Goal: Task Accomplishment & Management: Complete application form

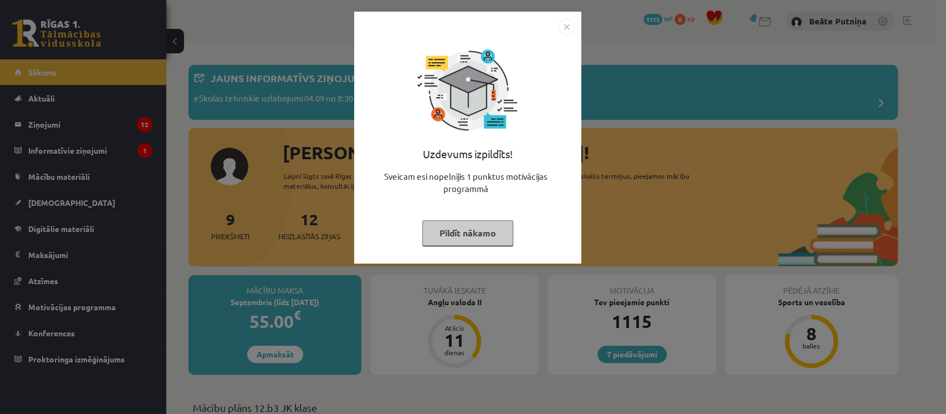
click at [478, 228] on button "Pildīt nākamo" at bounding box center [467, 232] width 91 height 25
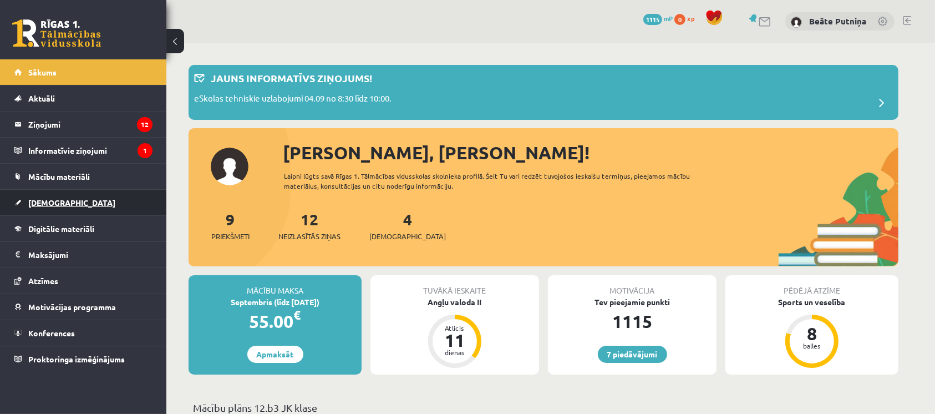
click at [50, 202] on span "[DEMOGRAPHIC_DATA]" at bounding box center [71, 202] width 87 height 10
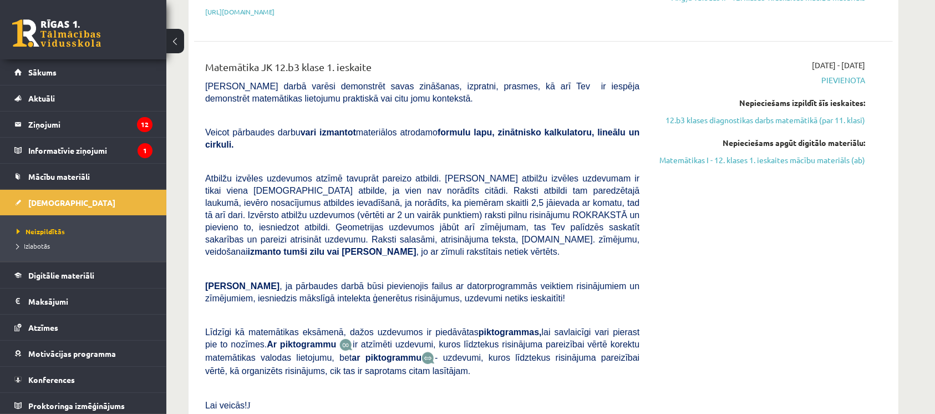
scroll to position [426, 0]
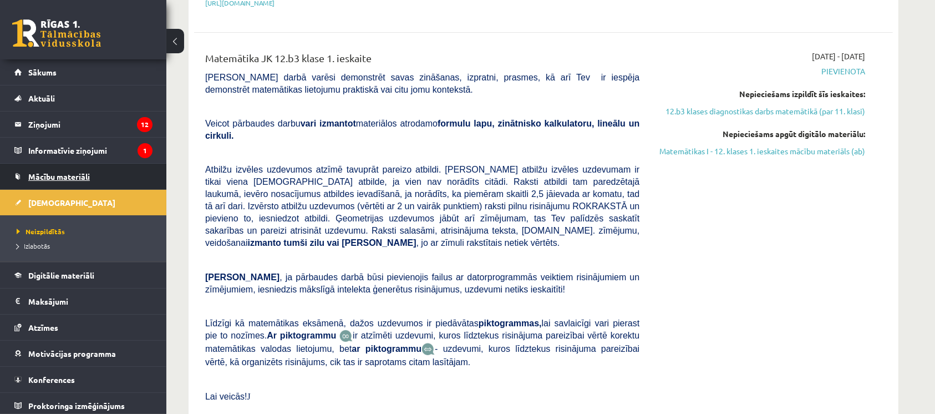
click at [69, 172] on span "Mācību materiāli" at bounding box center [59, 176] width 62 height 10
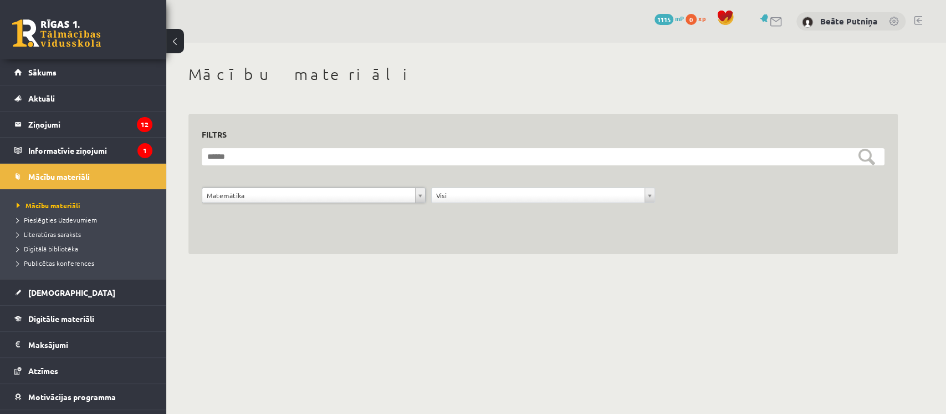
drag, startPoint x: 546, startPoint y: 325, endPoint x: 554, endPoint y: 309, distance: 17.4
click at [547, 322] on body "7 Dāvanas 1115 mP 0 xp Beāte Putniņa Sākums Aktuāli Kā mācīties eSKOLĀ Kontakti…" at bounding box center [473, 207] width 946 height 414
click at [49, 287] on span "[DEMOGRAPHIC_DATA]" at bounding box center [71, 292] width 87 height 10
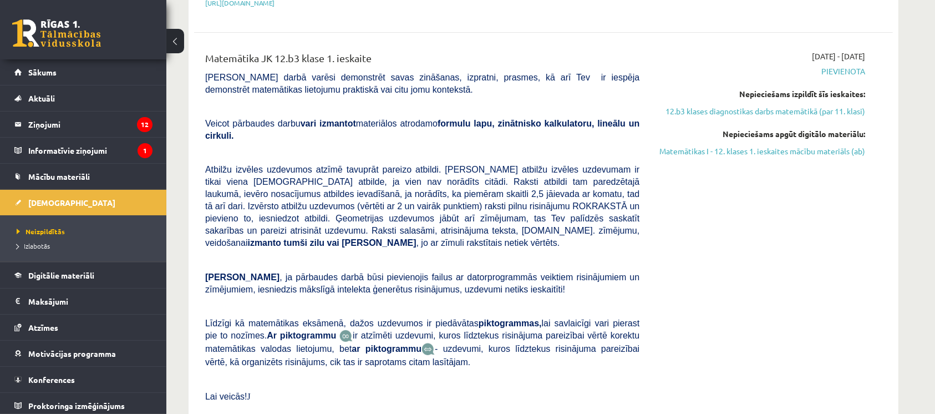
scroll to position [400, 0]
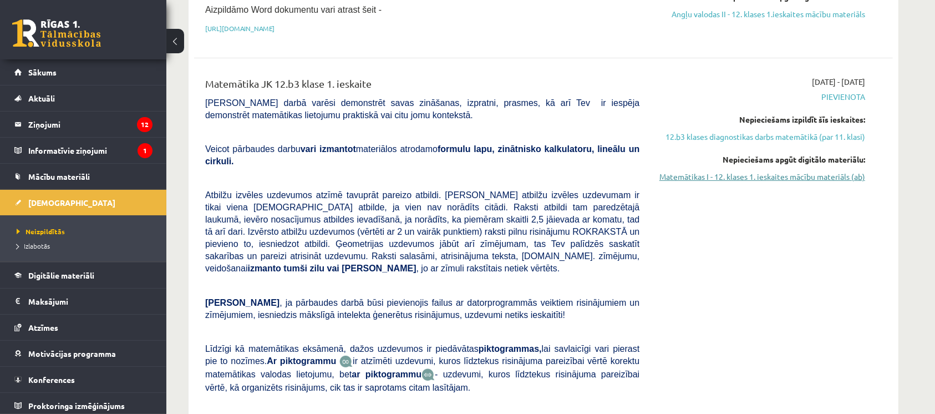
click at [746, 171] on link "Matemātikas I - 12. klases 1. ieskaites mācību materiāls (ab)" at bounding box center [760, 177] width 209 height 12
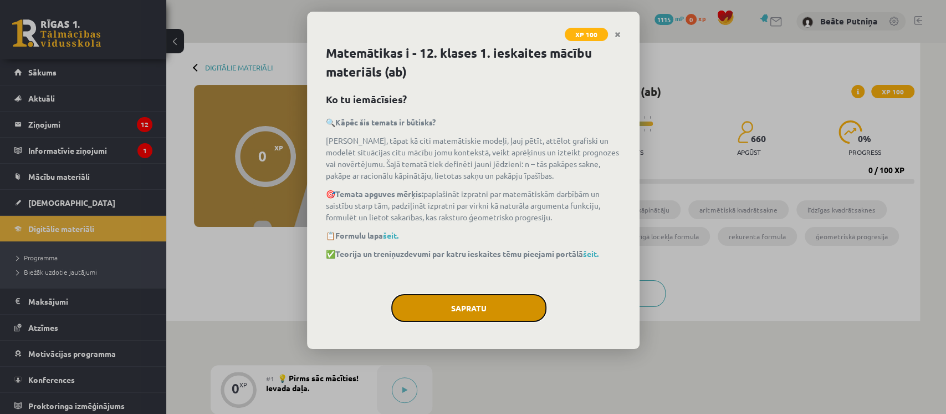
click at [443, 313] on button "Sapratu" at bounding box center [468, 308] width 155 height 28
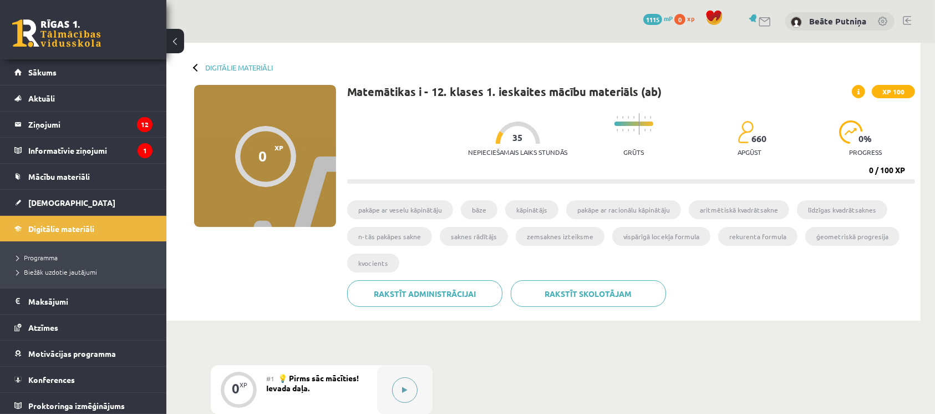
click at [407, 389] on icon at bounding box center [404, 389] width 5 height 7
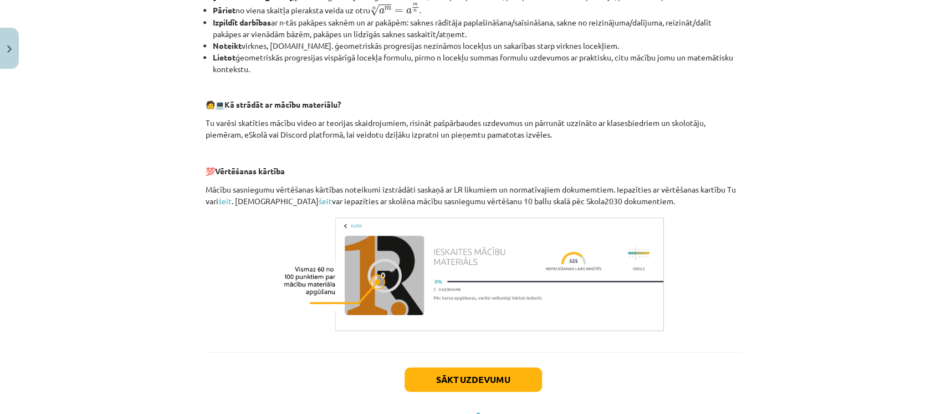
scroll to position [433, 0]
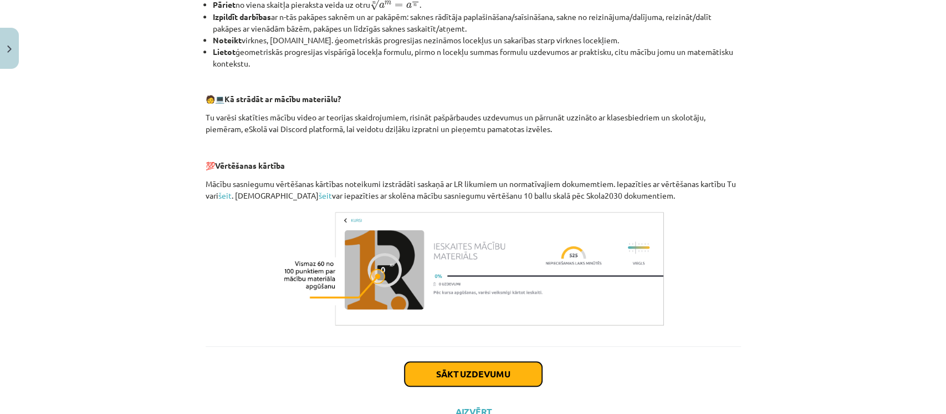
click at [475, 375] on button "Sākt uzdevumu" at bounding box center [473, 373] width 137 height 24
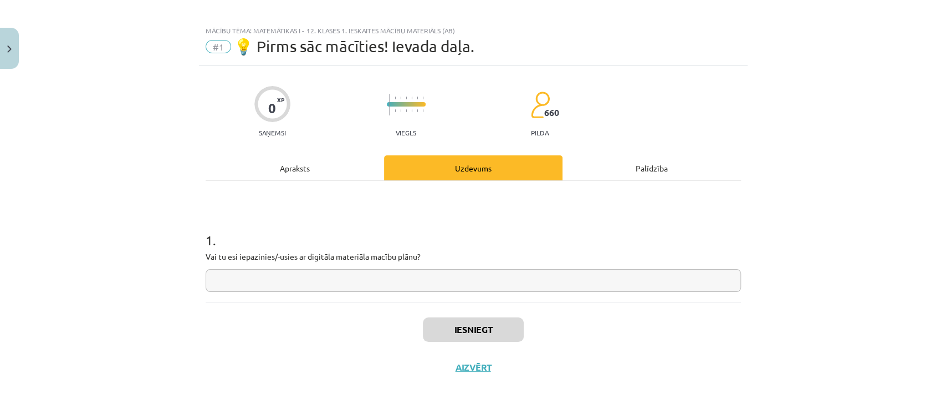
click at [466, 277] on input "text" at bounding box center [473, 280] width 535 height 23
type input "**********"
click at [437, 319] on button "Iesniegt" at bounding box center [473, 329] width 101 height 24
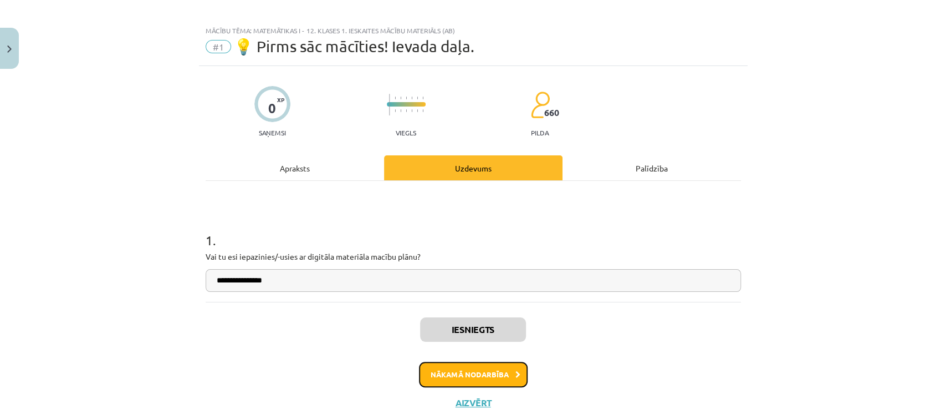
click at [441, 373] on button "Nākamā nodarbība" at bounding box center [473, 373] width 109 height 25
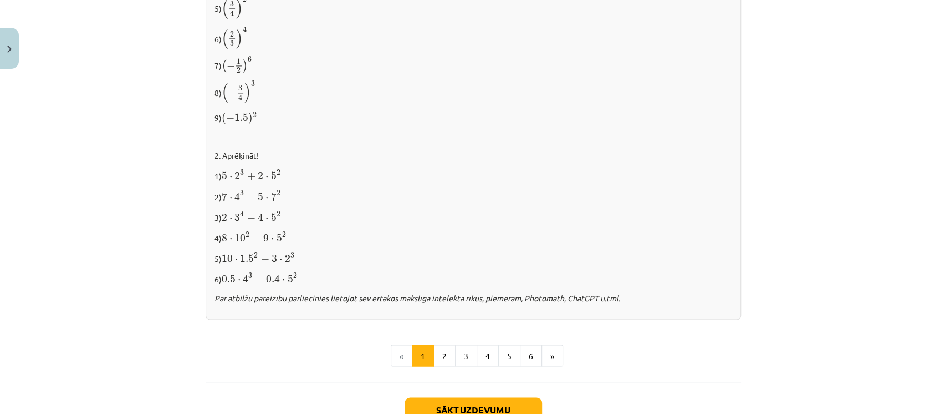
scroll to position [1163, 0]
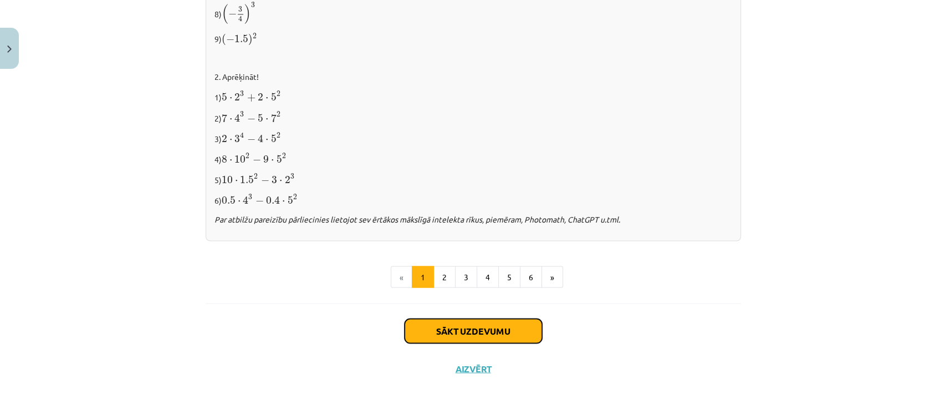
click at [514, 331] on button "Sākt uzdevumu" at bounding box center [473, 330] width 137 height 24
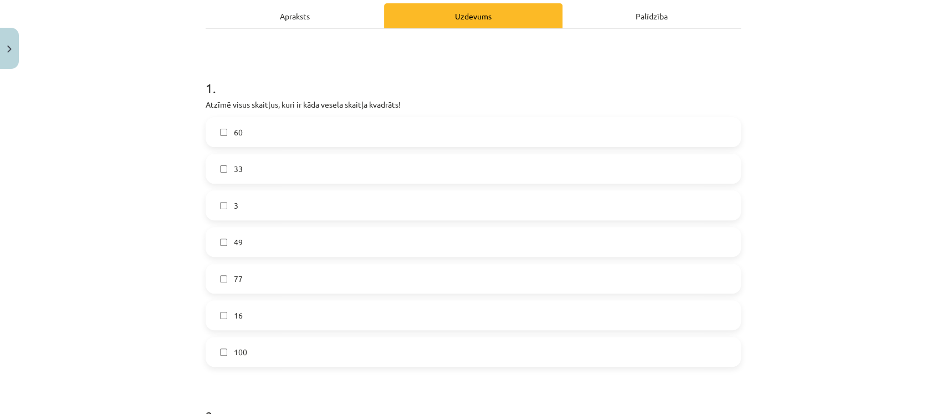
scroll to position [162, 0]
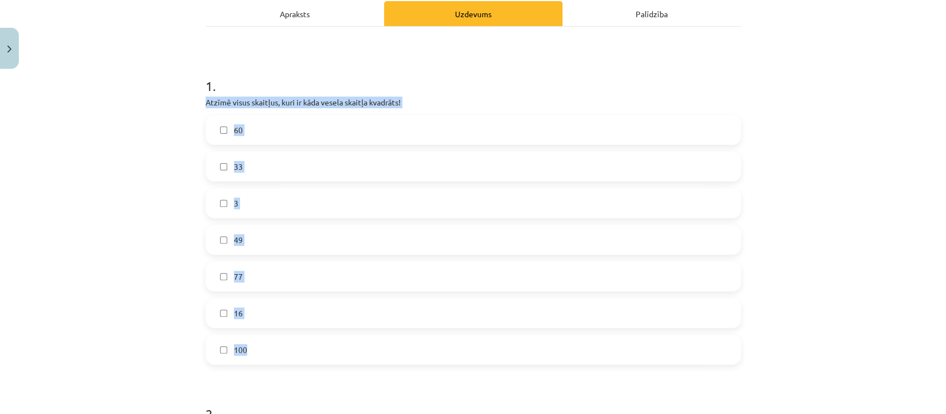
drag, startPoint x: 197, startPoint y: 100, endPoint x: 345, endPoint y: 336, distance: 279.2
click at [345, 336] on div "12 XP Saņemsi Viegls 660 pilda Apraksts Uzdevums Palīdzība 1 . Atzīmē visus ska…" at bounding box center [473, 393] width 549 height 962
copy div "Atzīmē visus skaitļus, kuri ir kāda vesela skaitļa kvadrāts! 60 33 3 49 77 16 1…"
click at [262, 240] on label "49" at bounding box center [473, 240] width 533 height 28
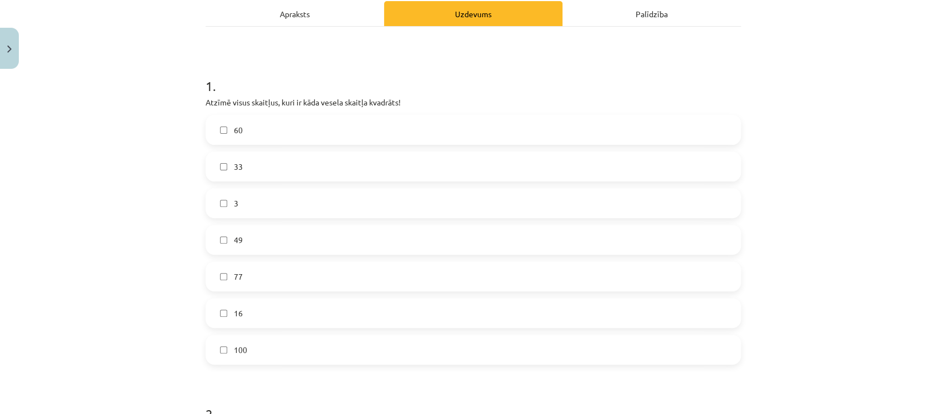
click at [312, 305] on label "16" at bounding box center [473, 313] width 533 height 28
click at [301, 354] on label "100" at bounding box center [473, 349] width 533 height 28
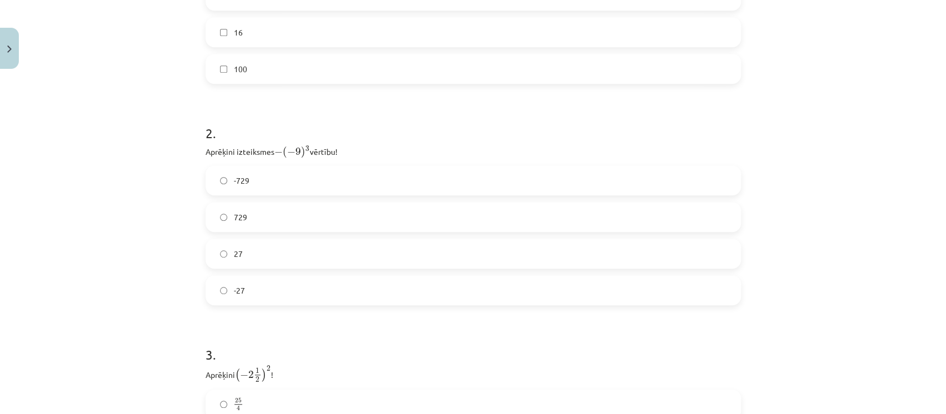
scroll to position [462, 0]
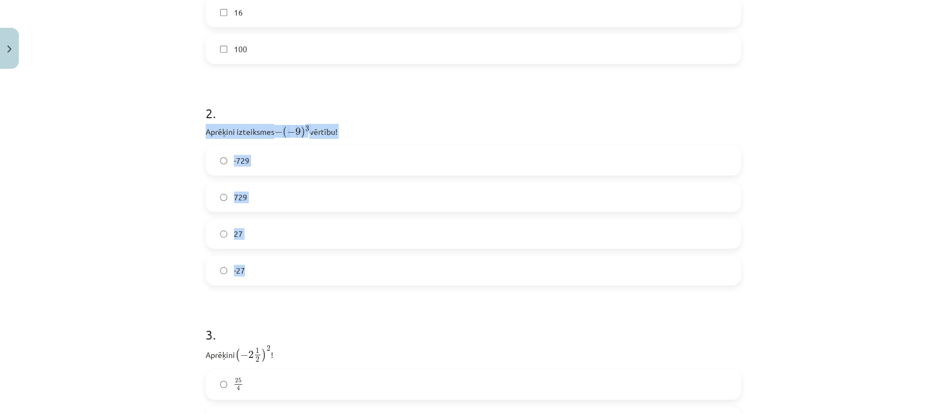
drag, startPoint x: 199, startPoint y: 130, endPoint x: 315, endPoint y: 269, distance: 181.8
click at [315, 269] on div "12 XP Saņemsi Viegls 660 pilda Apraksts Uzdevums Palīdzība 1 . Atzīmē visus ska…" at bounding box center [473, 92] width 549 height 962
copy div "Aprēķini izteiksmes − ( − 9 ) 3 − ( − 9 ) 3 vērtību! -729 729 27 -27"
click at [847, 205] on div "Mācību tēma: Matemātikas i - 12. klases 1. ieskaites mācību materiāls (ab) #2 📝…" at bounding box center [473, 207] width 946 height 414
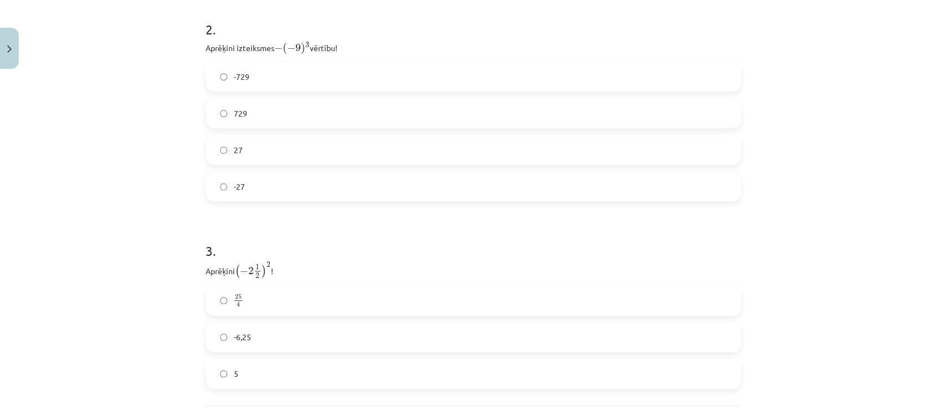
scroll to position [551, 0]
click at [555, 106] on label "729" at bounding box center [473, 108] width 533 height 28
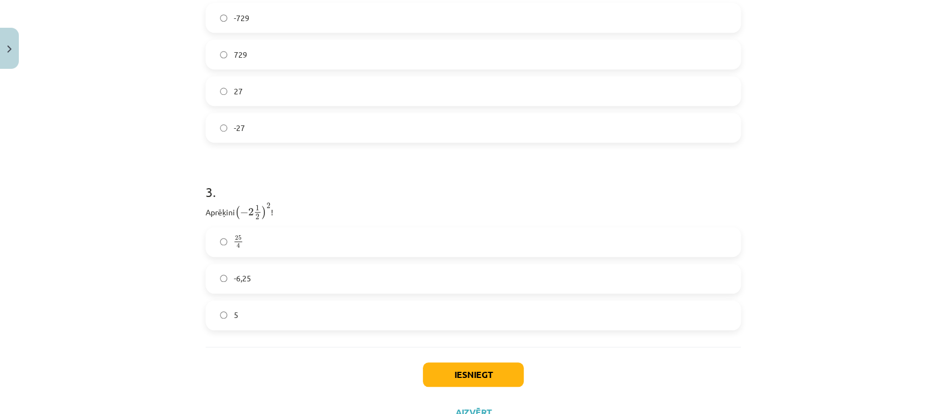
scroll to position [628, 0]
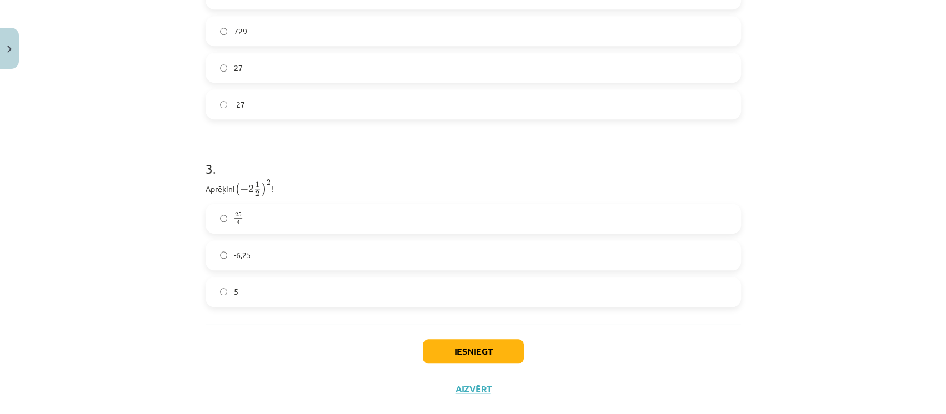
click at [567, 212] on label "25 4 25 4" at bounding box center [473, 219] width 533 height 28
click at [492, 351] on button "Iesniegt" at bounding box center [473, 351] width 101 height 24
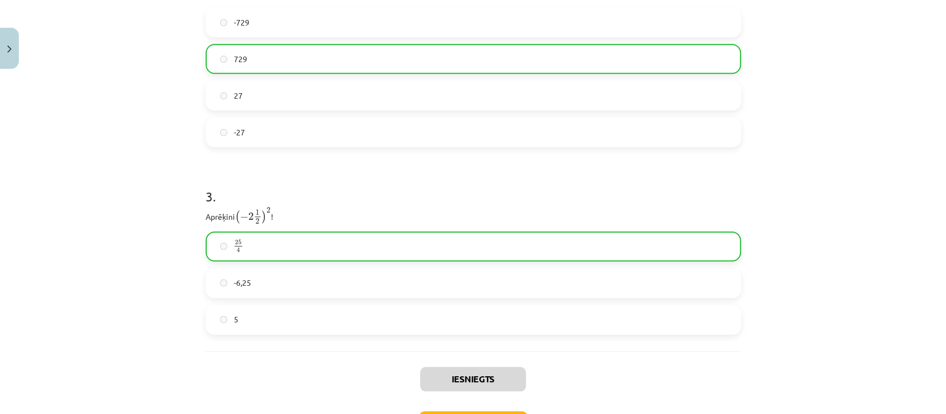
scroll to position [683, 0]
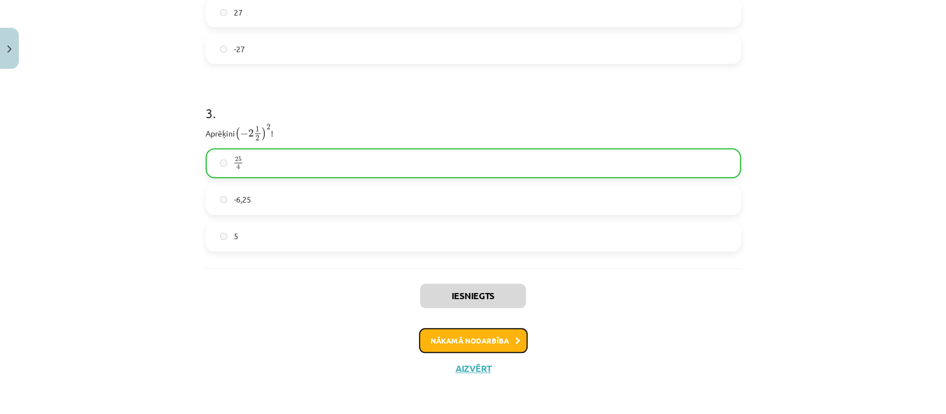
click at [504, 341] on button "Nākamā nodarbība" at bounding box center [473, 340] width 109 height 25
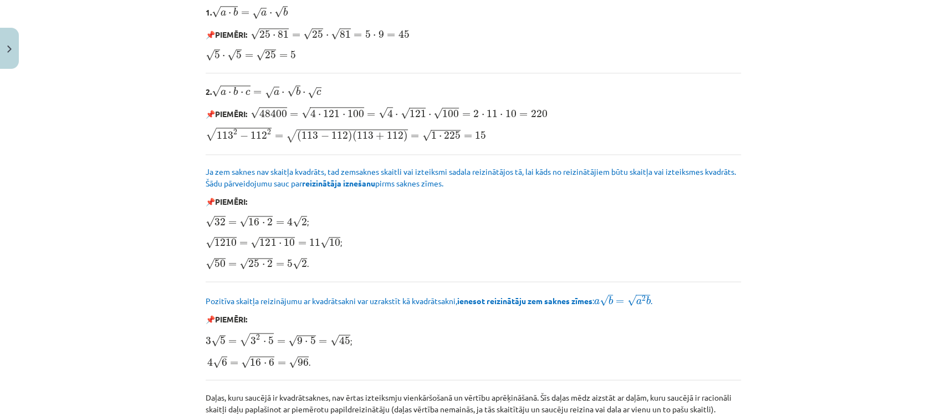
scroll to position [1324, 0]
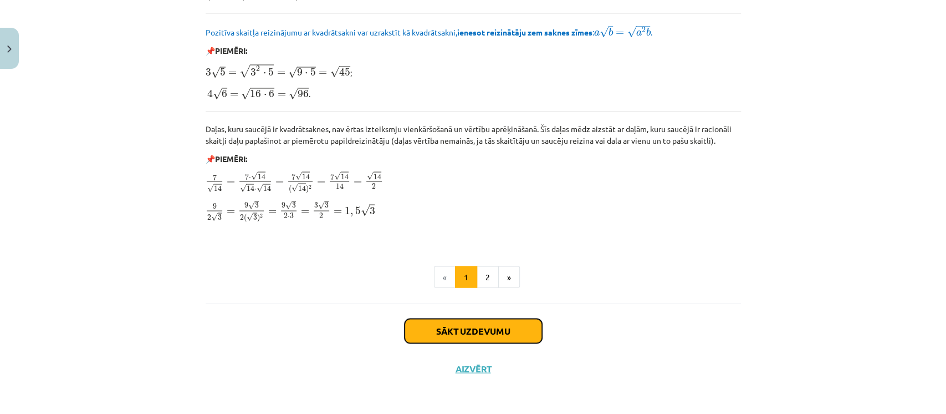
click at [506, 334] on button "Sākt uzdevumu" at bounding box center [473, 330] width 137 height 24
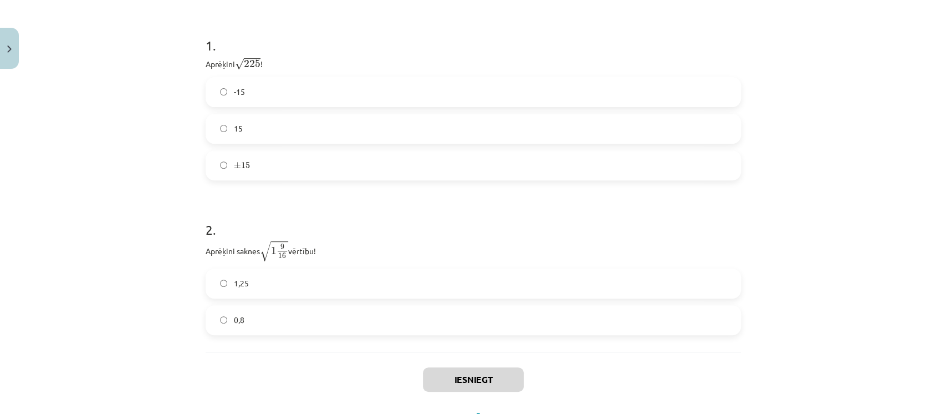
scroll to position [231, 0]
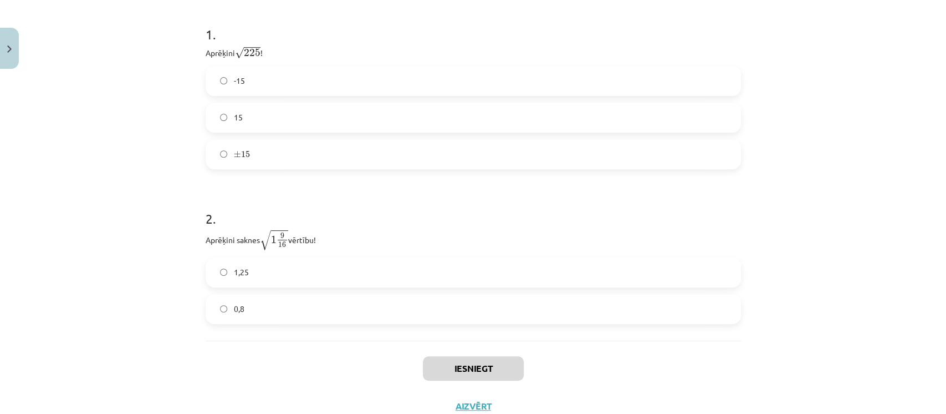
click at [632, 114] on label "15" at bounding box center [473, 118] width 533 height 28
click at [412, 273] on label "1,25" at bounding box center [473, 272] width 533 height 28
click at [466, 364] on button "Iesniegt" at bounding box center [473, 368] width 101 height 24
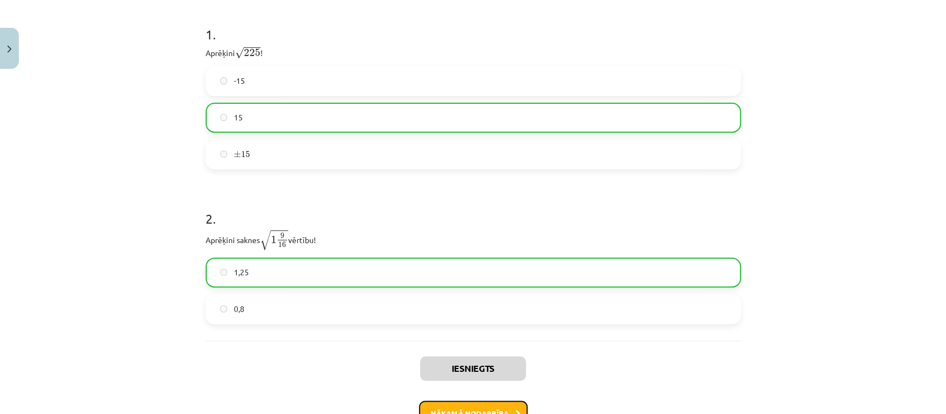
click at [457, 403] on button "Nākamā nodarbība" at bounding box center [473, 412] width 109 height 25
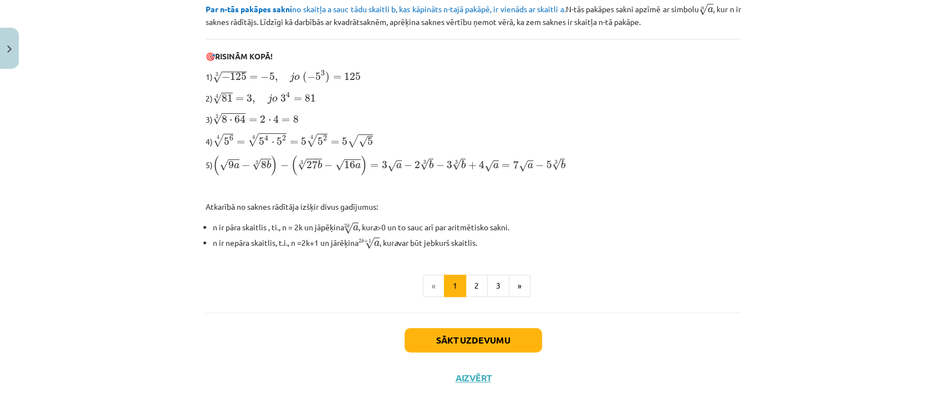
scroll to position [346, 0]
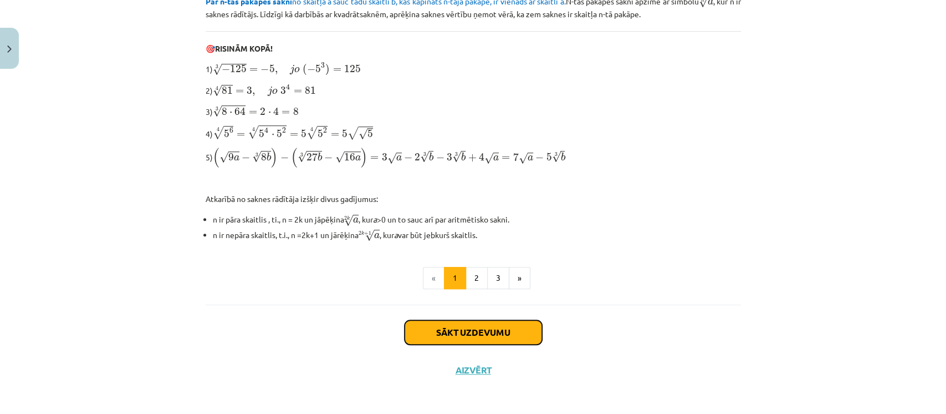
click at [514, 324] on button "Sākt uzdevumu" at bounding box center [473, 332] width 137 height 24
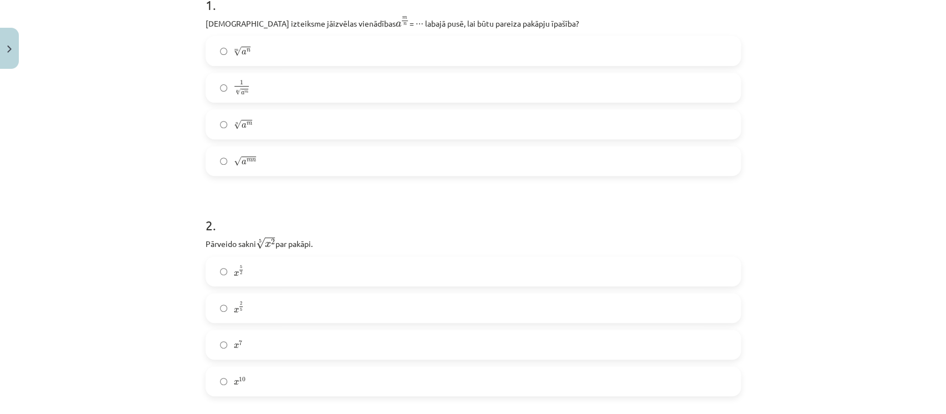
scroll to position [239, 0]
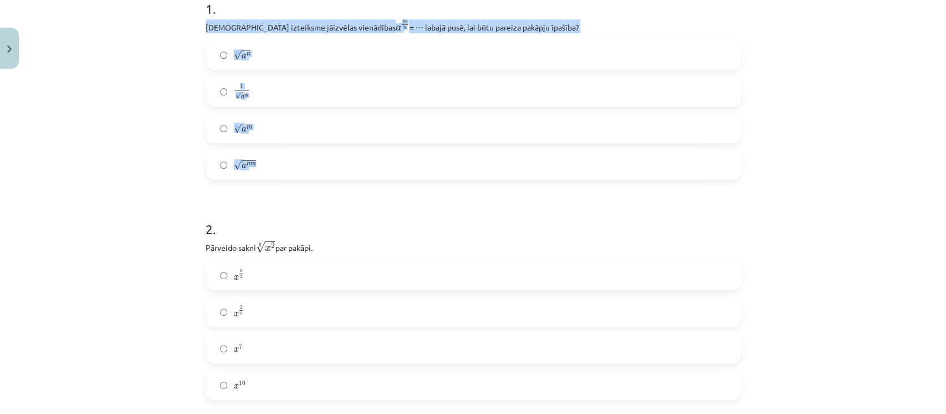
drag, startPoint x: 182, startPoint y: 23, endPoint x: 368, endPoint y: 167, distance: 235.2
click at [368, 167] on div "Mācību tēma: Matemātikas i - 12. klases 1. ieskaites mācību materiāls (ab) #4 📝…" at bounding box center [473, 207] width 946 height 414
copy div "Kura izteiksme jāizvēlas vienādības a m n a m n = ⋯ labajā pusē, lai būtu parei…"
click at [126, 144] on div "Mācību tēma: Matemātikas i - 12. klases 1. ieskaites mācību materiāls (ab) #4 📝…" at bounding box center [473, 207] width 946 height 414
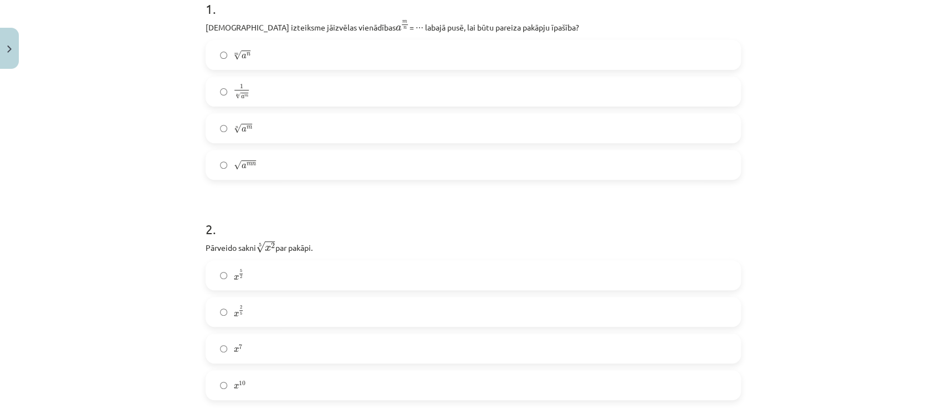
click at [247, 126] on span "m" at bounding box center [250, 127] width 6 height 3
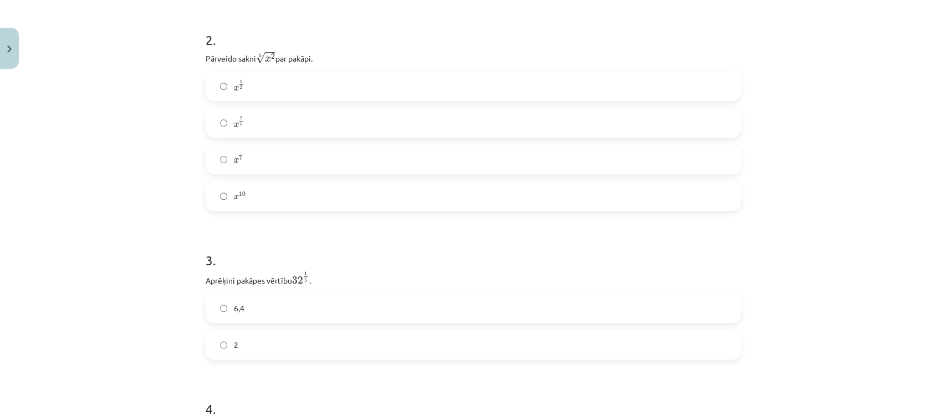
scroll to position [447, 0]
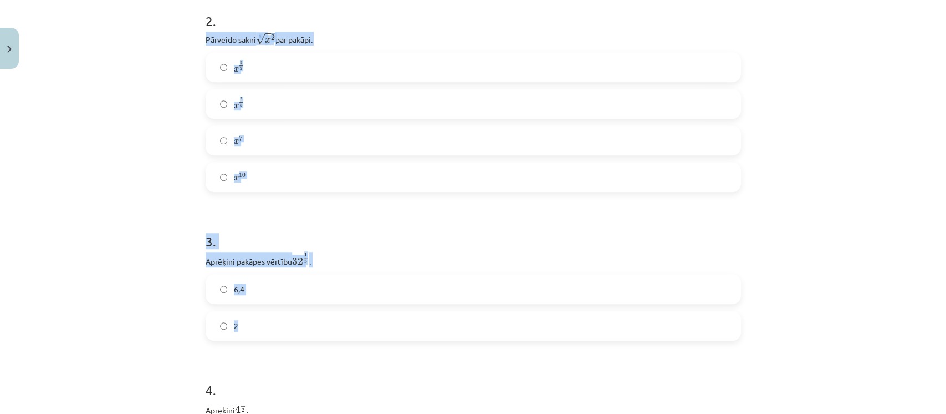
drag, startPoint x: 189, startPoint y: 34, endPoint x: 390, endPoint y: 322, distance: 350.6
click at [390, 322] on div "Mācību tēma: Matemātikas i - 12. klases 1. ieskaites mācību materiāls (ab) #4 📝…" at bounding box center [473, 207] width 946 height 414
copy form "Pārveido sakni 5 √ x 2 x 2 5 par pakāpi. x 5 2 x 5 2 x 2 5 x 2 5 x 7 x 7 x 10 x…"
click at [134, 124] on div "Mācību tēma: Matemātikas i - 12. klases 1. ieskaites mācību materiāls (ab) #4 📝…" at bounding box center [473, 207] width 946 height 414
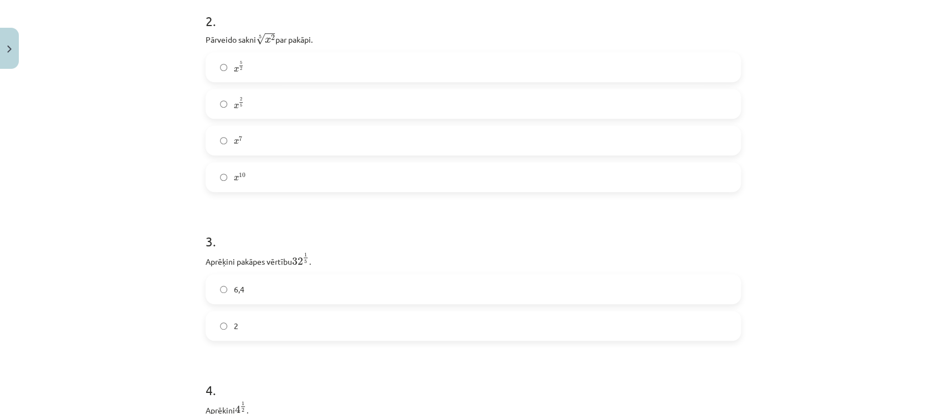
click at [264, 101] on label "x 2 5 x 2 5" at bounding box center [473, 104] width 533 height 28
click at [255, 333] on label "2" at bounding box center [473, 326] width 533 height 28
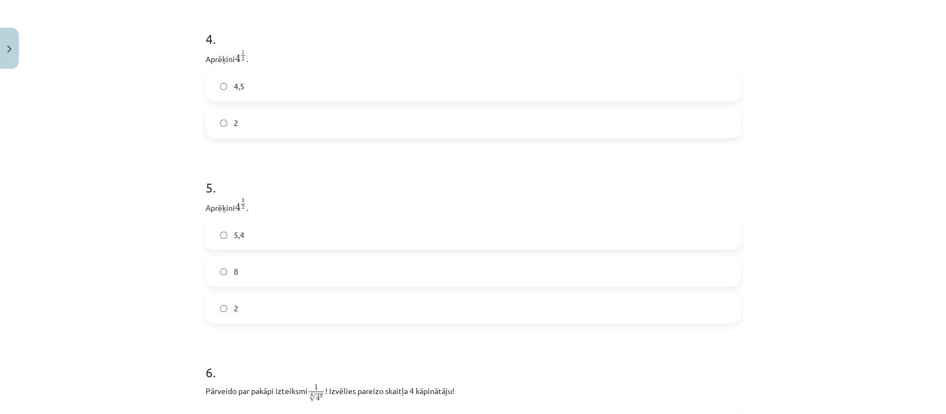
scroll to position [802, 0]
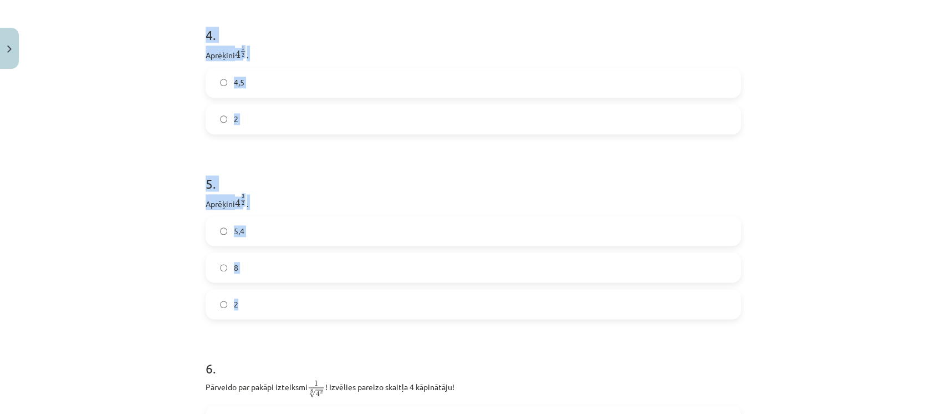
drag, startPoint x: 183, startPoint y: 39, endPoint x: 313, endPoint y: 286, distance: 279.4
click at [313, 286] on div "Mācību tēma: Matemātikas i - 12. klases 1. ieskaites mācību materiāls (ab) #4 📝…" at bounding box center [473, 207] width 946 height 414
copy form "4 . Aprēķini 4 1 2 4 1 2 . 4,5 2 5 . Aprēķini 4 3 2 4 3 2 . 5,4 8 2"
click at [256, 110] on label "2" at bounding box center [473, 119] width 533 height 28
click at [271, 264] on label "8" at bounding box center [473, 267] width 533 height 28
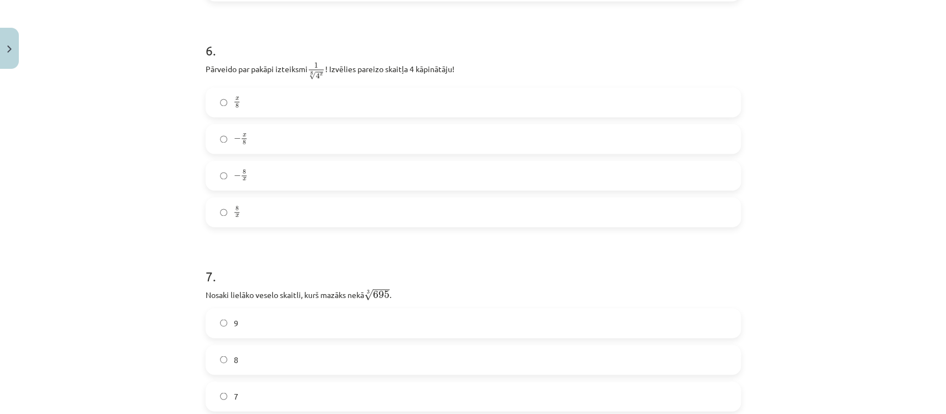
scroll to position [1149, 0]
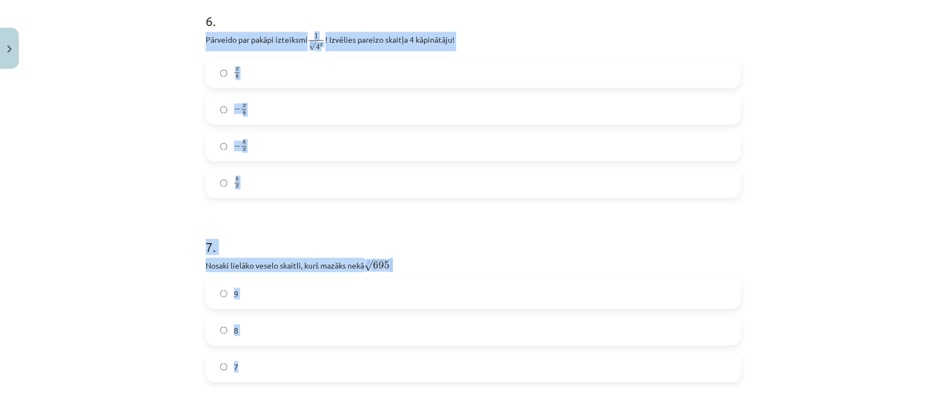
drag, startPoint x: 196, startPoint y: 39, endPoint x: 402, endPoint y: 381, distance: 399.7
click at [402, 381] on div "52 XP Saņemsi Sarežģīts 660 pilda Apraksts Uzdevums Palīdzība 1 . Kura izteiksm…" at bounding box center [473, 316] width 549 height 2782
copy form "Pārveido par pakāpi izteiksmi 1 8 √ 4 x 1 4 x 8 ! Izvēlies pareizo skaitļa 4 kā…"
click at [138, 181] on div "Mācību tēma: Matemātikas i - 12. klases 1. ieskaites mācību materiāls (ab) #4 📝…" at bounding box center [473, 207] width 946 height 414
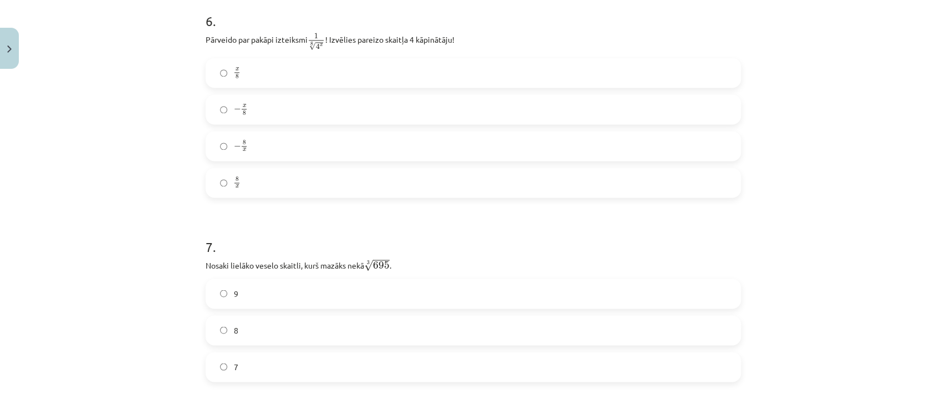
click at [302, 74] on label "x 8 x 8" at bounding box center [473, 73] width 533 height 28
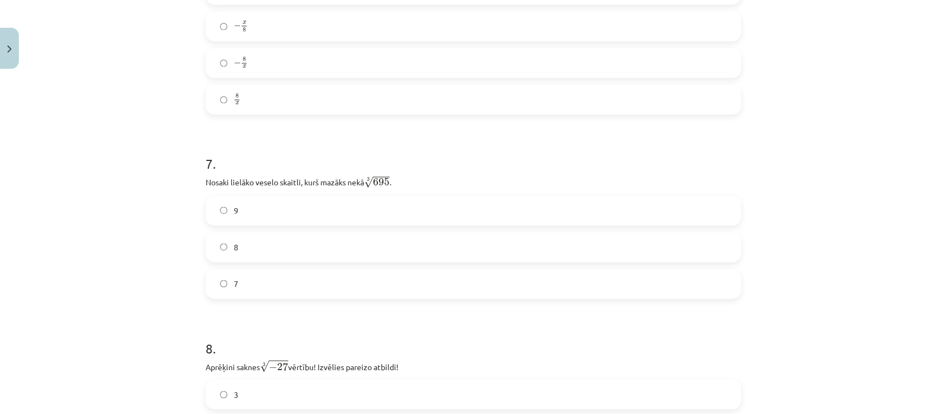
scroll to position [1294, 0]
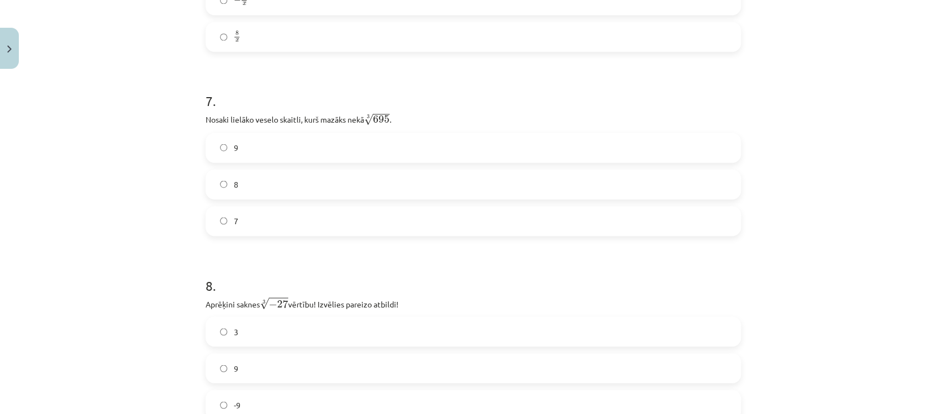
click at [293, 176] on label "8" at bounding box center [473, 184] width 533 height 28
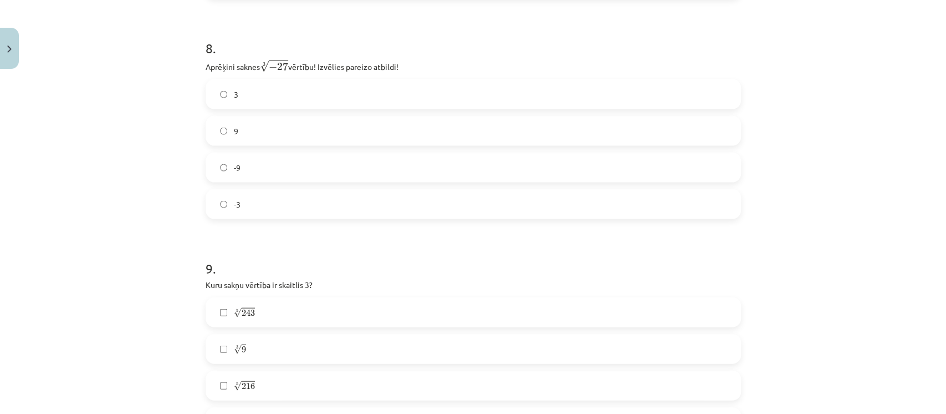
scroll to position [1513, 0]
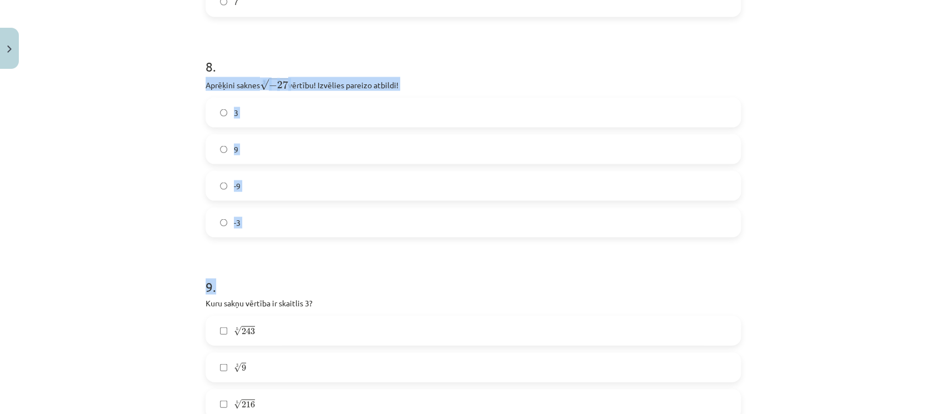
drag, startPoint x: 202, startPoint y: 82, endPoint x: 385, endPoint y: 241, distance: 242.0
copy form "Aprēķini saknes 3 √ − 27 − 27 3 vērtību! Izvēlies pareizo atbildi! 3 9 -9 -3 9 ."
click at [259, 232] on label "-3" at bounding box center [473, 222] width 533 height 28
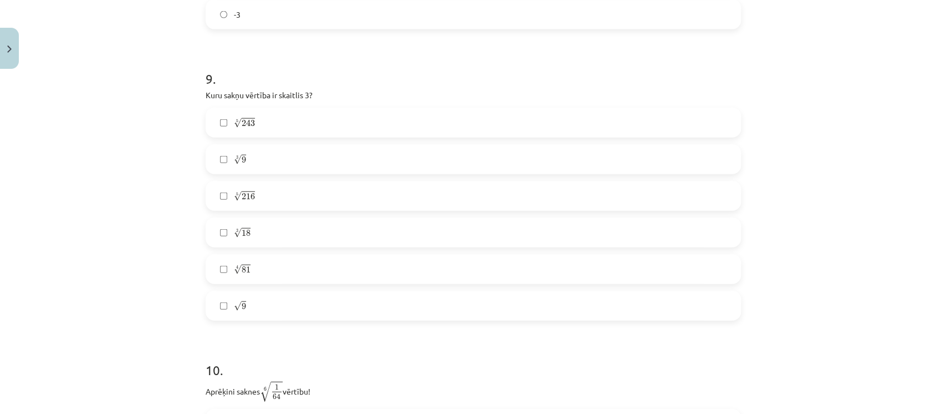
scroll to position [1732, 0]
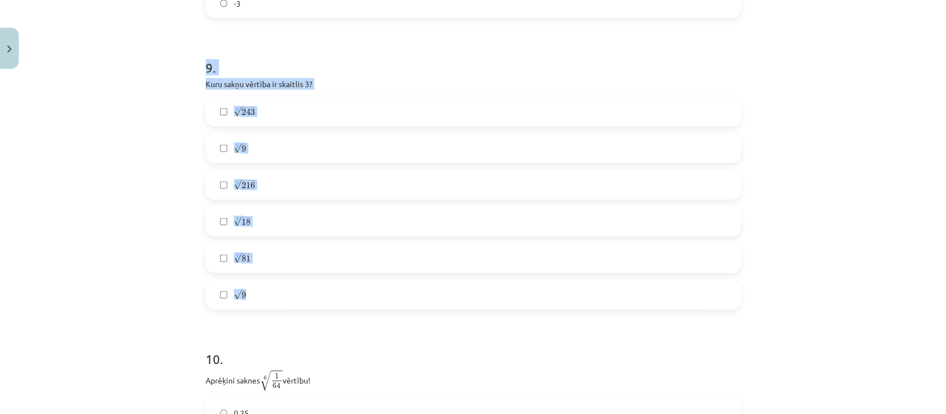
drag, startPoint x: 182, startPoint y: 74, endPoint x: 353, endPoint y: 305, distance: 287.7
click at [353, 305] on div "Mācību tēma: Matemātikas i - 12. klases 1. ieskaites mācību materiāls (ab) #4 📝…" at bounding box center [473, 207] width 946 height 414
copy div "9 . Kuru sakņu vērtība ir skaitlis 3? 5 √ 243 243 5 3 √ 9 9 3 5 √ 216 216 5 3 √…"
click at [244, 115] on span "243" at bounding box center [248, 112] width 13 height 7
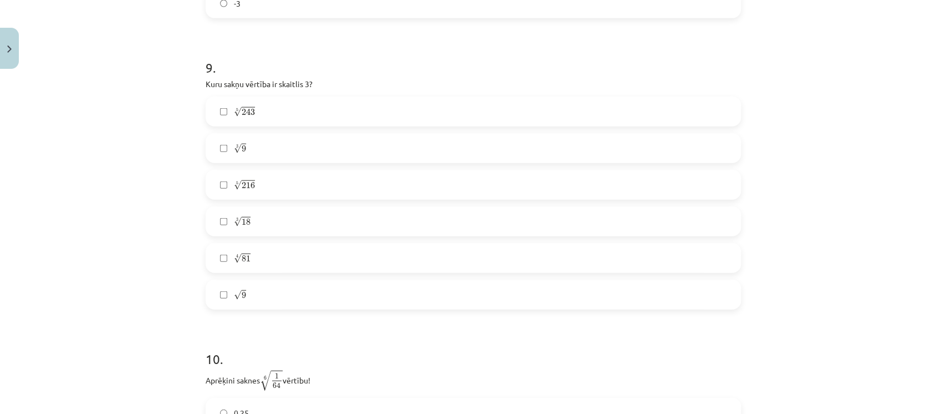
click at [275, 264] on label "4 √ 81 81 4" at bounding box center [473, 258] width 533 height 28
click at [290, 302] on label "√ 9 9" at bounding box center [473, 294] width 533 height 28
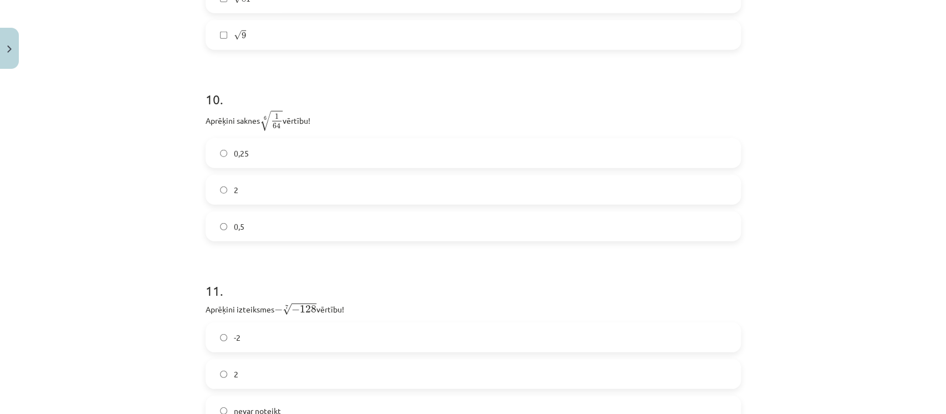
scroll to position [2046, 0]
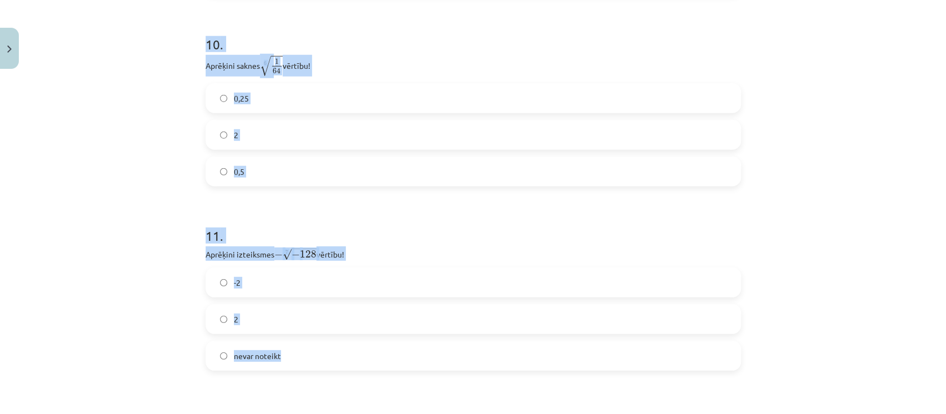
drag, startPoint x: 208, startPoint y: 64, endPoint x: 383, endPoint y: 350, distance: 335.9
click at [383, 350] on div "Mācību tēma: Matemātikas i - 12. klases 1. ieskaites mācību materiāls (ab) #4 📝…" at bounding box center [473, 207] width 946 height 414
copy form "10 . Aprēķini saknes 6 √ 1 64 1 64 6 vērtību! 0,25 2 0,5 11 . Aprēķini izteiksm…"
click at [266, 171] on label "0,5" at bounding box center [473, 171] width 533 height 28
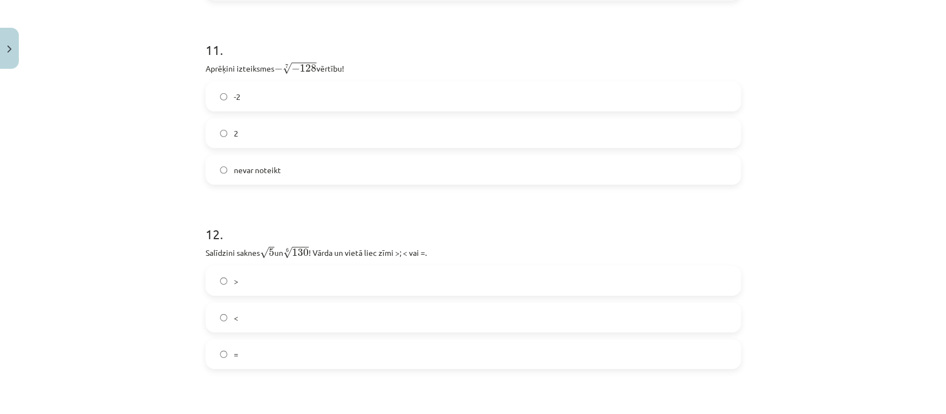
scroll to position [2250, 0]
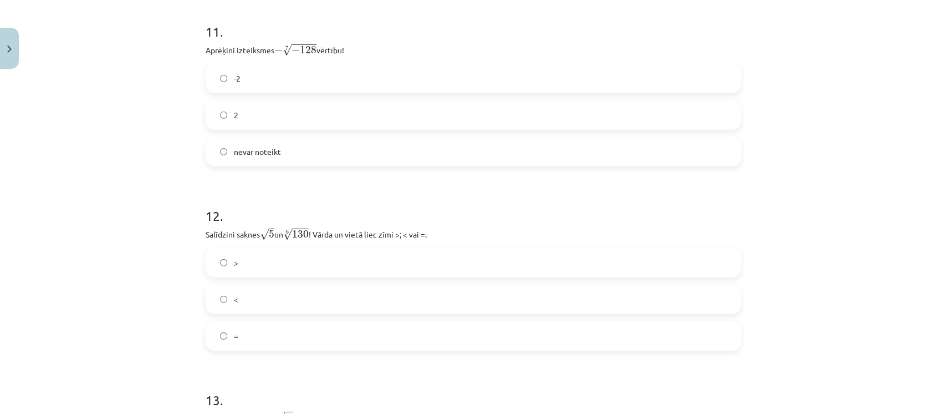
click at [298, 113] on label "2" at bounding box center [473, 115] width 533 height 28
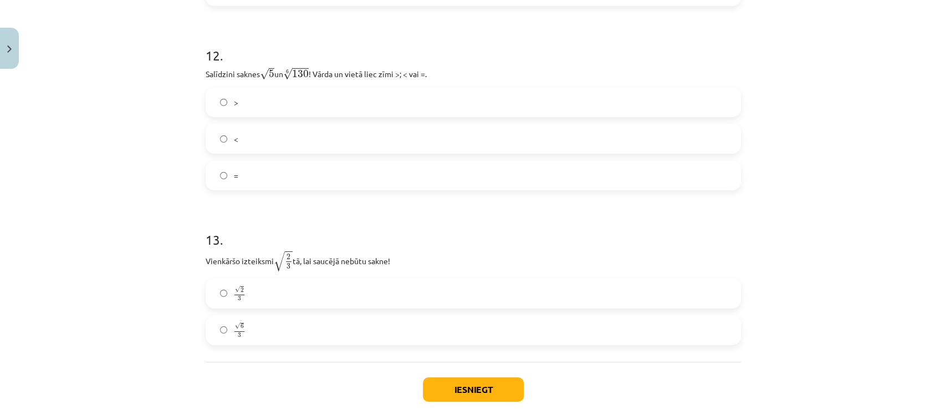
scroll to position [2428, 0]
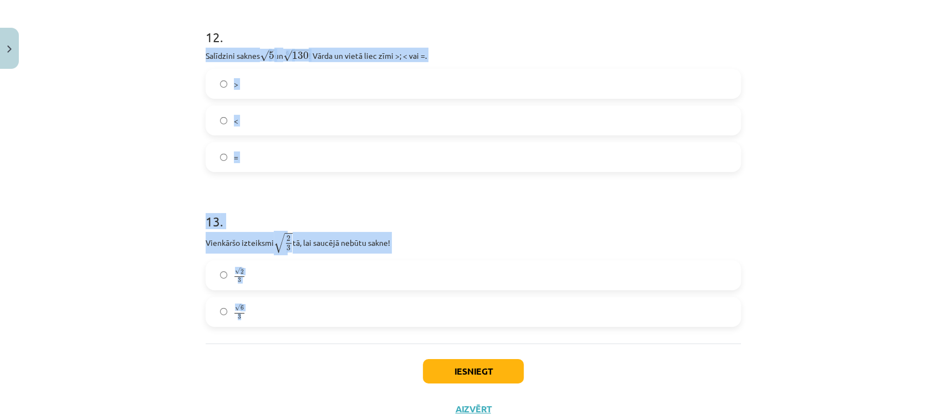
drag, startPoint x: 190, startPoint y: 50, endPoint x: 371, endPoint y: 314, distance: 319.7
click at [371, 314] on div "Mācību tēma: Matemātikas i - 12. klases 1. ieskaites mācību materiāls (ab) #4 📝…" at bounding box center [473, 207] width 946 height 414
copy form "Salīdzini saknes √ 5 5 un 6 √ 130 130 6 ! Vārda un vietā liec zīmi >; < vai =. …"
click at [115, 55] on div "Mācību tēma: Matemātikas i - 12. klases 1. ieskaites mācību materiāls (ab) #4 📝…" at bounding box center [473, 207] width 946 height 414
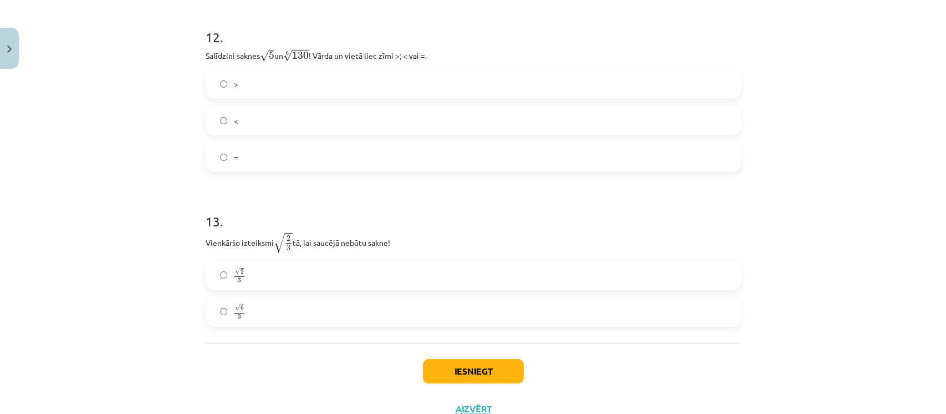
click at [315, 83] on label ">" at bounding box center [473, 84] width 533 height 28
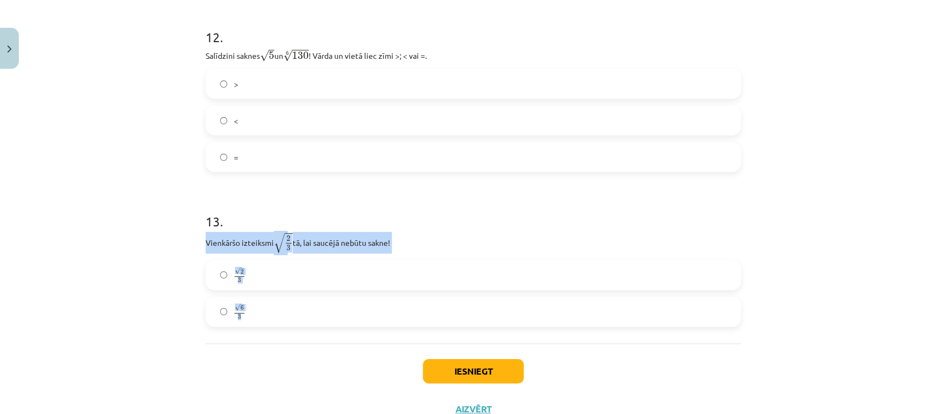
drag, startPoint x: 198, startPoint y: 236, endPoint x: 285, endPoint y: 318, distance: 119.6
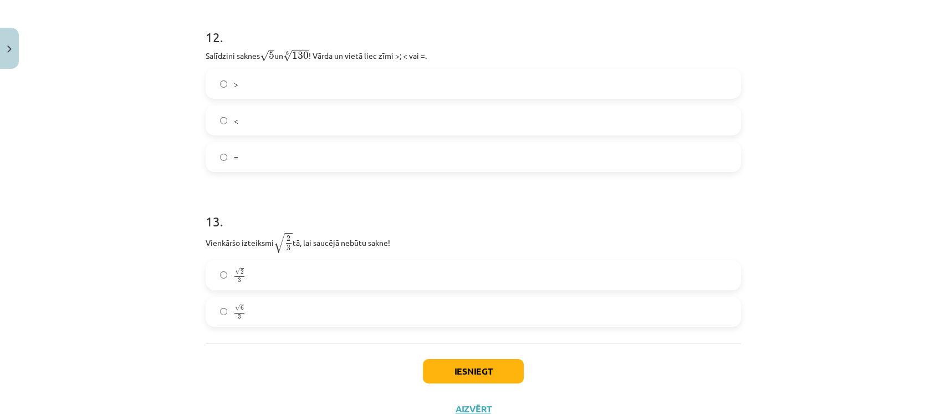
click at [129, 190] on div "Mācību tēma: Matemātikas i - 12. klases 1. ieskaites mācību materiāls (ab) #4 📝…" at bounding box center [473, 207] width 946 height 414
click at [248, 314] on label "√ 6 3 6 3" at bounding box center [473, 312] width 533 height 28
click at [435, 365] on button "Iesniegt" at bounding box center [473, 371] width 101 height 24
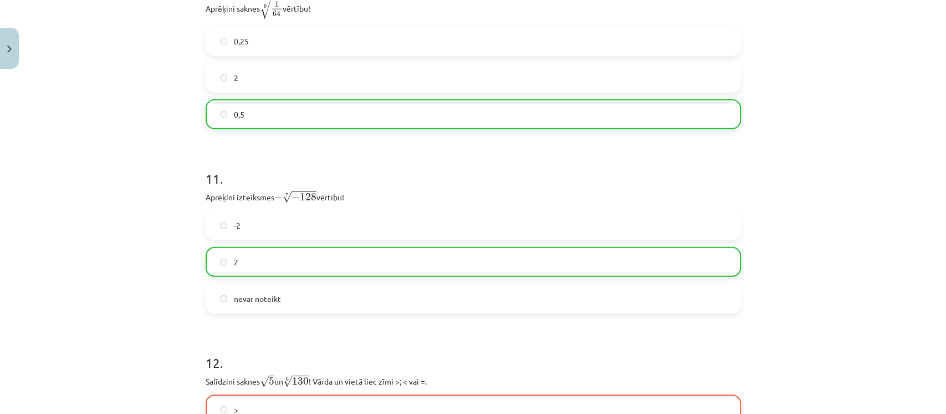
scroll to position [2506, 0]
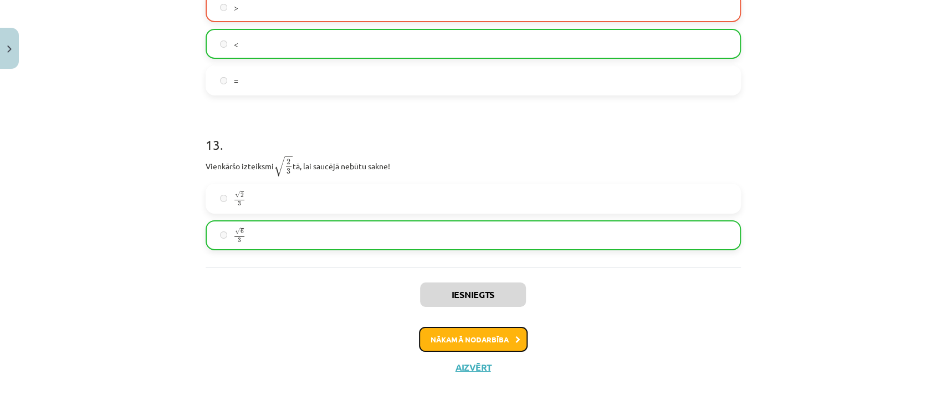
click at [507, 339] on button "Nākamā nodarbība" at bounding box center [473, 338] width 109 height 25
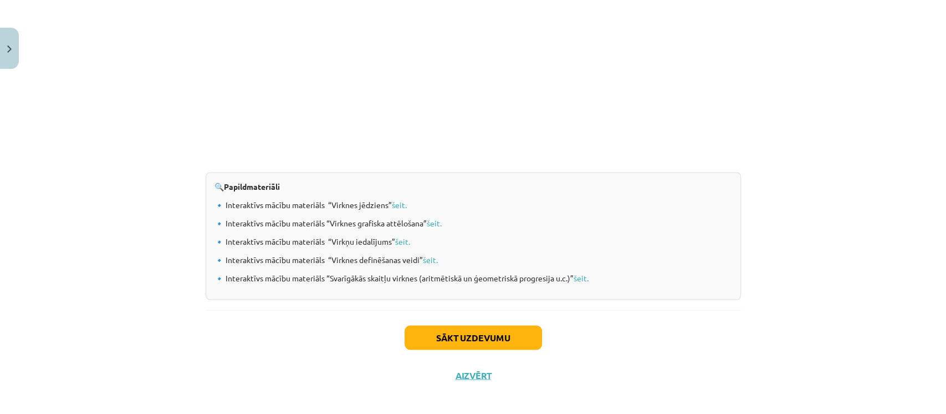
scroll to position [1140, 0]
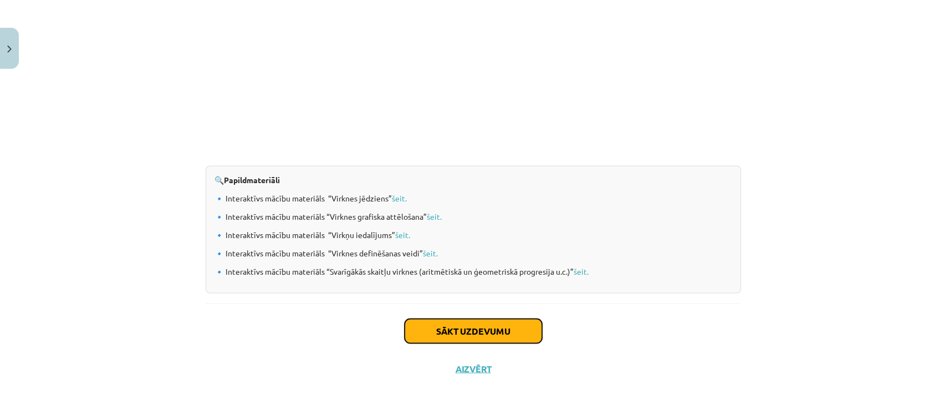
click at [519, 328] on button "Sākt uzdevumu" at bounding box center [473, 330] width 137 height 24
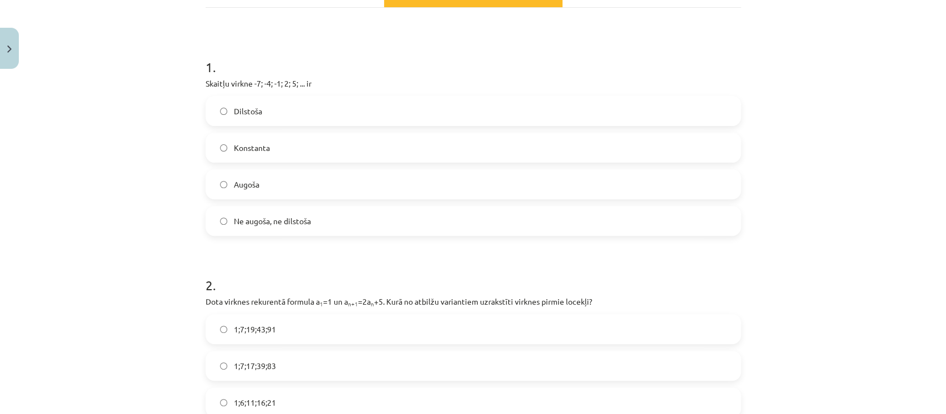
scroll to position [183, 0]
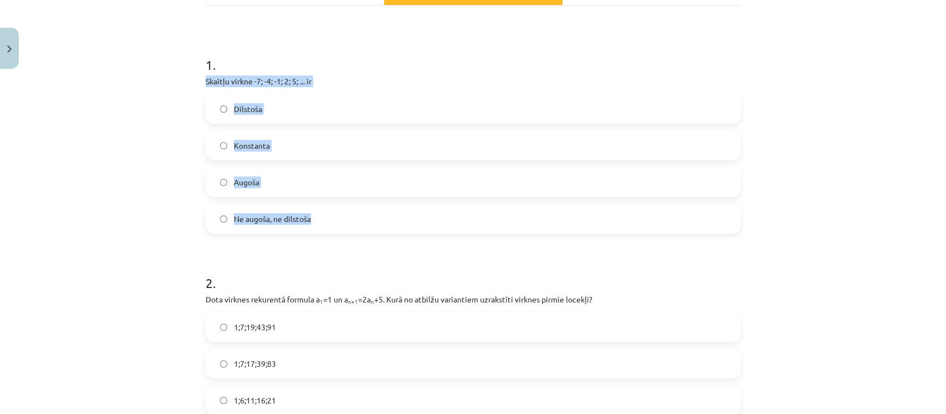
drag, startPoint x: 191, startPoint y: 77, endPoint x: 374, endPoint y: 215, distance: 228.4
click at [374, 215] on div "Mācību tēma: Matemātikas i - 12. klases 1. ieskaites mācību materiāls (ab) #5 📝…" at bounding box center [473, 207] width 946 height 414
click at [271, 188] on label "Augoša" at bounding box center [473, 182] width 533 height 28
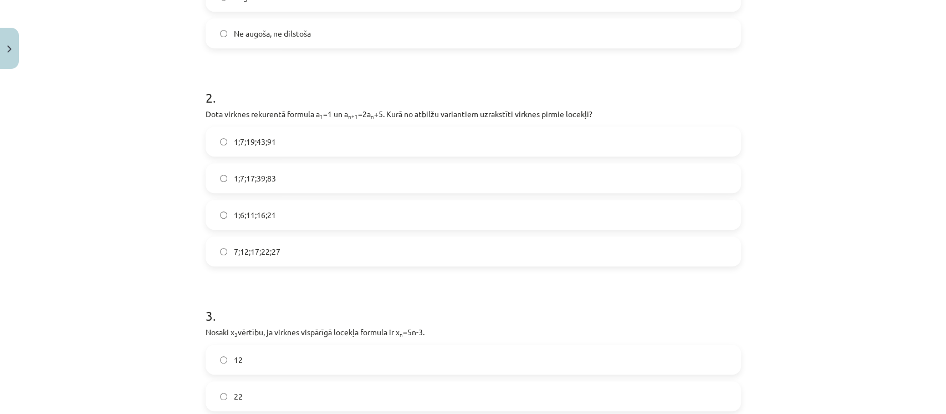
scroll to position [390, 0]
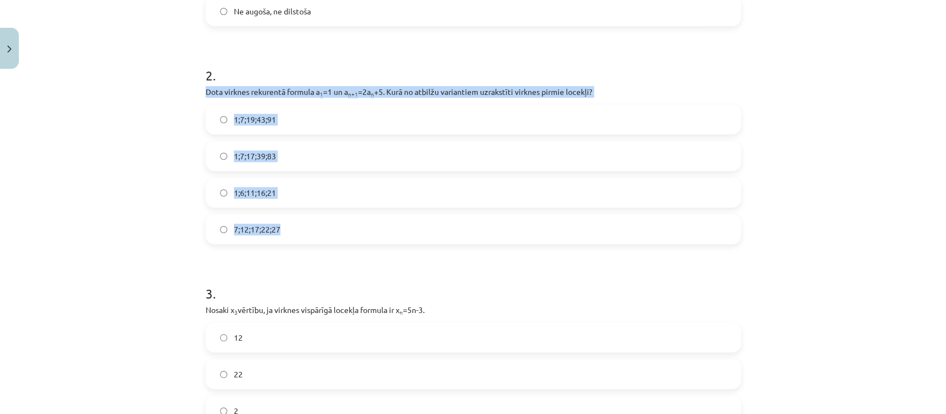
drag, startPoint x: 195, startPoint y: 90, endPoint x: 342, endPoint y: 222, distance: 197.9
click at [312, 117] on label "1;7;19;43;91" at bounding box center [473, 119] width 533 height 28
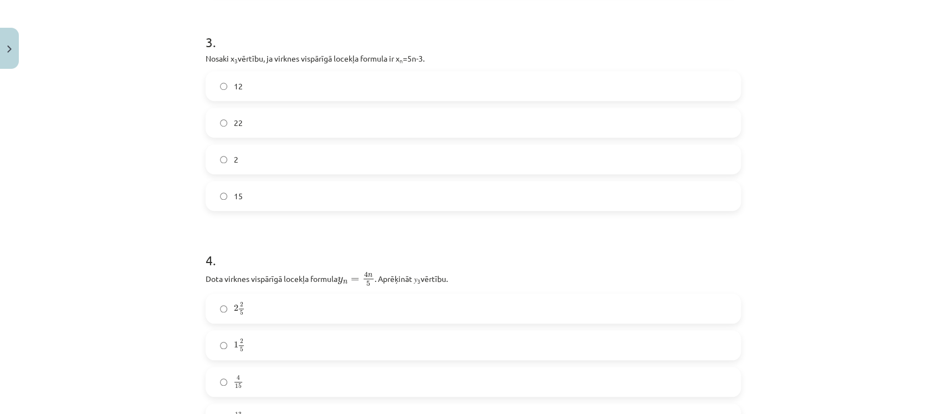
scroll to position [678, 0]
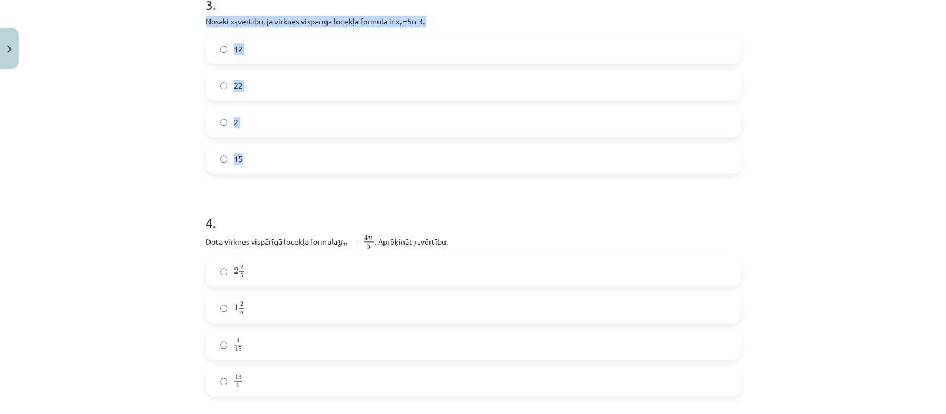
drag, startPoint x: 193, startPoint y: 18, endPoint x: 282, endPoint y: 153, distance: 161.7
click at [282, 153] on div "18 XP Saņemsi Sarežģīts 660 pilda Apraksts Uzdevums Palīdzība 1 . Skaitļu virkn…" at bounding box center [473, 163] width 549 height 1537
click at [283, 51] on label "12" at bounding box center [473, 49] width 533 height 28
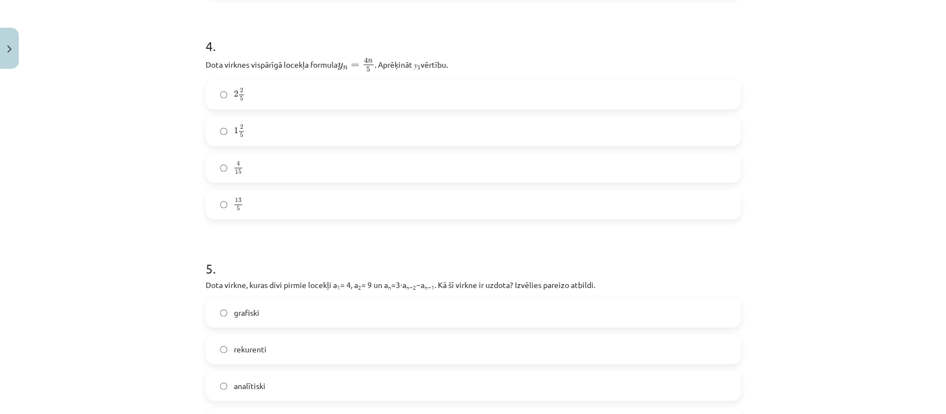
scroll to position [892, 0]
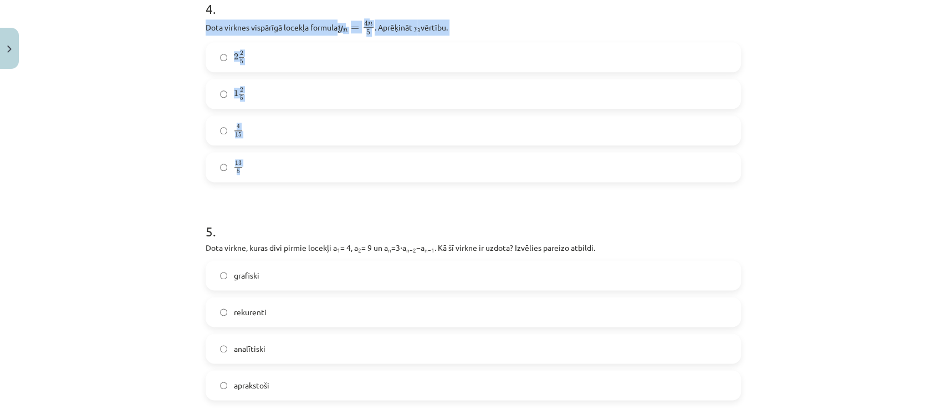
drag, startPoint x: 198, startPoint y: 24, endPoint x: 327, endPoint y: 180, distance: 202.0
click at [152, 96] on div "Mācību tēma: Matemātikas i - 12. klases 1. ieskaites mācību materiāls (ab) #5 📝…" at bounding box center [473, 207] width 946 height 414
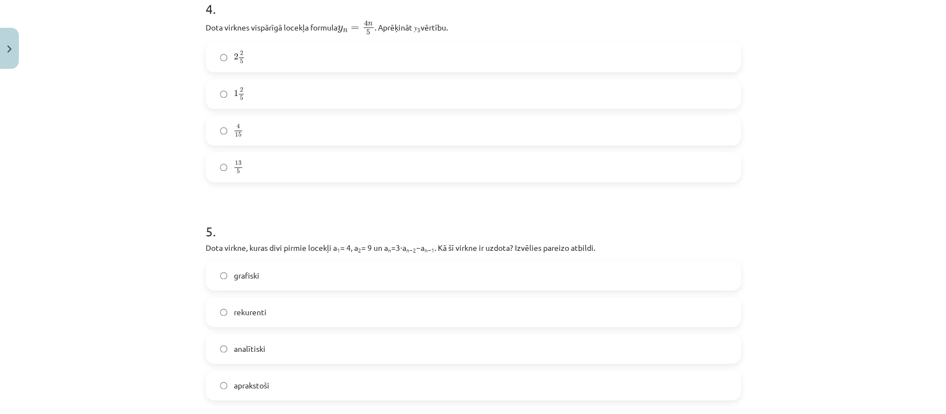
click at [256, 98] on label "1 2 5 1 2 5" at bounding box center [473, 94] width 533 height 28
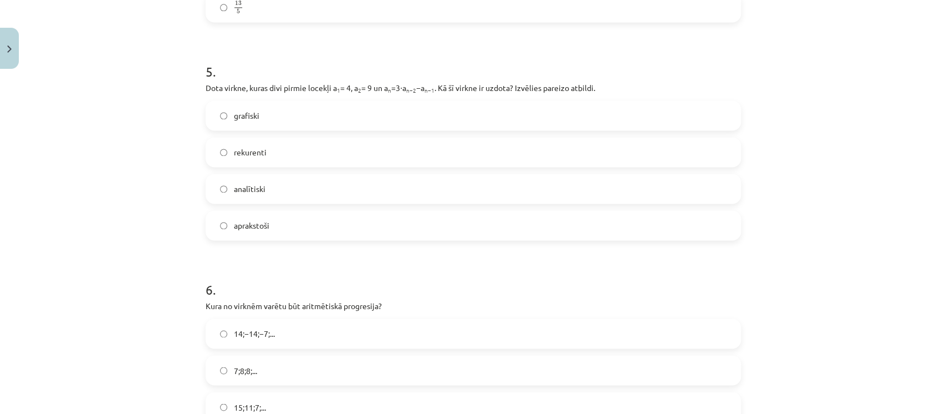
scroll to position [1060, 0]
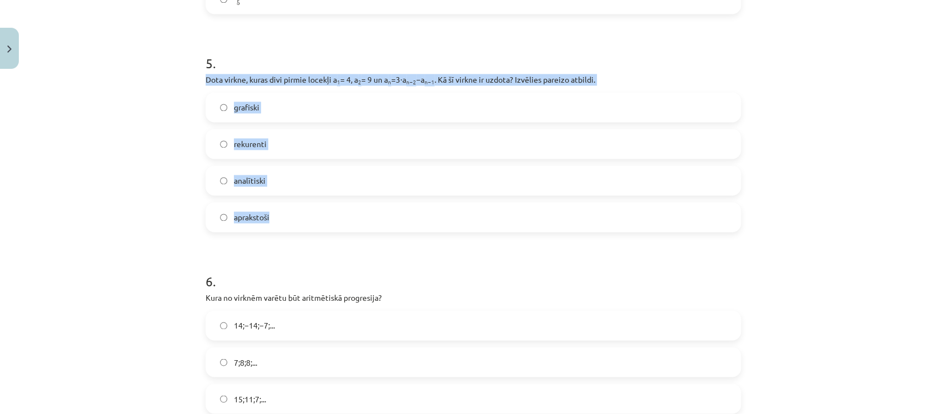
drag, startPoint x: 193, startPoint y: 75, endPoint x: 351, endPoint y: 222, distance: 215.7
click at [351, 222] on div "Mācību tēma: Matemātikas i - 12. klases 1. ieskaites mācību materiāls (ab) #5 📝…" at bounding box center [473, 207] width 946 height 414
click at [324, 143] on label "rekurenti" at bounding box center [473, 144] width 533 height 28
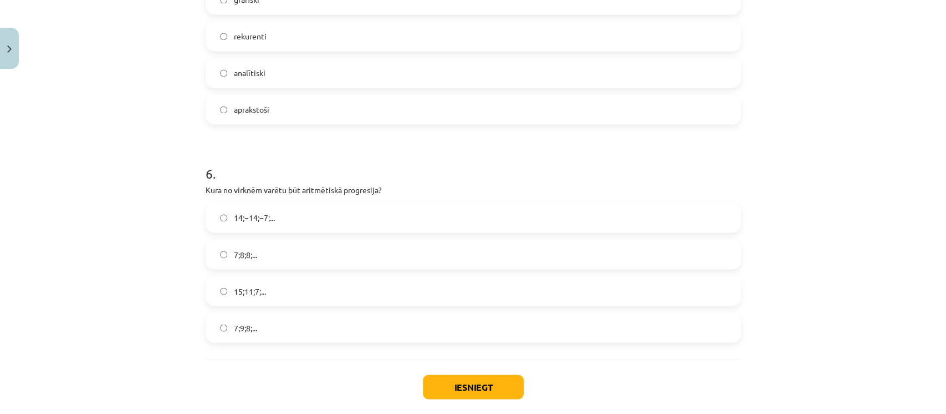
scroll to position [1225, 0]
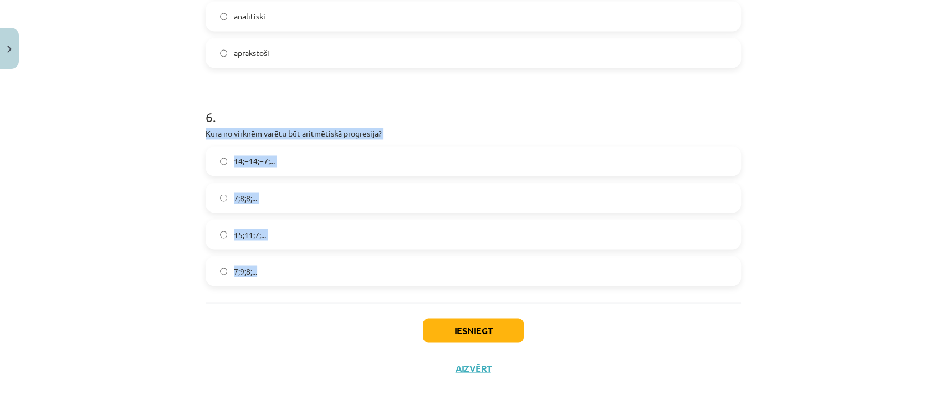
drag, startPoint x: 195, startPoint y: 128, endPoint x: 300, endPoint y: 262, distance: 170.9
click at [266, 233] on label "15;11;7;..." at bounding box center [473, 234] width 533 height 28
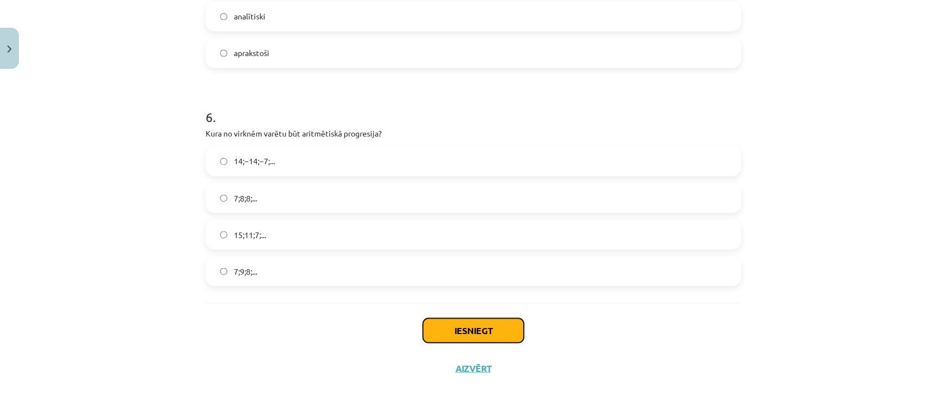
click at [496, 329] on button "Iesniegt" at bounding box center [473, 330] width 101 height 24
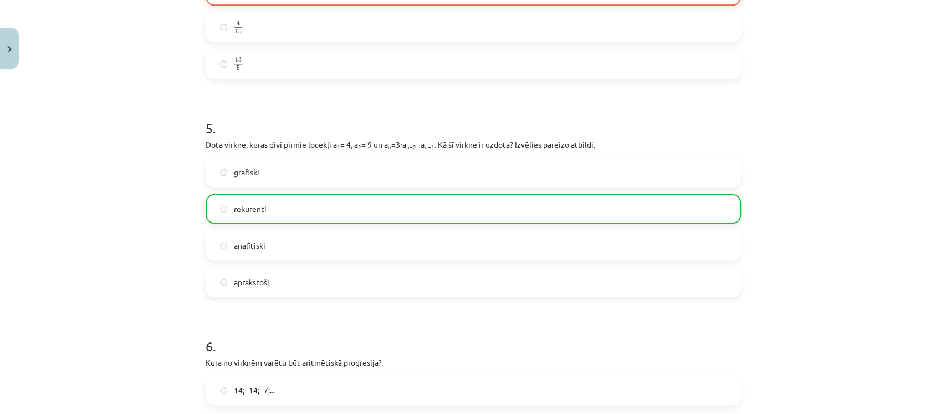
scroll to position [1259, 0]
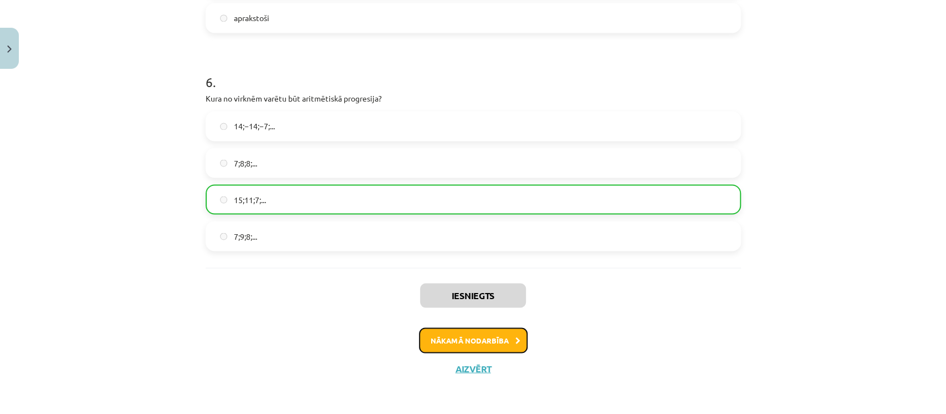
click at [504, 339] on button "Nākamā nodarbība" at bounding box center [473, 339] width 109 height 25
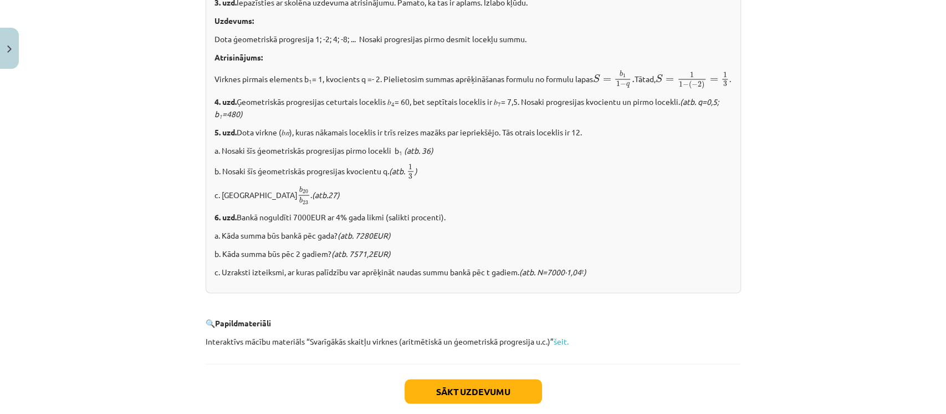
scroll to position [1383, 0]
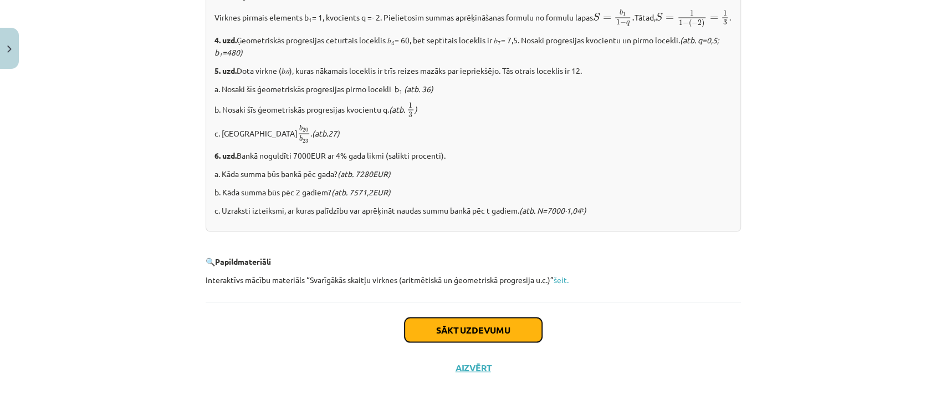
click at [513, 333] on button "Sākt uzdevumu" at bounding box center [473, 329] width 137 height 24
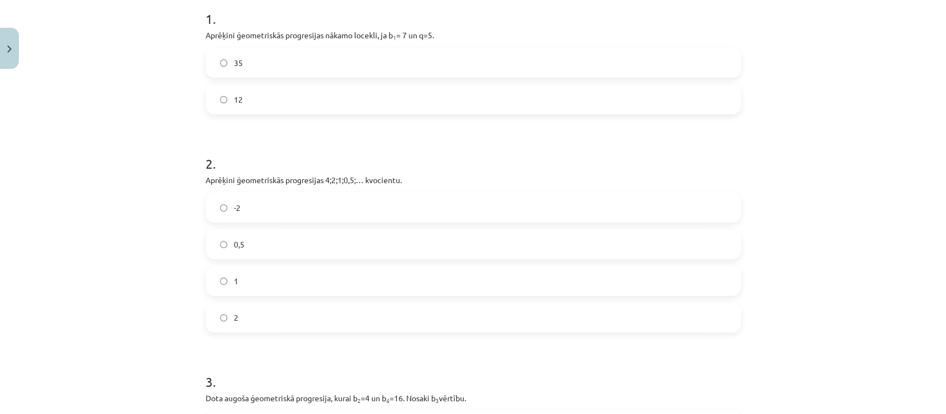
scroll to position [234, 0]
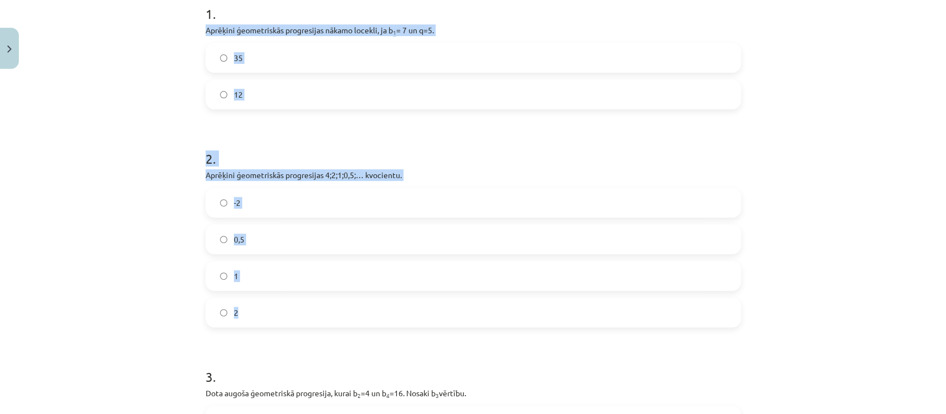
drag, startPoint x: 196, startPoint y: 30, endPoint x: 356, endPoint y: 315, distance: 327.4
click at [356, 315] on div "Mācību tēma: Matemātikas i - 12. klases 1. ieskaites mācību materiāls (ab) #6 📝…" at bounding box center [473, 207] width 946 height 414
click at [252, 69] on label "35" at bounding box center [473, 58] width 533 height 28
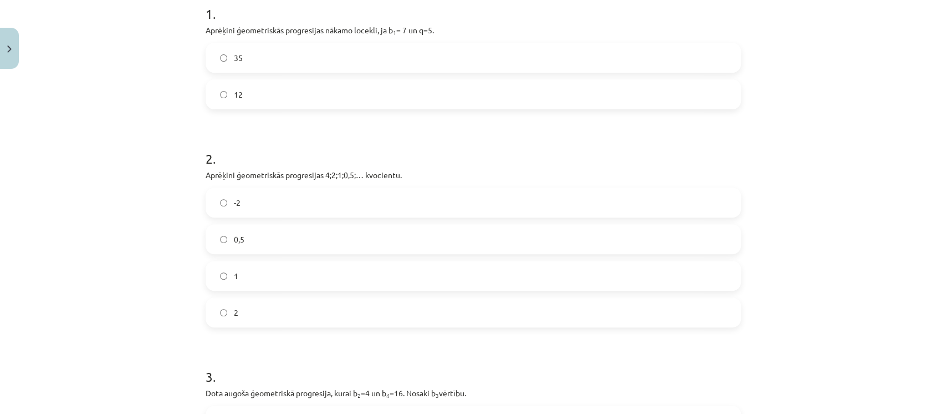
click at [247, 244] on label "0,5" at bounding box center [473, 239] width 533 height 28
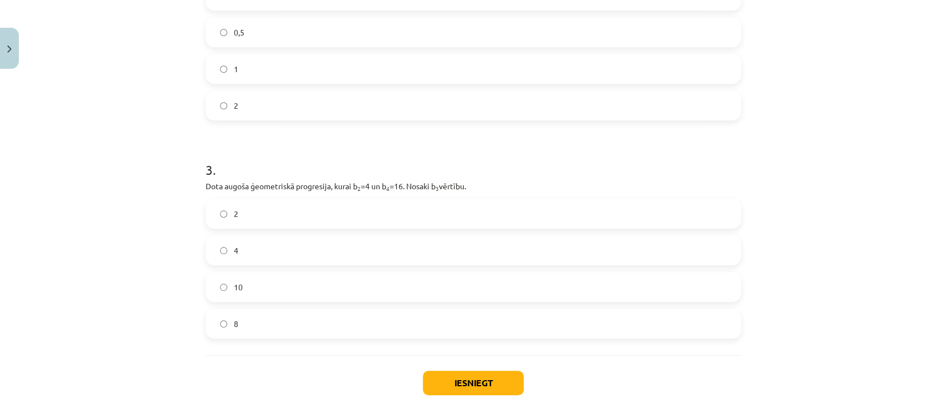
scroll to position [470, 0]
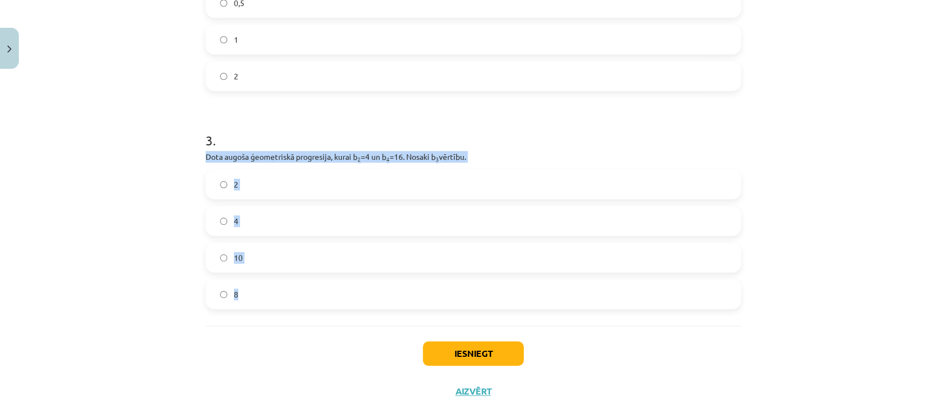
drag, startPoint x: 198, startPoint y: 157, endPoint x: 307, endPoint y: 313, distance: 189.9
click at [307, 313] on div "12 XP Saņemsi Sarežģīts 660 pilda Apraksts Uzdevums Palīdzība 1 . Aprēķini ģeom…" at bounding box center [473, 7] width 549 height 806
click at [392, 286] on label "8" at bounding box center [473, 294] width 533 height 28
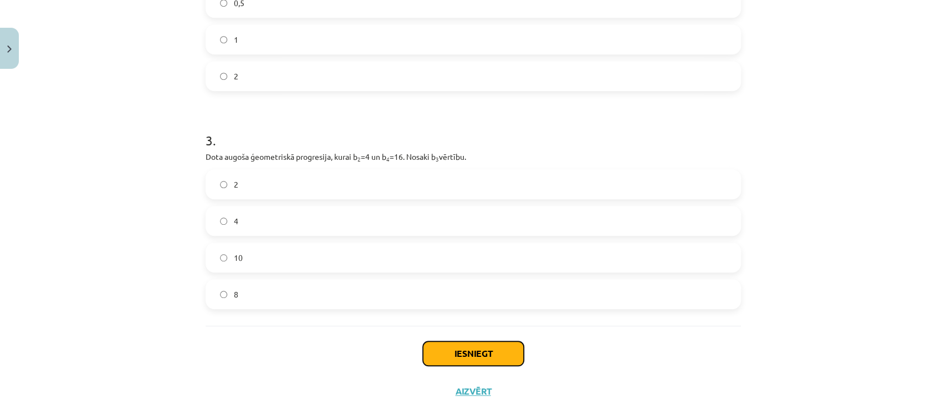
click at [473, 356] on button "Iesniegt" at bounding box center [473, 353] width 101 height 24
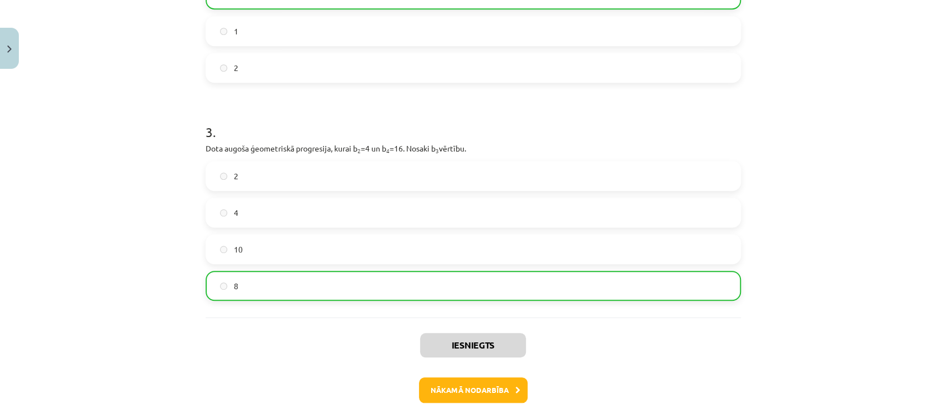
scroll to position [528, 0]
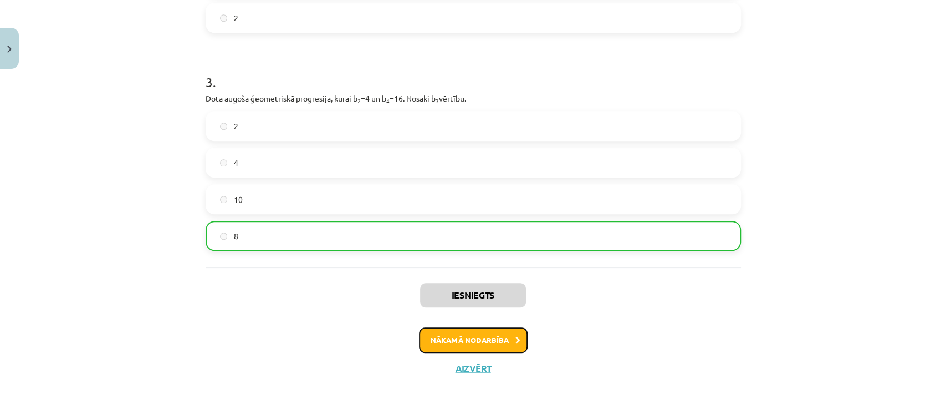
click at [507, 341] on button "Nākamā nodarbība" at bounding box center [473, 339] width 109 height 25
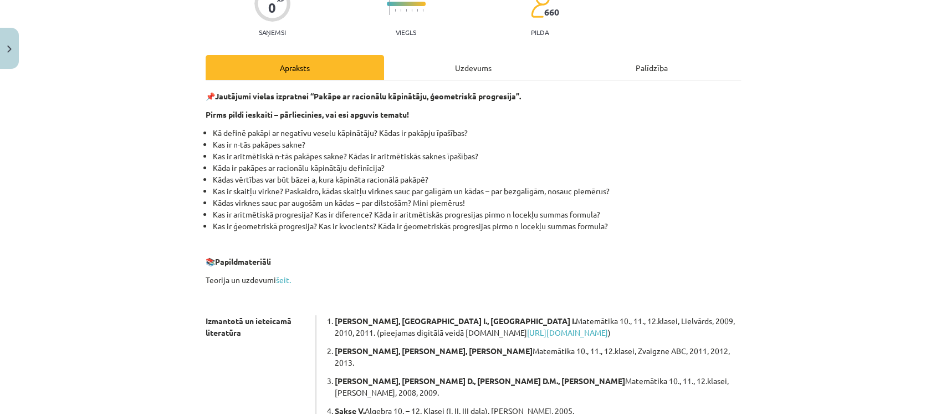
scroll to position [288, 0]
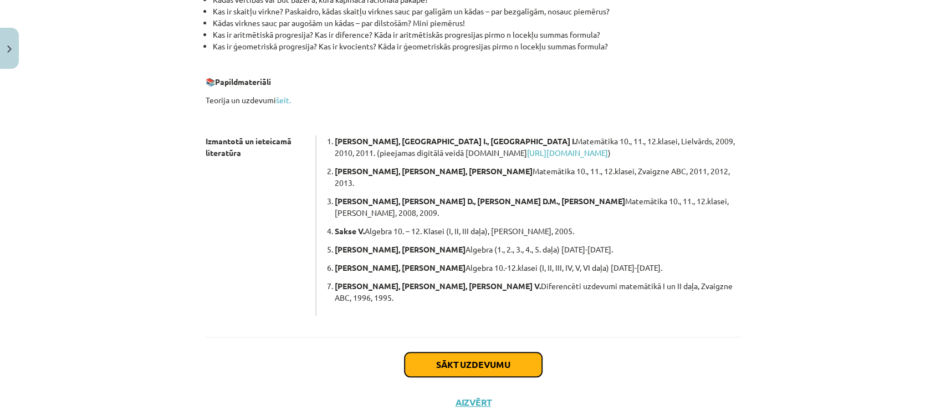
click at [518, 352] on button "Sākt uzdevumu" at bounding box center [473, 364] width 137 height 24
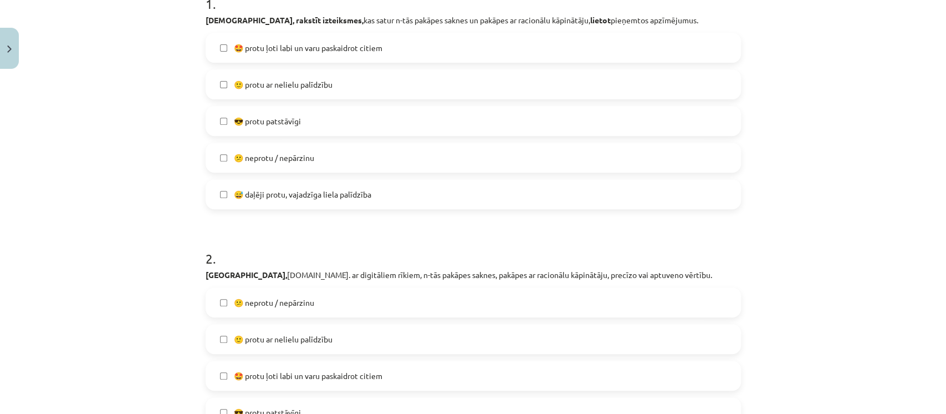
scroll to position [247, 0]
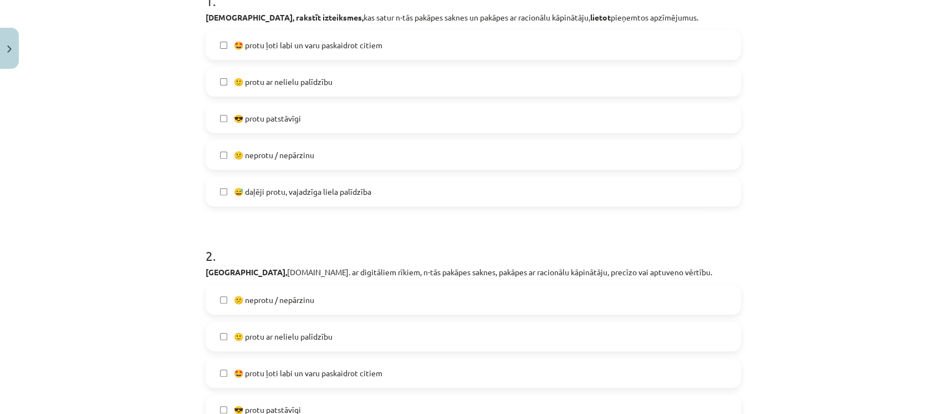
click at [454, 198] on label "😅 daļēji protu, vajadzīga liela palīdzība" at bounding box center [473, 191] width 533 height 28
click at [563, 73] on label "🙂 protu ar nelielu palīdzību" at bounding box center [473, 82] width 533 height 28
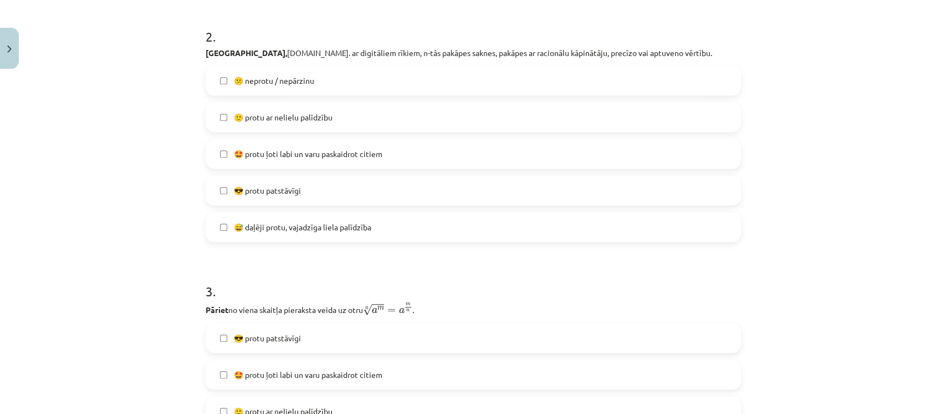
scroll to position [473, 0]
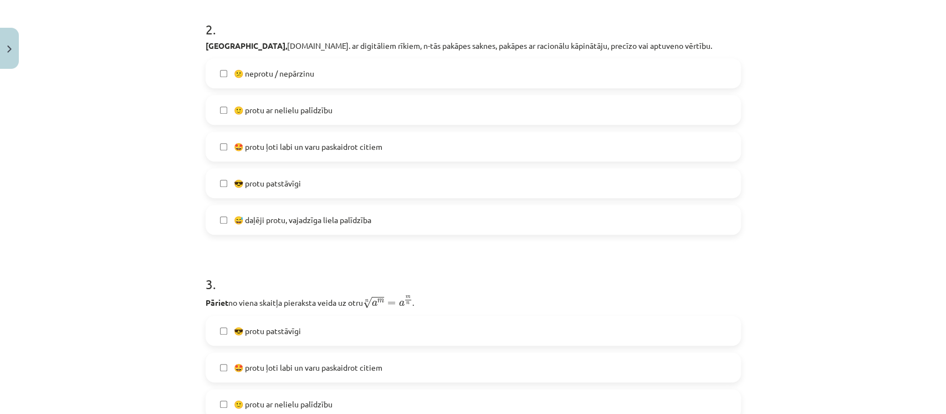
click at [487, 75] on label "😕 neprotu / nepārzinu" at bounding box center [473, 73] width 533 height 28
click at [473, 105] on label "🙂 protu ar nelielu palīdzību" at bounding box center [473, 110] width 533 height 28
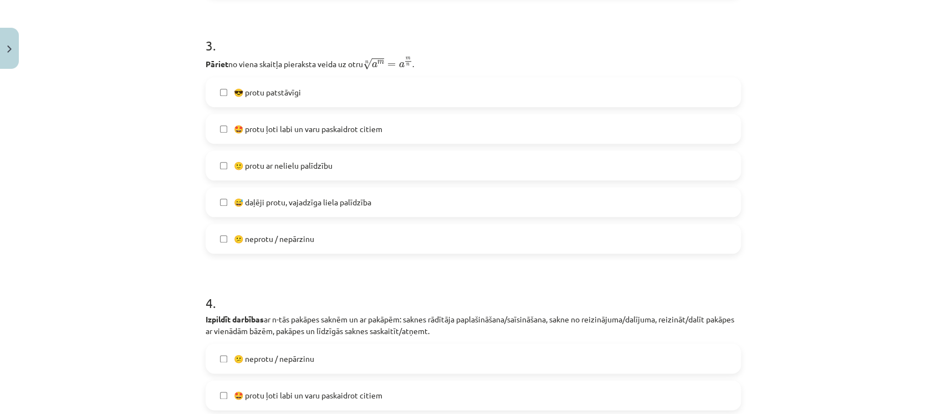
scroll to position [718, 0]
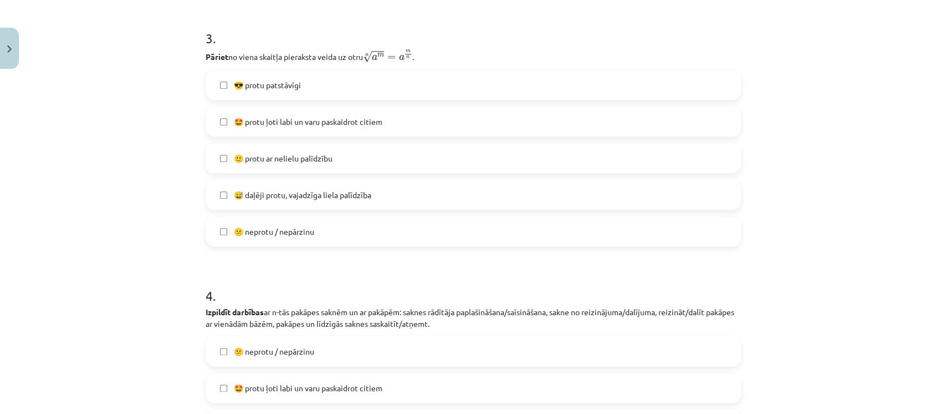
click at [386, 237] on label "😕 neprotu / nepārzinu" at bounding box center [473, 231] width 533 height 28
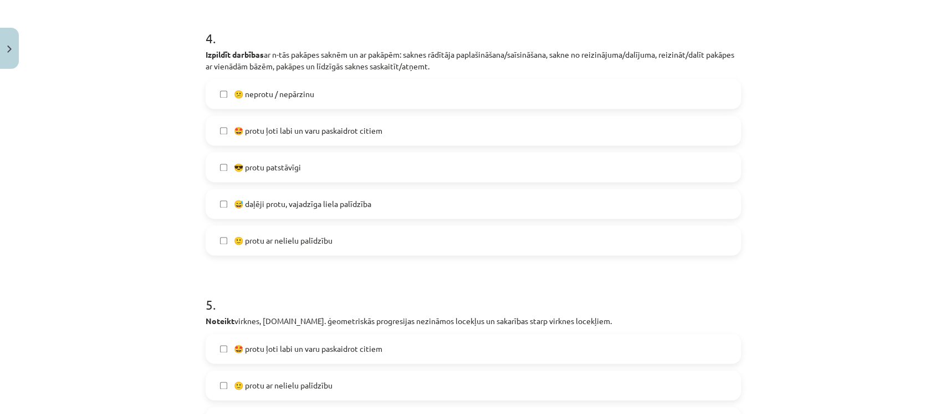
scroll to position [981, 0]
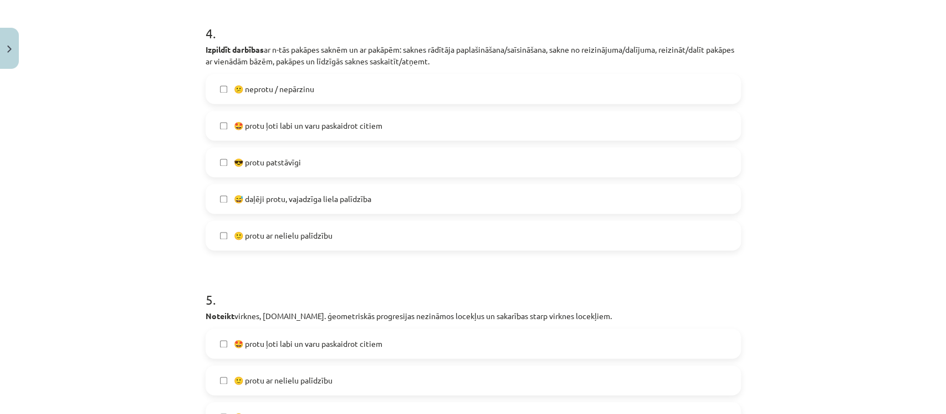
click at [457, 233] on label "🙂 protu ar nelielu palīdzību" at bounding box center [473, 235] width 533 height 28
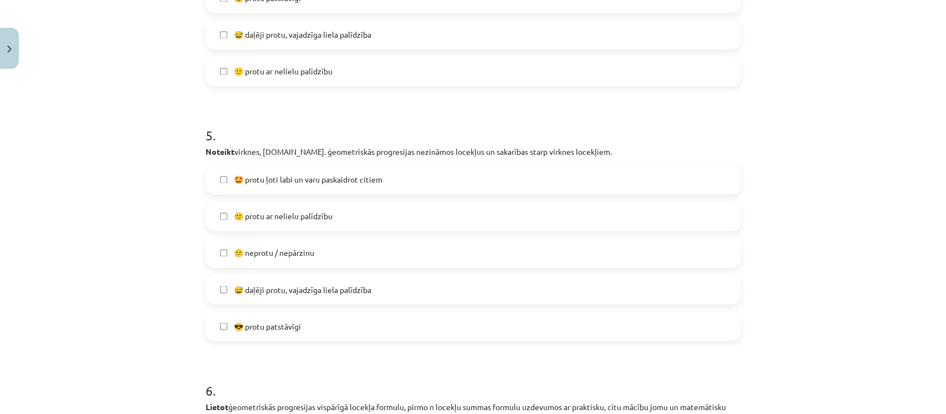
scroll to position [1252, 0]
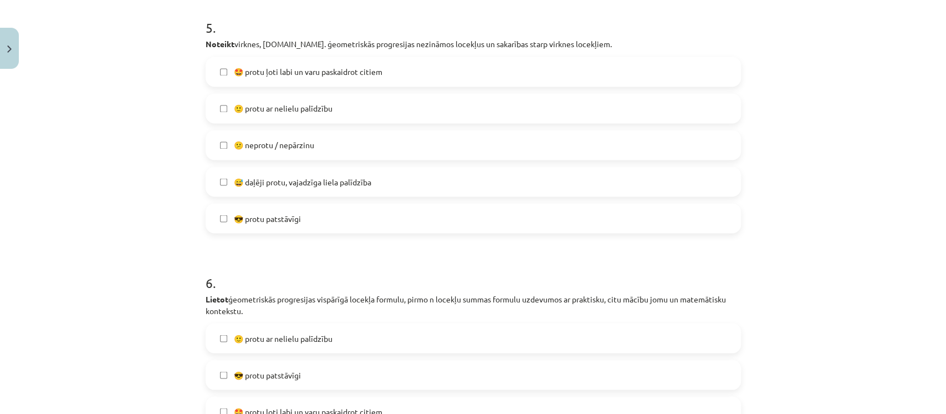
click at [496, 99] on label "🙂 protu ar nelielu palīdzību" at bounding box center [473, 108] width 533 height 28
click at [477, 127] on div "🤩 protu ļoti labi un varu paskaidrot citiem 🙂 protu ar nelielu palīdzību  😕 nep…" at bounding box center [473, 145] width 535 height 176
click at [639, 142] on label "😕 neprotu / nepārzinu" at bounding box center [473, 145] width 533 height 28
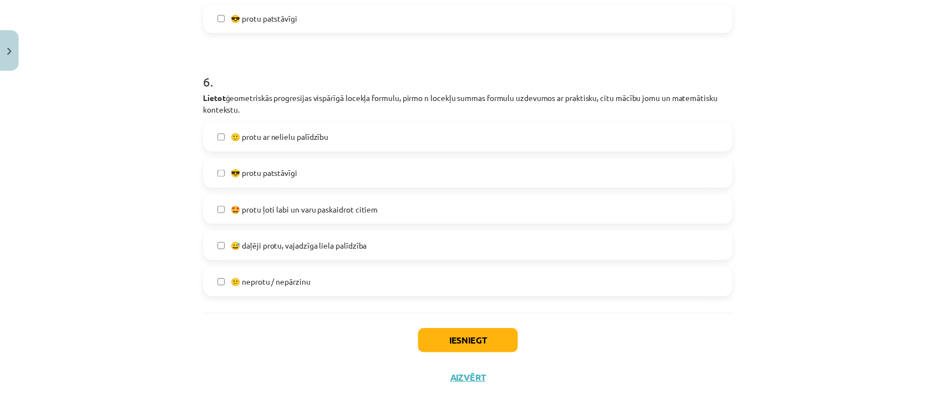
scroll to position [1466, 0]
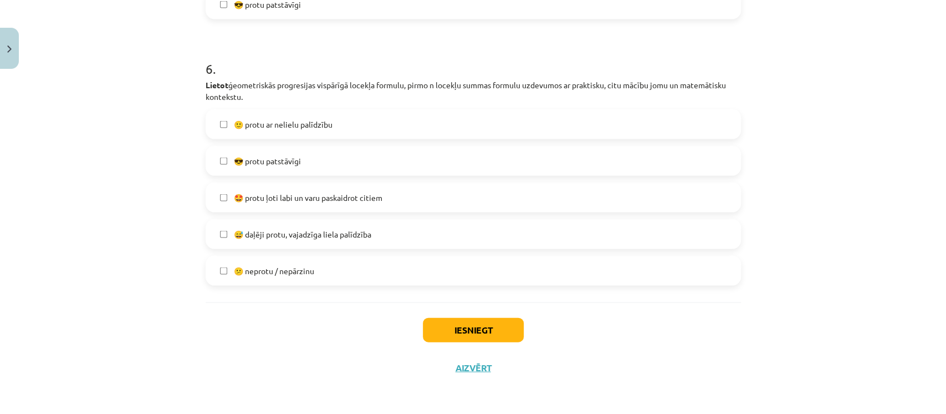
click at [498, 130] on label "🙂 protu ar nelielu palīdzību" at bounding box center [473, 124] width 533 height 28
click at [405, 242] on label "😅 daļēji protu, vajadzīga liela palīdzība" at bounding box center [473, 234] width 533 height 28
click at [441, 325] on button "Iesniegt" at bounding box center [473, 330] width 101 height 24
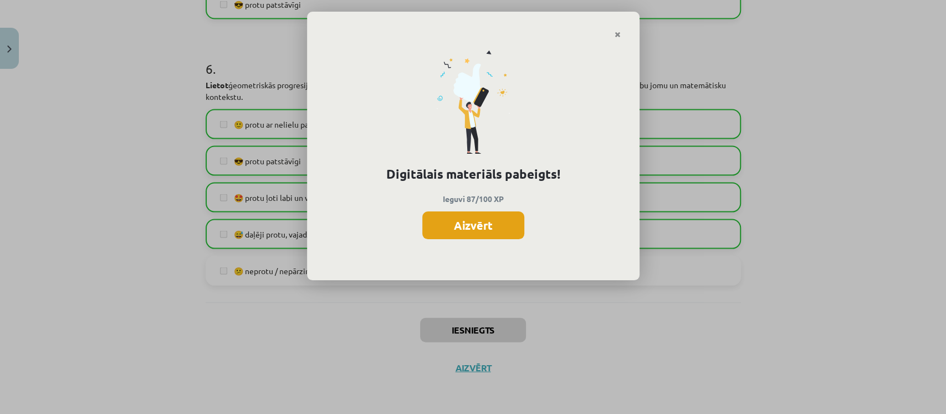
click at [443, 222] on button "Aizvērt" at bounding box center [473, 225] width 102 height 28
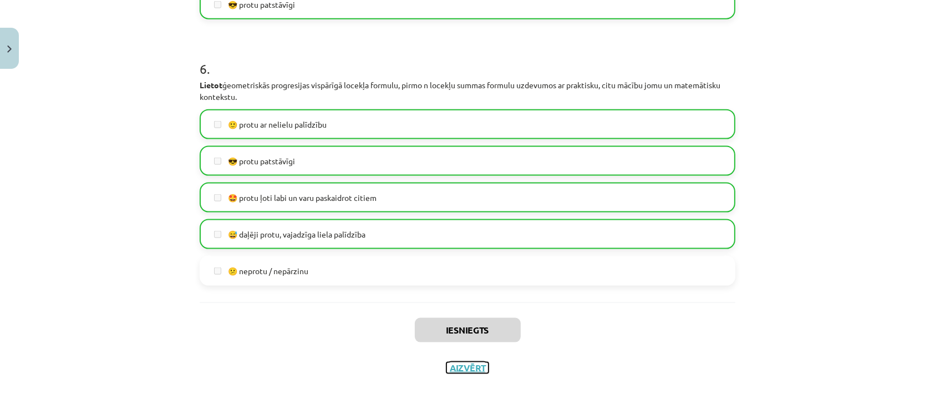
click at [456, 368] on button "Aizvērt" at bounding box center [467, 367] width 42 height 11
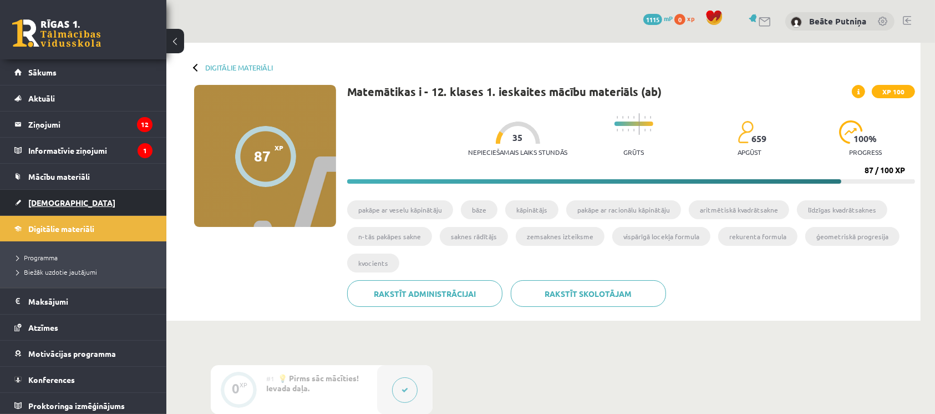
click at [49, 197] on span "[DEMOGRAPHIC_DATA]" at bounding box center [71, 202] width 87 height 10
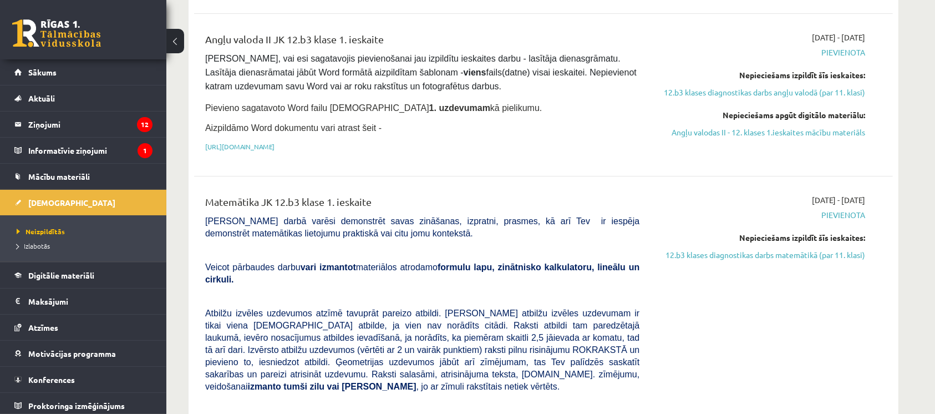
scroll to position [333, 0]
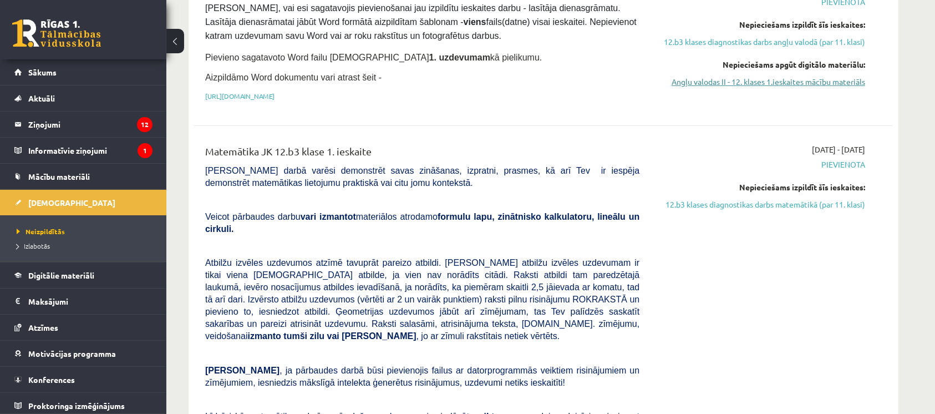
click at [798, 82] on link "Angļu valodas II - 12. klases 1.ieskaites mācību materiāls" at bounding box center [760, 82] width 209 height 12
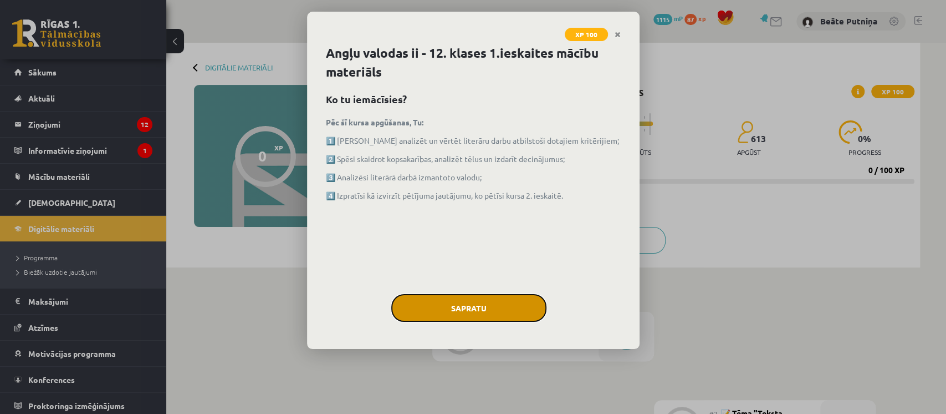
click at [482, 308] on button "Sapratu" at bounding box center [468, 308] width 155 height 28
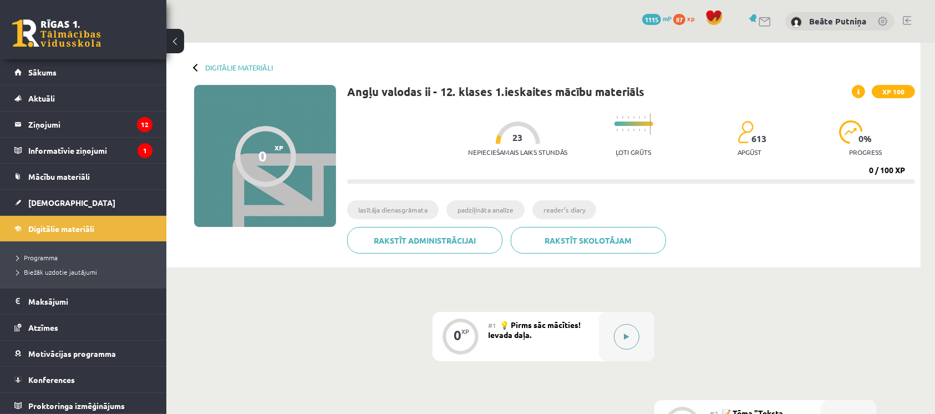
click at [626, 339] on icon at bounding box center [626, 336] width 5 height 7
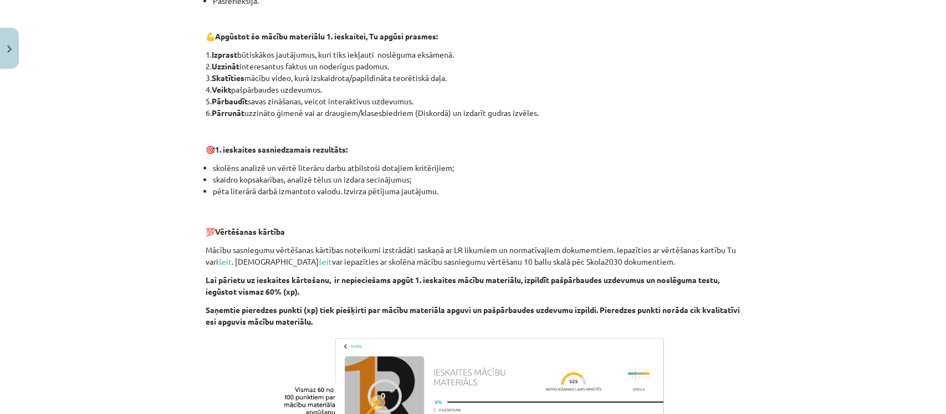
scroll to position [754, 0]
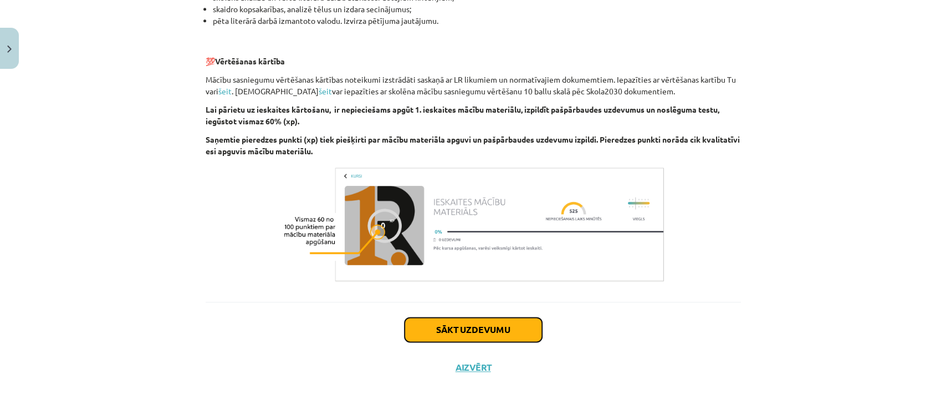
click at [521, 330] on button "Sākt uzdevumu" at bounding box center [473, 329] width 137 height 24
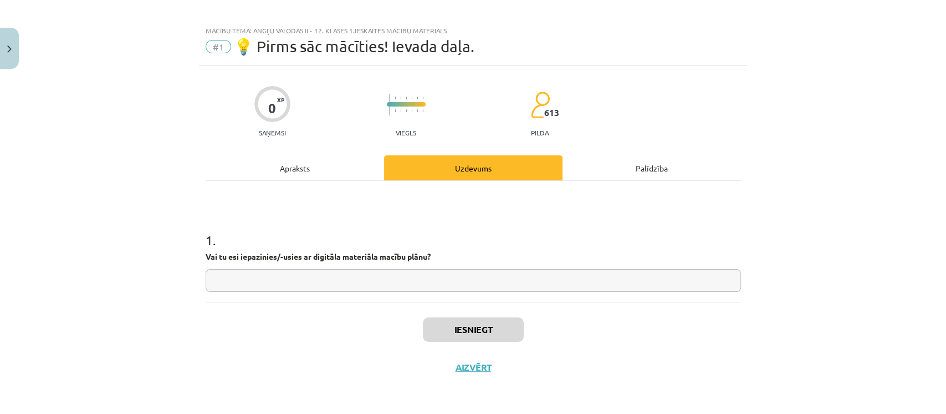
scroll to position [8, 0]
click at [554, 282] on input "text" at bounding box center [473, 280] width 535 height 23
type input "**"
click at [491, 330] on button "Iesniegt" at bounding box center [473, 329] width 101 height 24
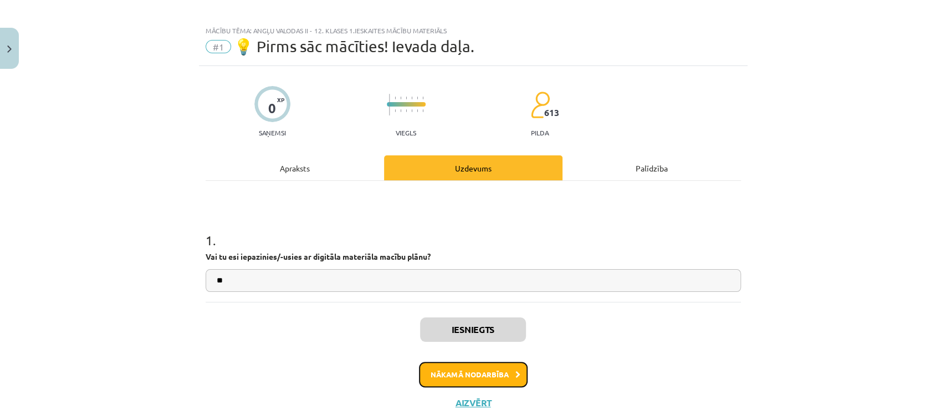
click at [470, 374] on button "Nākamā nodarbība" at bounding box center [473, 373] width 109 height 25
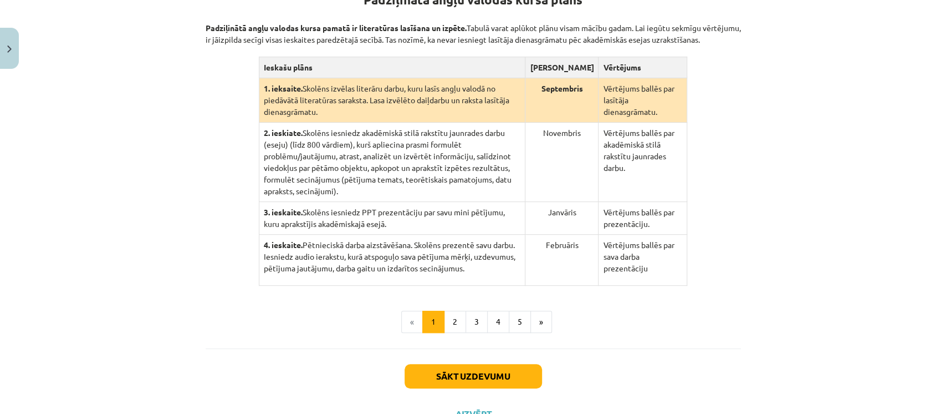
scroll to position [257, 0]
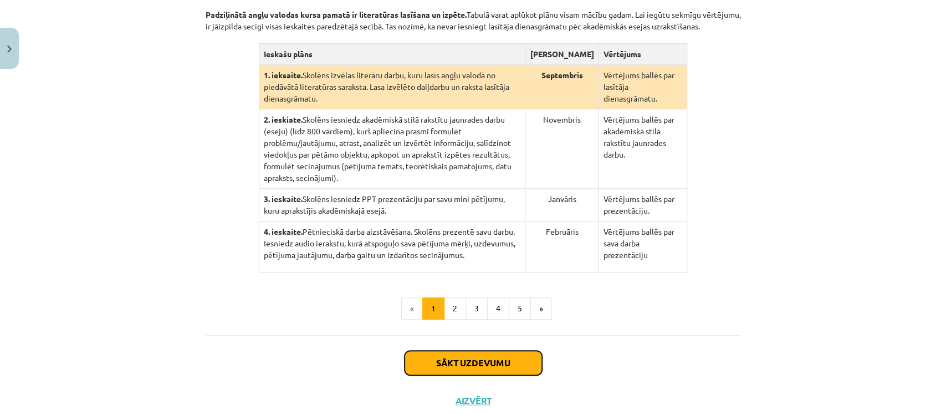
click at [458, 350] on button "Sākt uzdevumu" at bounding box center [473, 362] width 137 height 24
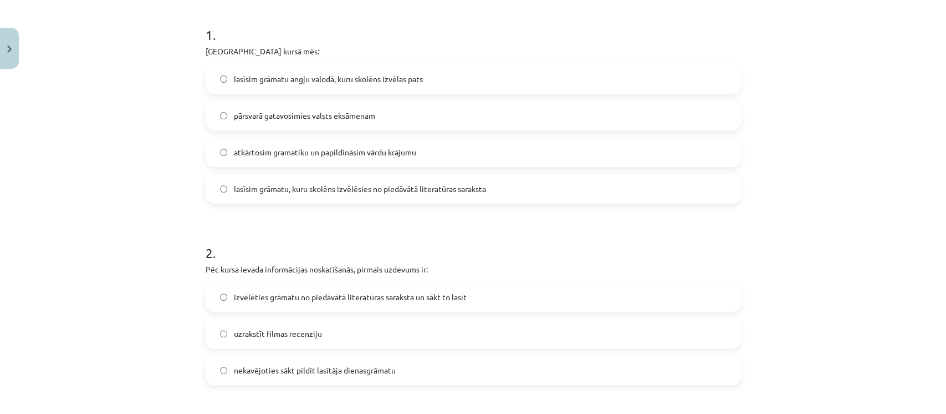
scroll to position [228, 0]
click at [315, 193] on span "lasīsim grāmatu, kuru skolēns izvēlēsies no piedāvātā literatūras saraksta" at bounding box center [360, 192] width 252 height 12
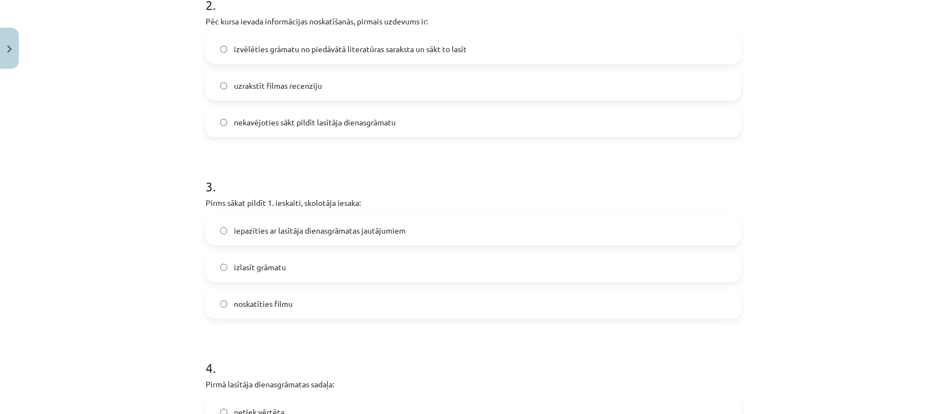
scroll to position [481, 0]
click at [423, 119] on label "nekavējoties sākt pildīt lasītāja dienasgrāmatu" at bounding box center [473, 120] width 533 height 28
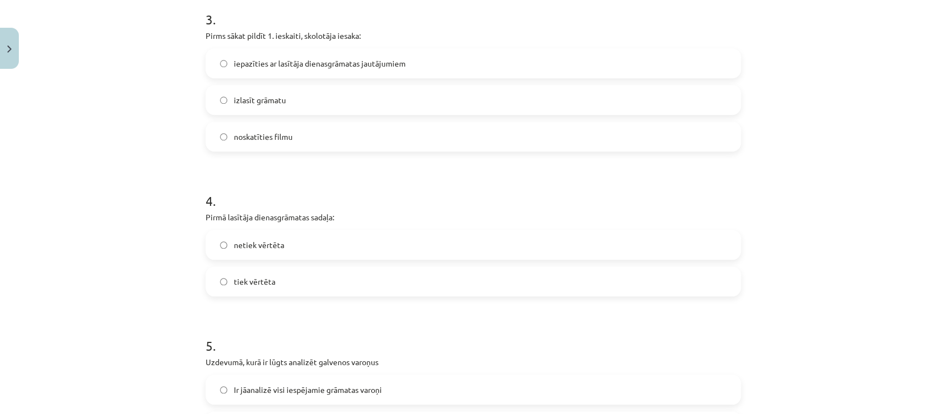
scroll to position [659, 0]
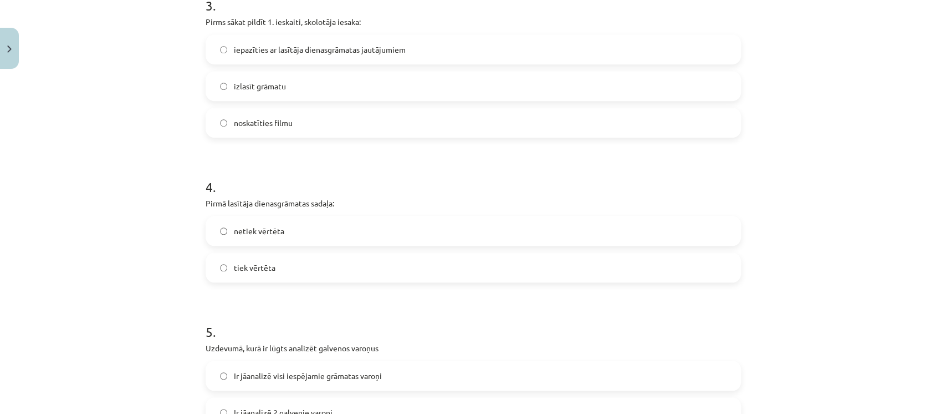
click at [476, 86] on label "izlasīt grāmatu" at bounding box center [473, 86] width 533 height 28
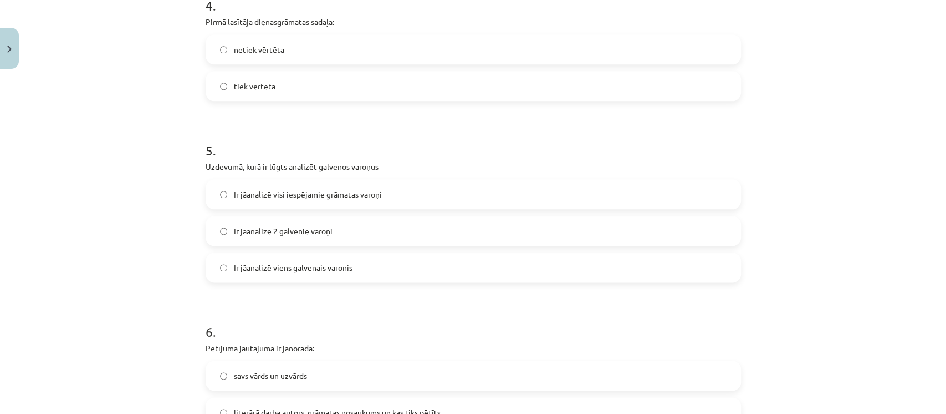
scroll to position [843, 0]
click at [338, 77] on label "tiek vērtēta" at bounding box center [473, 84] width 533 height 28
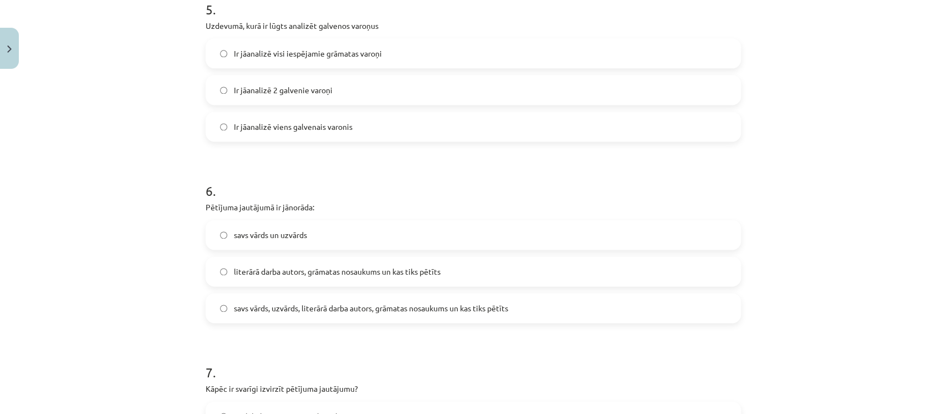
scroll to position [978, 0]
click at [481, 59] on label "Ir jāanalizē visi iespējamie grāmatas varoņi" at bounding box center [473, 56] width 533 height 28
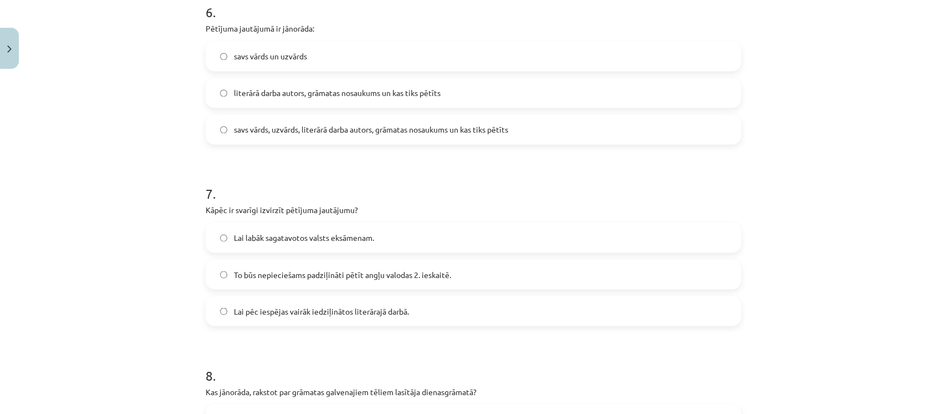
scroll to position [1165, 0]
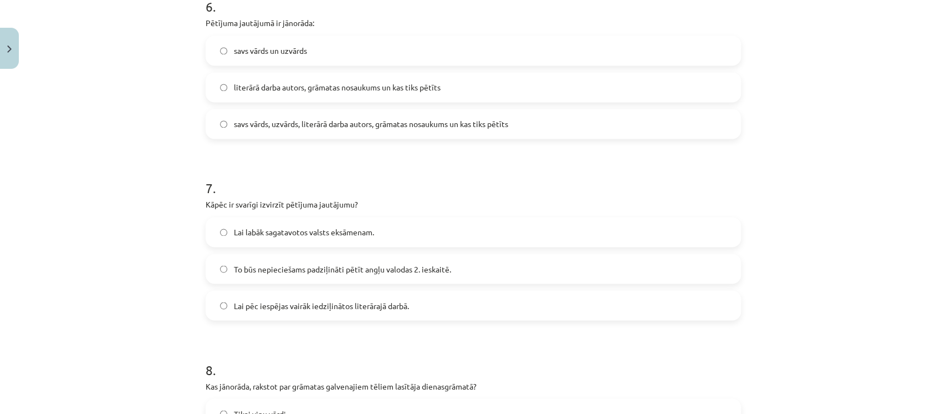
click at [488, 123] on span "savs vārds, uzvārds, literārā darba autors, grāmatas nosaukums un kas tiks pētī…" at bounding box center [371, 124] width 274 height 12
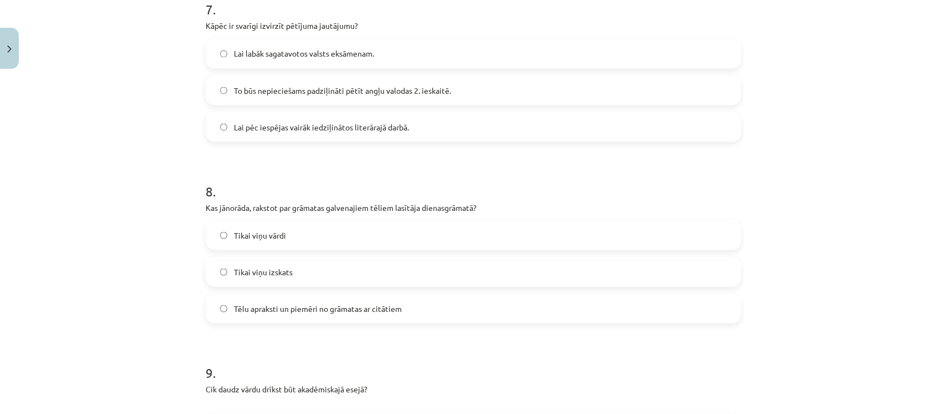
scroll to position [1346, 0]
click at [521, 123] on label "Lai pēc iespējas vairāk iedziļinātos literārajā darbā." at bounding box center [473, 124] width 533 height 28
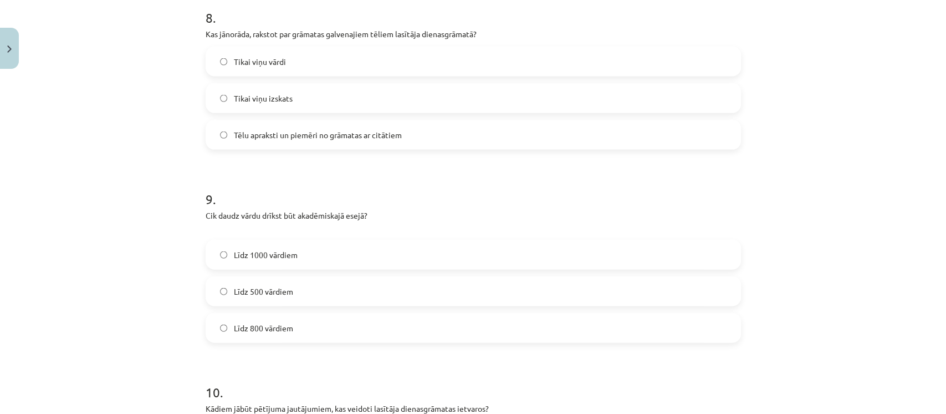
scroll to position [1524, 0]
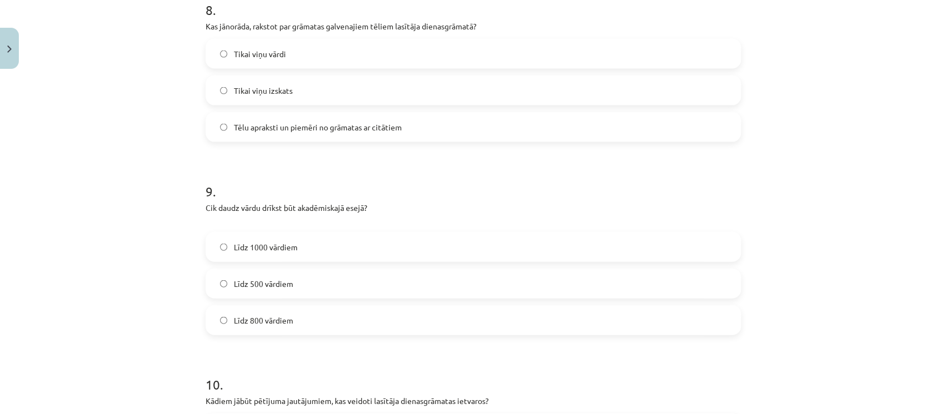
click at [470, 125] on label "Tēlu apraksti un piemēri no grāmatas ar citātiem" at bounding box center [473, 127] width 533 height 28
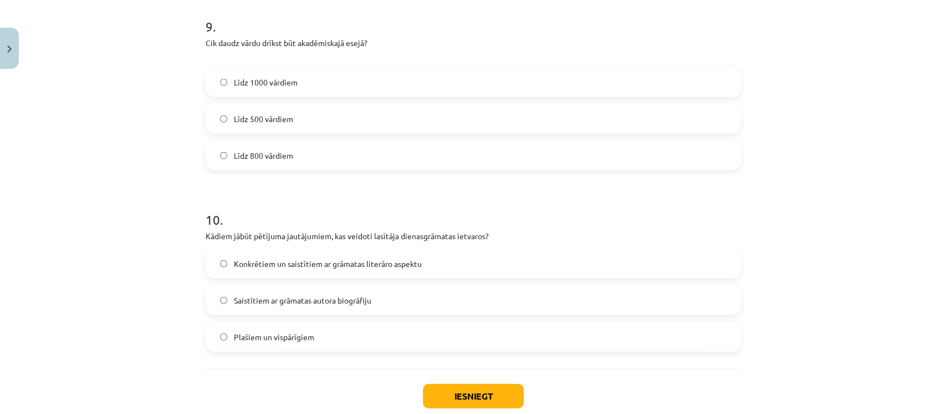
scroll to position [1700, 0]
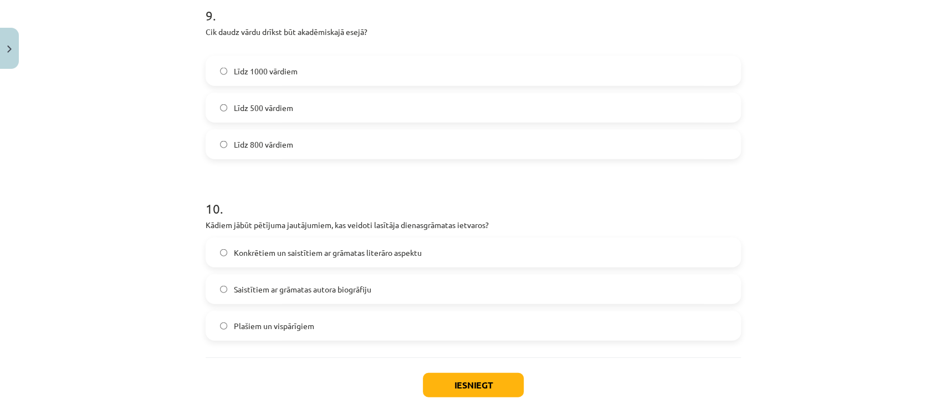
click at [384, 147] on label "Līdz 800 vārdiem" at bounding box center [473, 144] width 533 height 28
click at [529, 251] on label "Konkrētiem un saistītiem ar grāmatas literāro aspektu" at bounding box center [473, 252] width 533 height 28
click at [445, 388] on button "Iesniegt" at bounding box center [473, 385] width 101 height 24
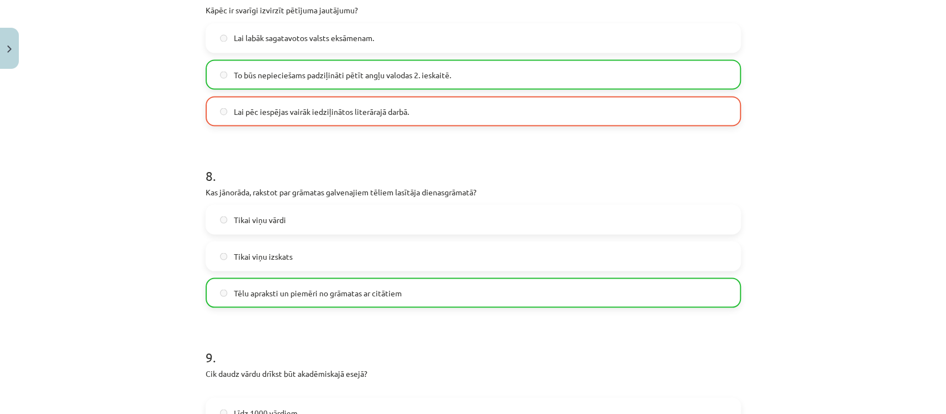
scroll to position [1790, 0]
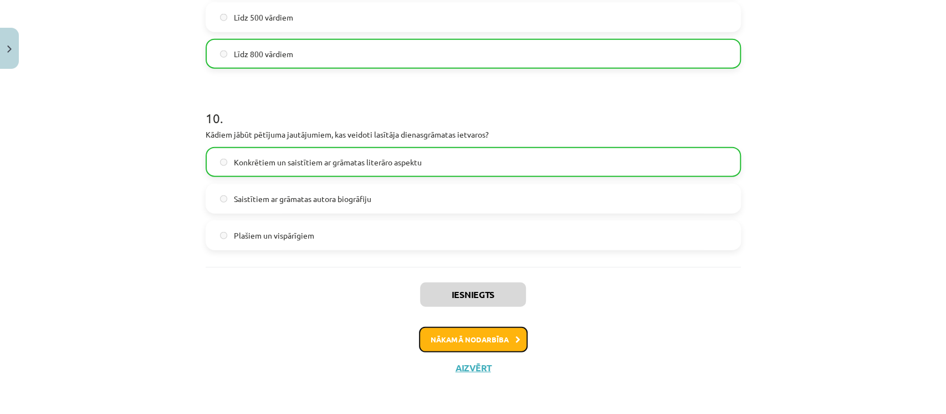
click at [516, 339] on icon at bounding box center [518, 339] width 5 height 7
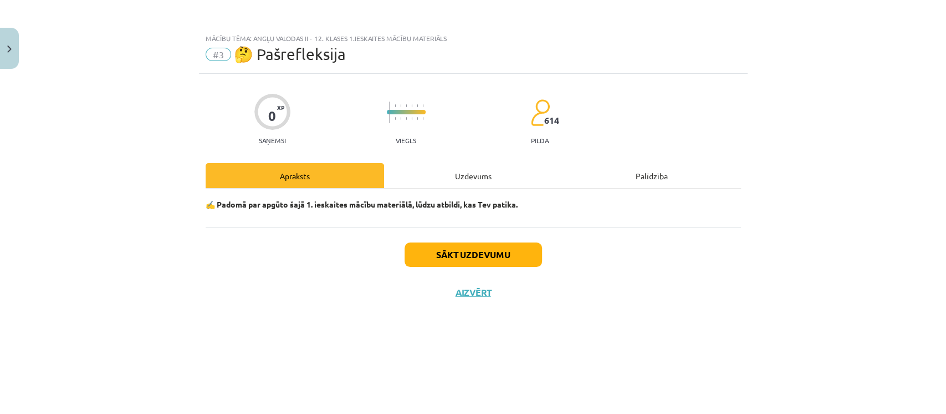
scroll to position [0, 0]
click at [482, 254] on button "Sākt uzdevumu" at bounding box center [473, 254] width 137 height 24
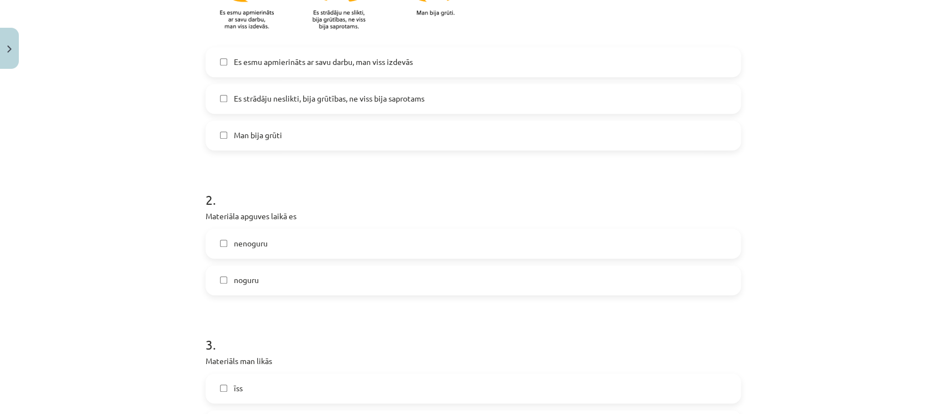
scroll to position [357, 0]
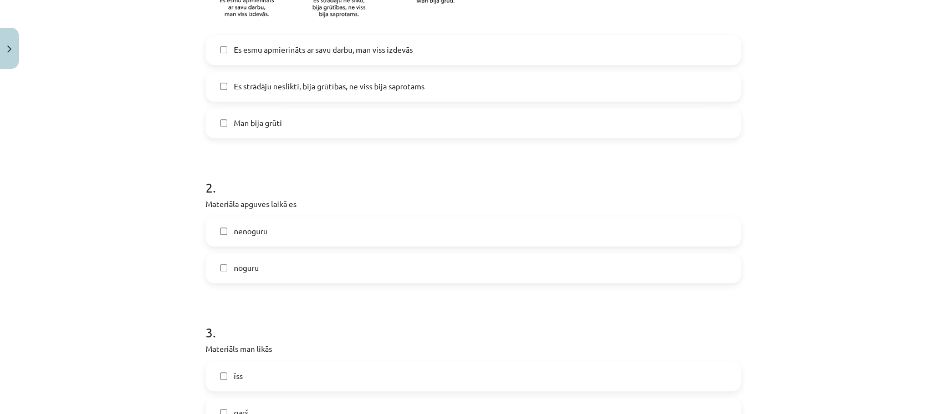
click at [518, 83] on label "Es strādāju neslikti, bija grūtības, ne viss bija saprotams" at bounding box center [473, 87] width 533 height 28
drag, startPoint x: 934, startPoint y: 155, endPoint x: 939, endPoint y: 180, distance: 26.0
click at [939, 180] on div "Mācību tēma: Angļu valodas ii - 12. klases 1.ieskaites mācību materiāls #3 🤔 Pa…" at bounding box center [473, 207] width 946 height 414
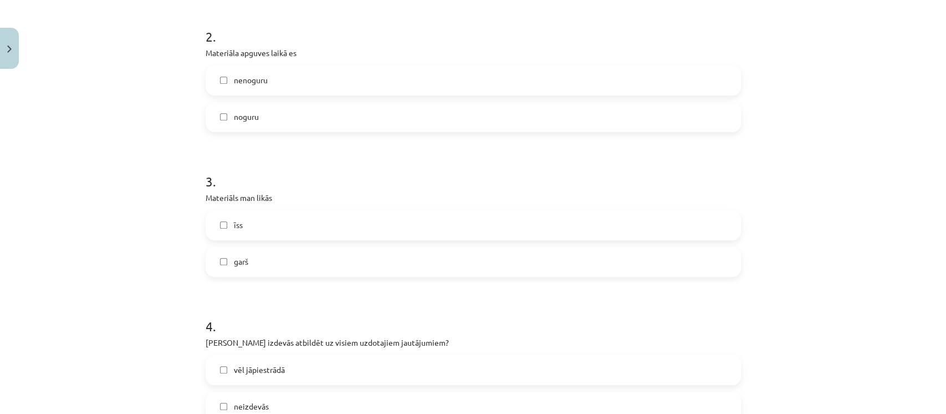
scroll to position [514, 0]
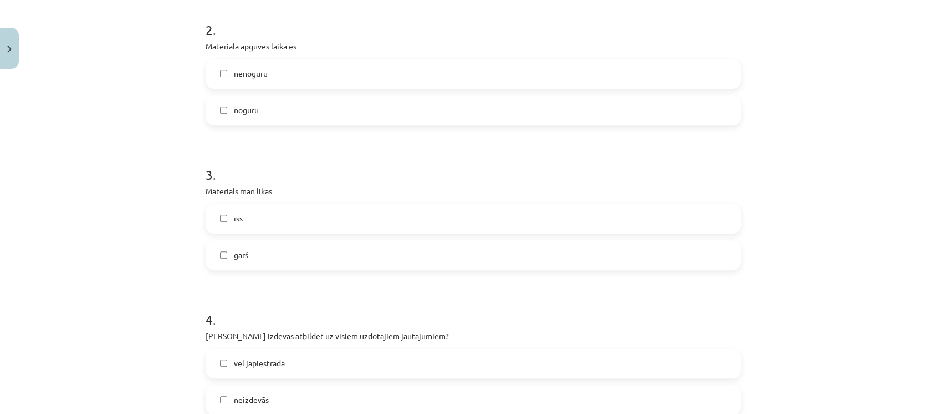
click at [657, 74] on label "nenoguru" at bounding box center [473, 74] width 533 height 28
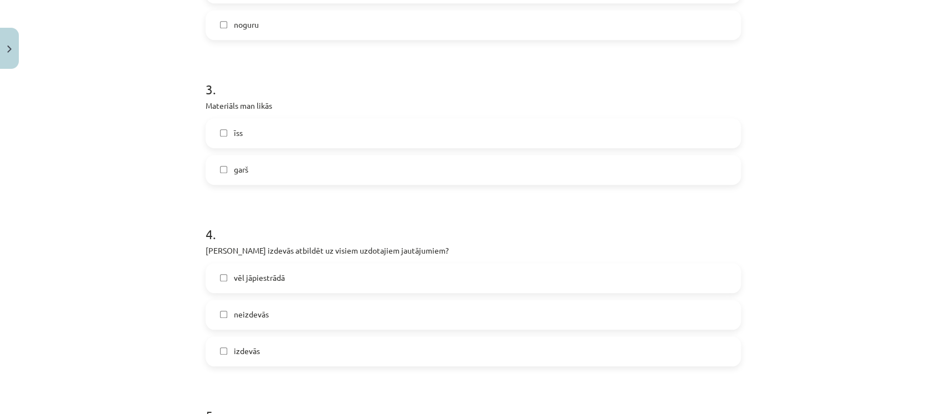
scroll to position [647, 0]
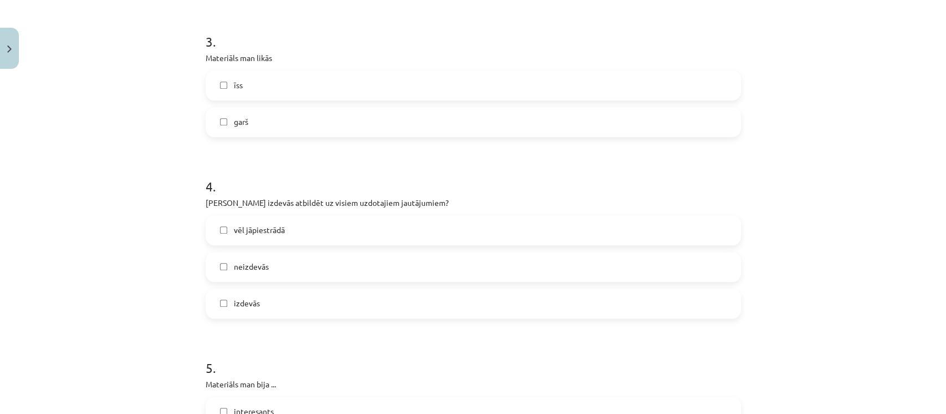
click at [679, 83] on label "īss" at bounding box center [473, 86] width 533 height 28
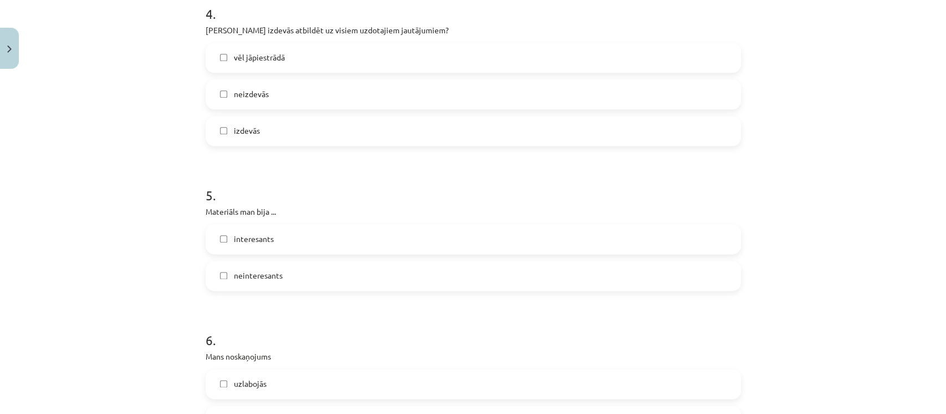
scroll to position [823, 0]
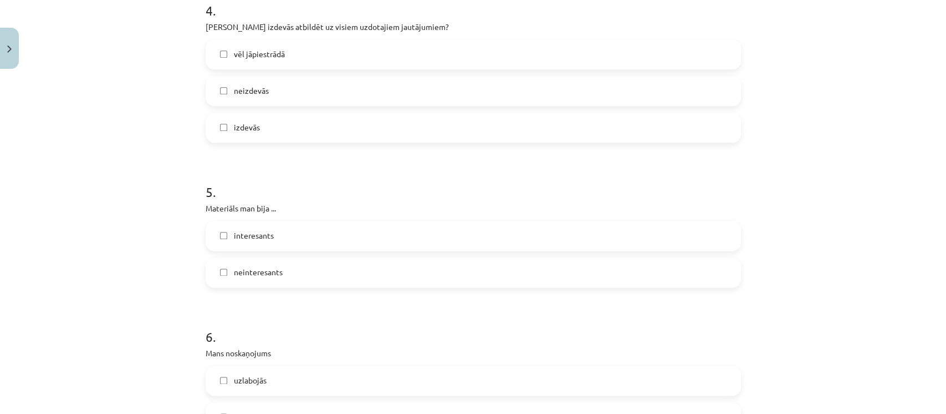
click at [581, 67] on label "vēl jāpiestrādā" at bounding box center [473, 54] width 533 height 28
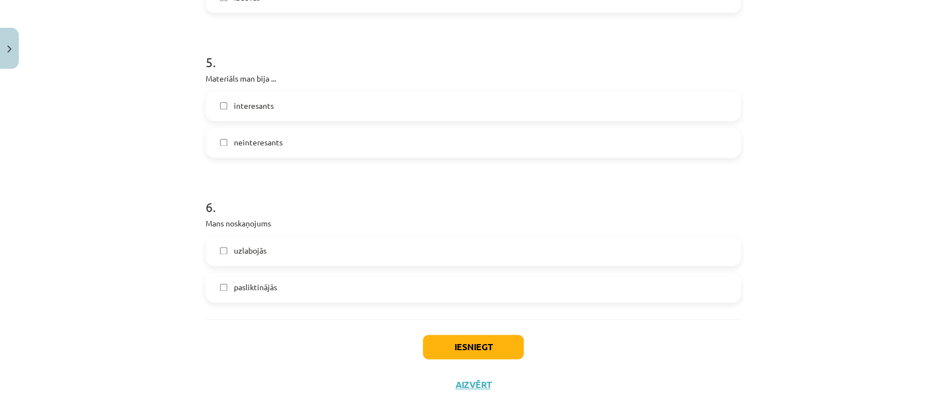
scroll to position [960, 0]
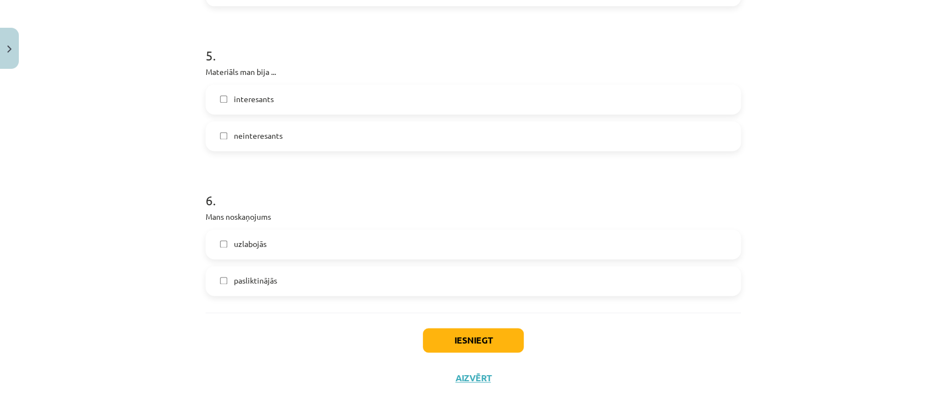
click at [536, 103] on label "interesants" at bounding box center [473, 99] width 533 height 28
click at [405, 283] on label "pasliktinājās" at bounding box center [473, 281] width 533 height 28
click at [447, 341] on button "Iesniegt" at bounding box center [473, 340] width 101 height 24
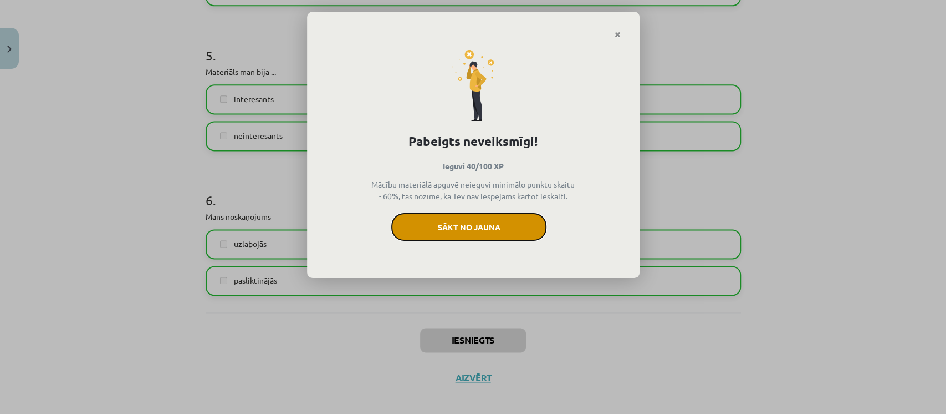
click at [453, 223] on button "Sākt no jauna" at bounding box center [468, 227] width 155 height 28
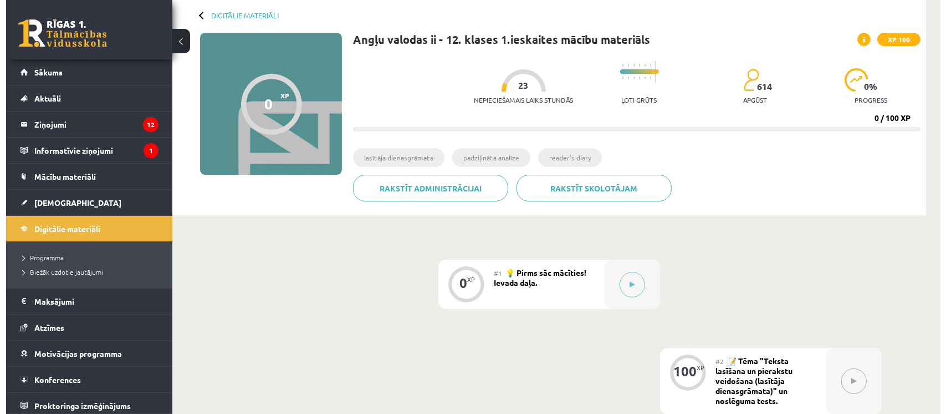
scroll to position [140, 0]
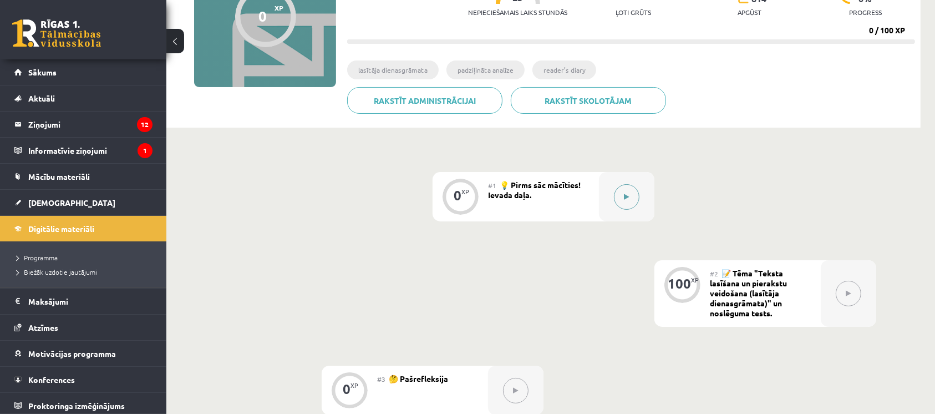
click at [635, 201] on button at bounding box center [626, 196] width 25 height 25
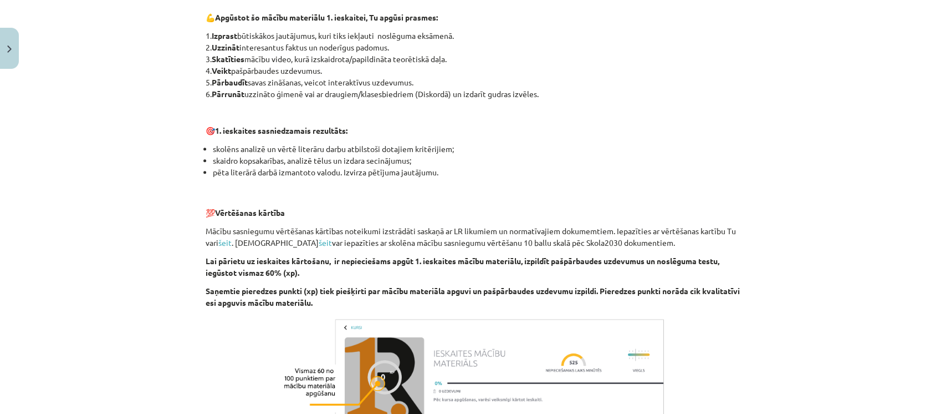
scroll to position [688, 0]
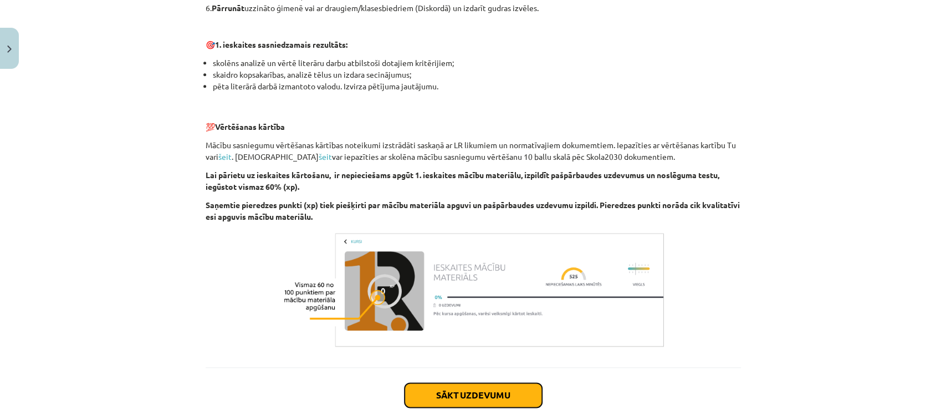
click at [448, 386] on button "Sākt uzdevumu" at bounding box center [473, 394] width 137 height 24
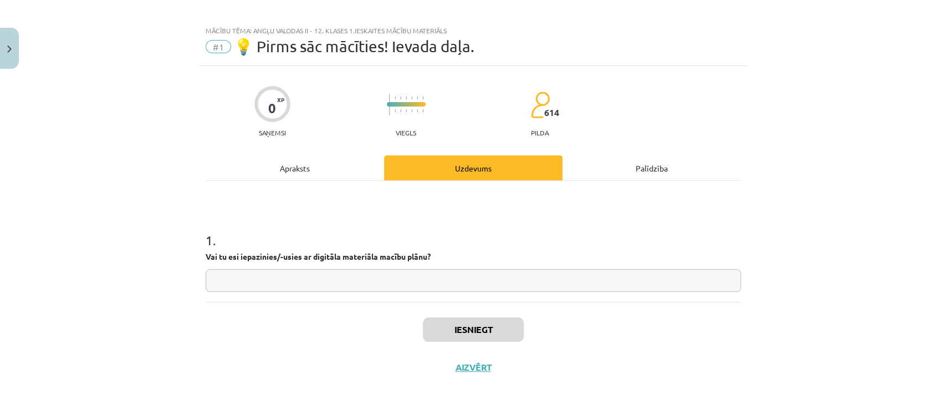
scroll to position [8, 0]
click at [482, 279] on input "text" at bounding box center [473, 280] width 535 height 23
type input "**"
click at [475, 328] on button "Iesniegt" at bounding box center [473, 329] width 101 height 24
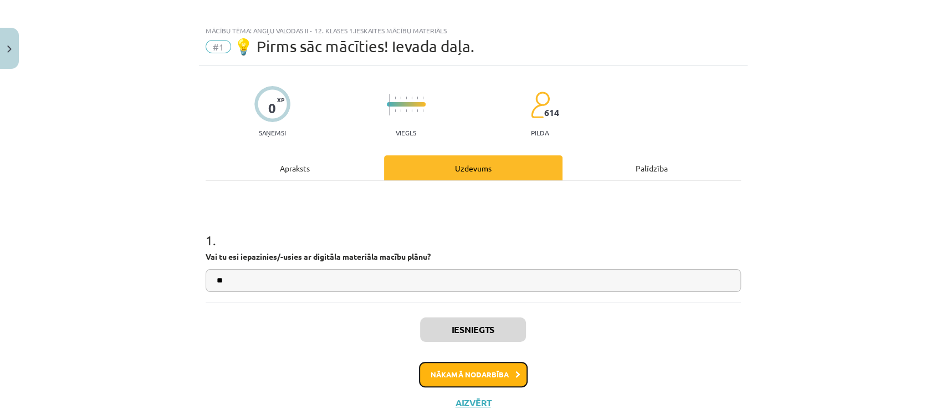
click at [502, 378] on button "Nākamā nodarbība" at bounding box center [473, 373] width 109 height 25
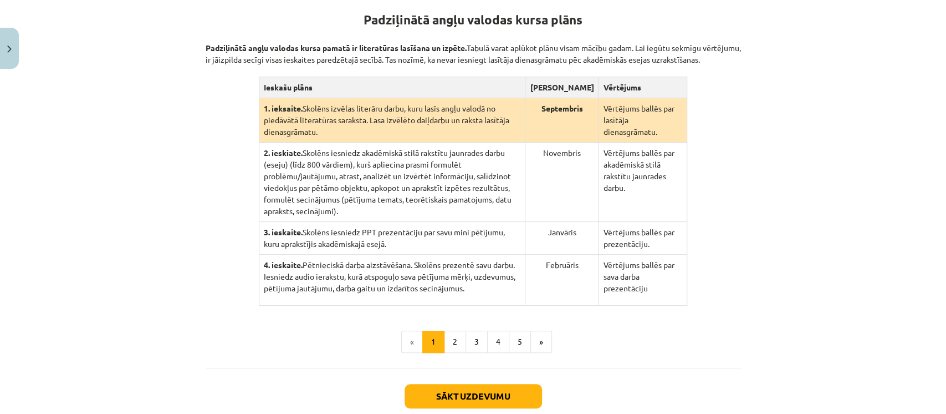
scroll to position [228, 0]
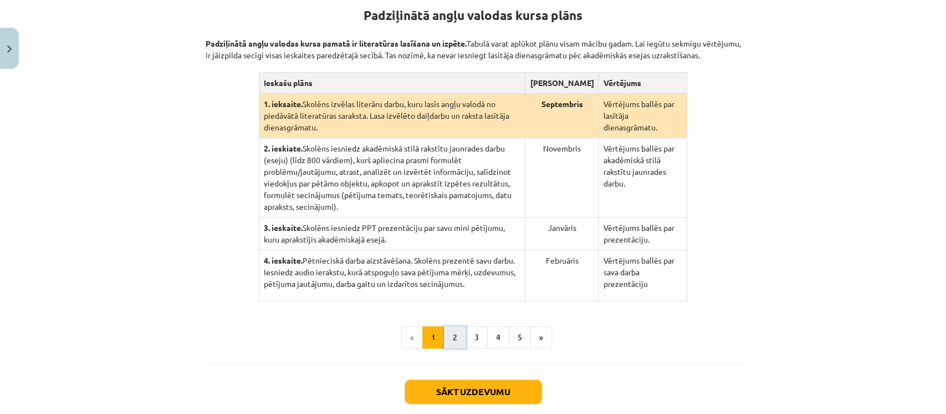
click at [452, 326] on button "2" at bounding box center [455, 337] width 22 height 22
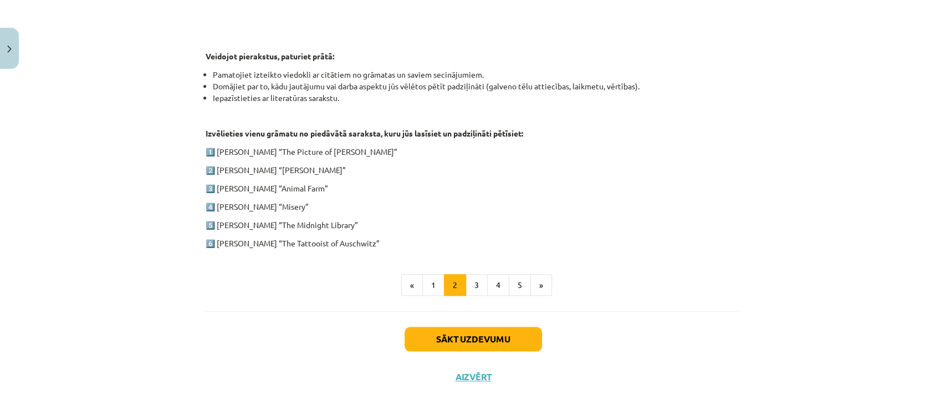
scroll to position [543, 0]
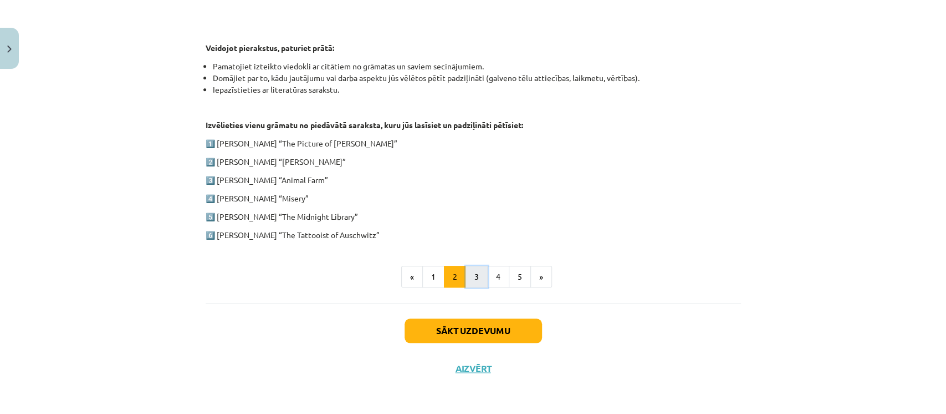
click at [476, 279] on button "3" at bounding box center [477, 277] width 22 height 22
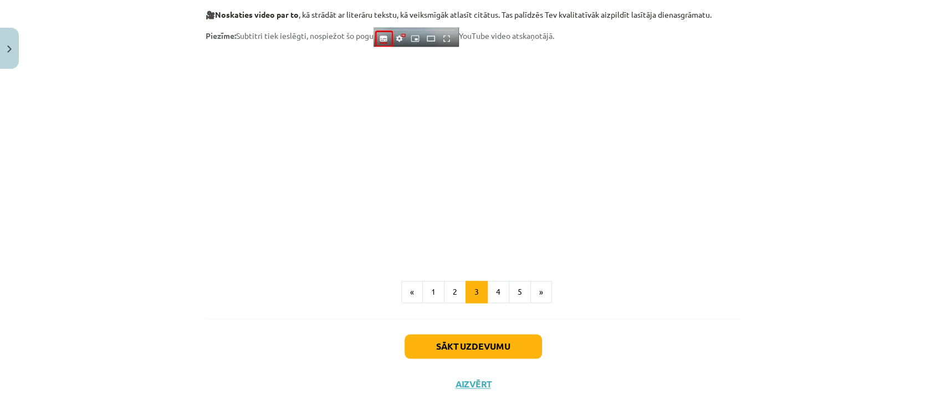
scroll to position [919, 0]
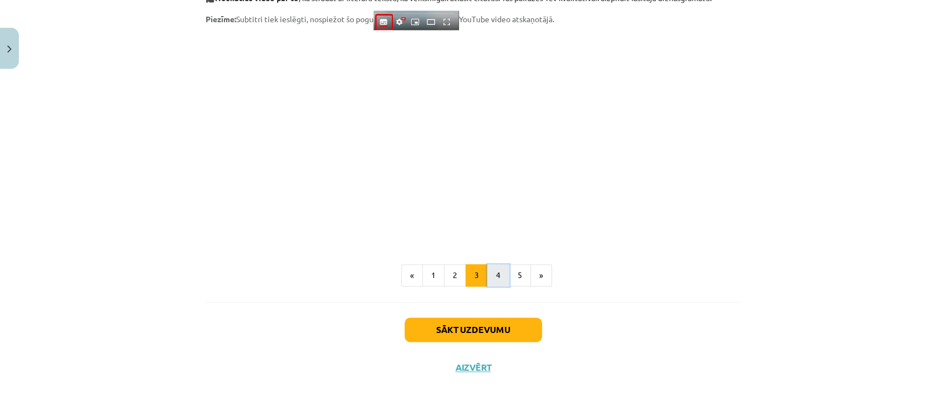
click at [492, 272] on button "4" at bounding box center [498, 275] width 22 height 22
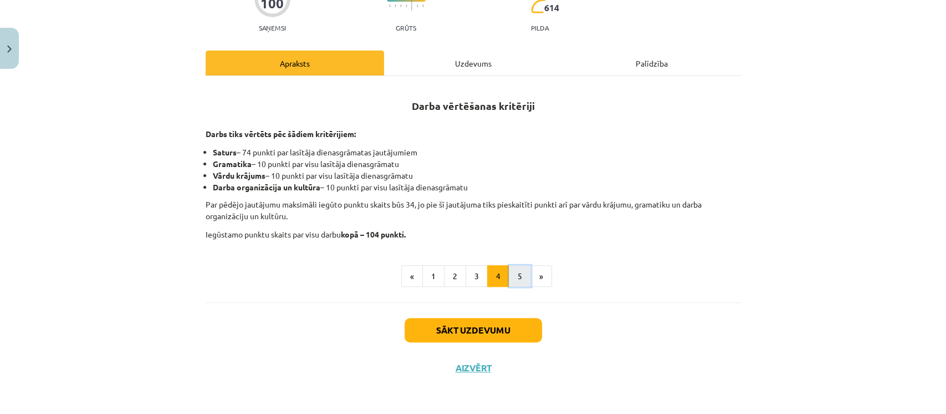
click at [510, 272] on button "5" at bounding box center [520, 276] width 22 height 22
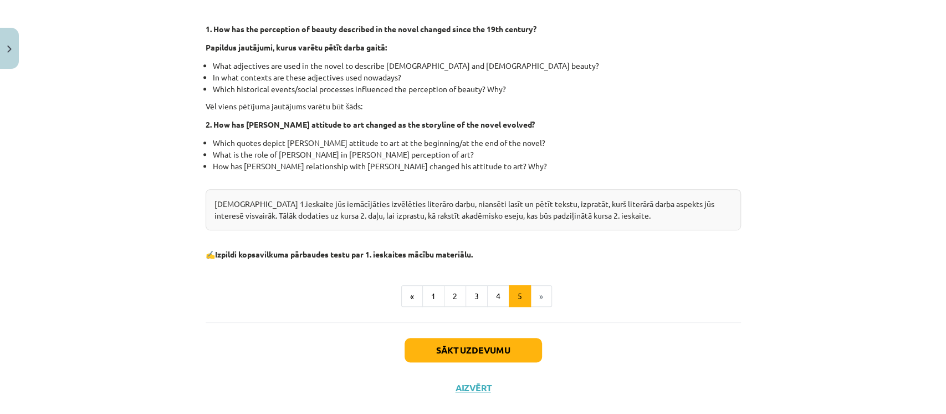
scroll to position [333, 0]
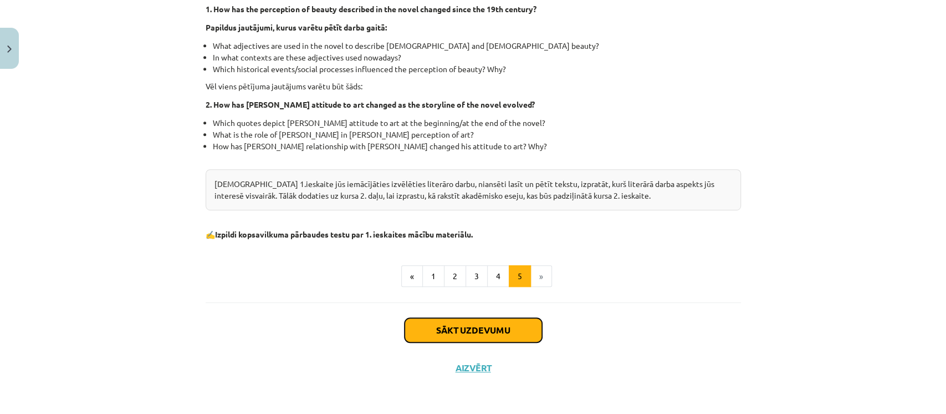
click at [462, 329] on button "Sākt uzdevumu" at bounding box center [473, 330] width 137 height 24
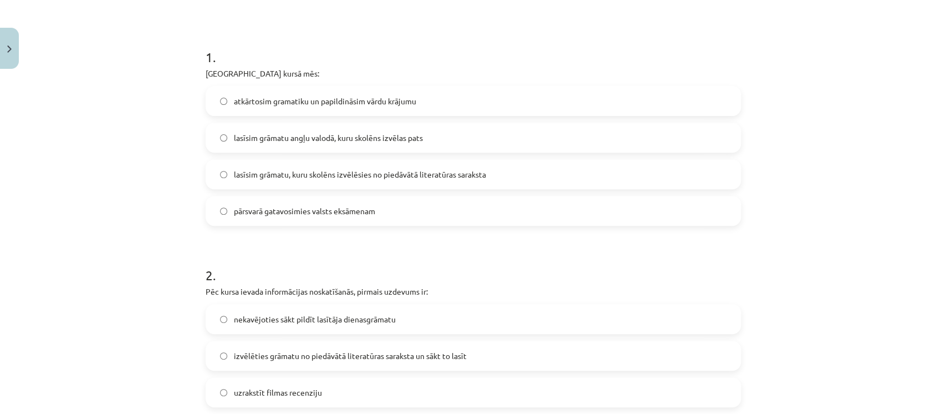
scroll to position [217, 0]
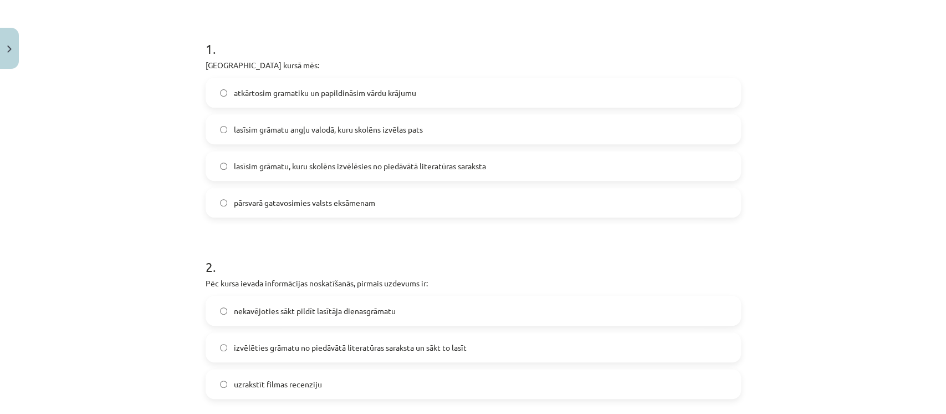
click at [585, 170] on label "lasīsim grāmatu, kuru skolēns izvēlēsies no piedāvātā literatūras saraksta" at bounding box center [473, 166] width 533 height 28
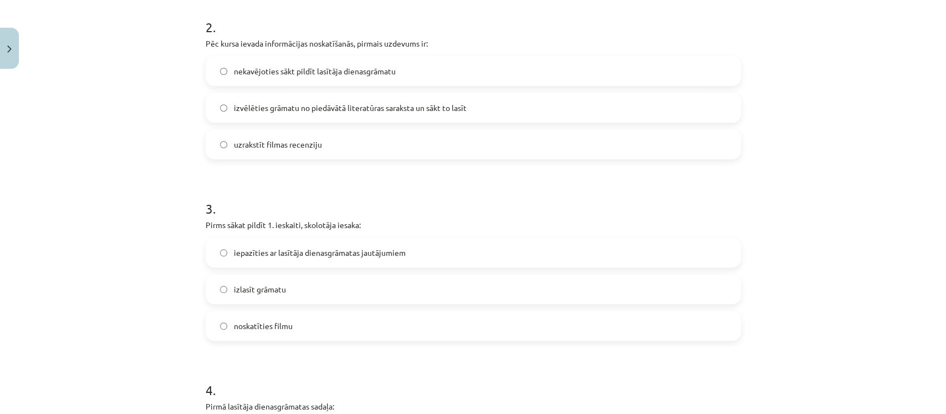
scroll to position [458, 0]
click at [533, 96] on label "izvēlēties grāmatu no piedāvātā literatūras saraksta un sākt to lasīt" at bounding box center [473, 105] width 533 height 28
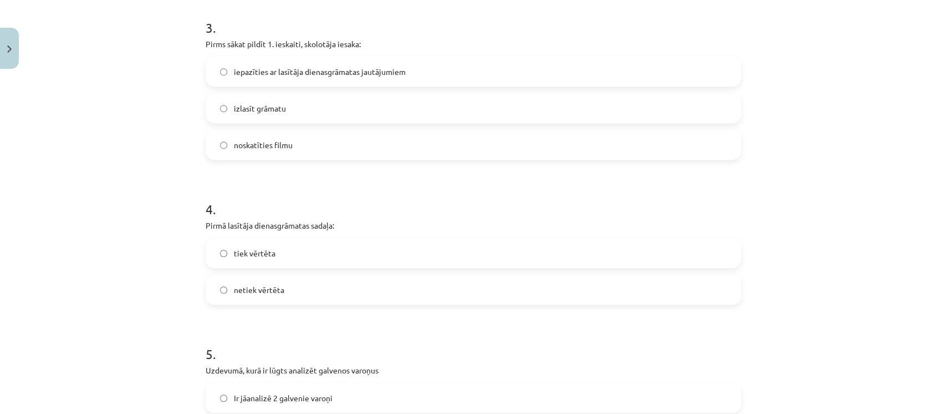
scroll to position [640, 0]
click at [537, 69] on label "iepazīties ar lasītāja dienasgrāmatas jautājumiem" at bounding box center [473, 69] width 533 height 28
click at [482, 106] on label "izlasīt grāmatu" at bounding box center [473, 105] width 533 height 28
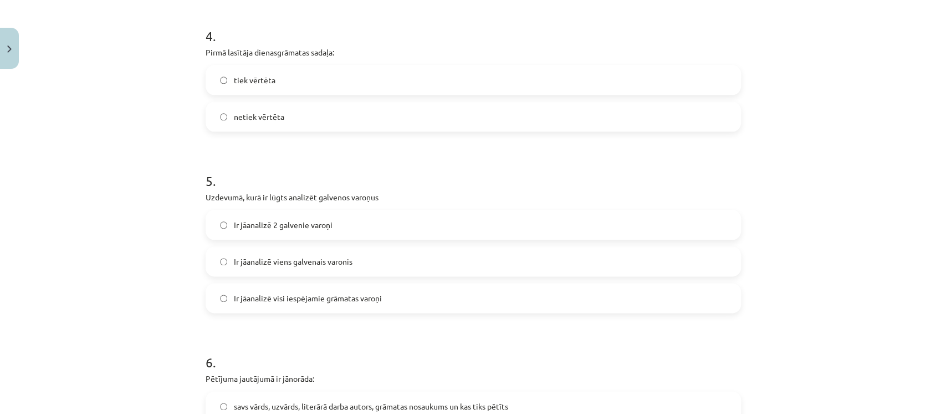
scroll to position [818, 0]
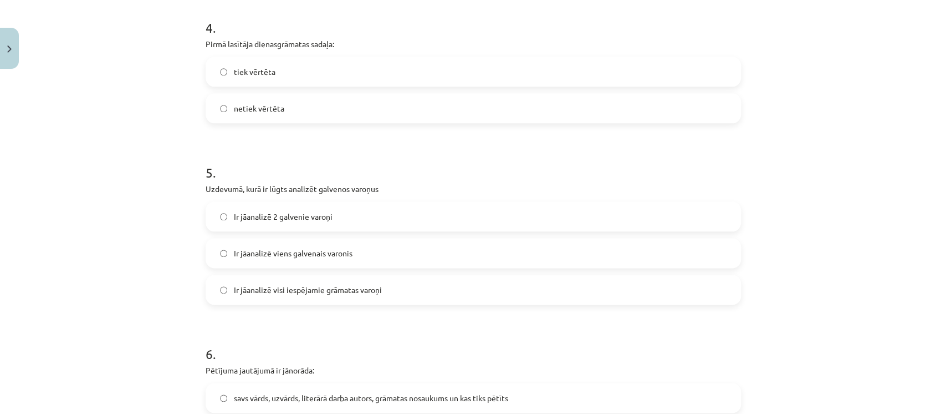
click at [579, 63] on label "tiek vērtēta" at bounding box center [473, 72] width 533 height 28
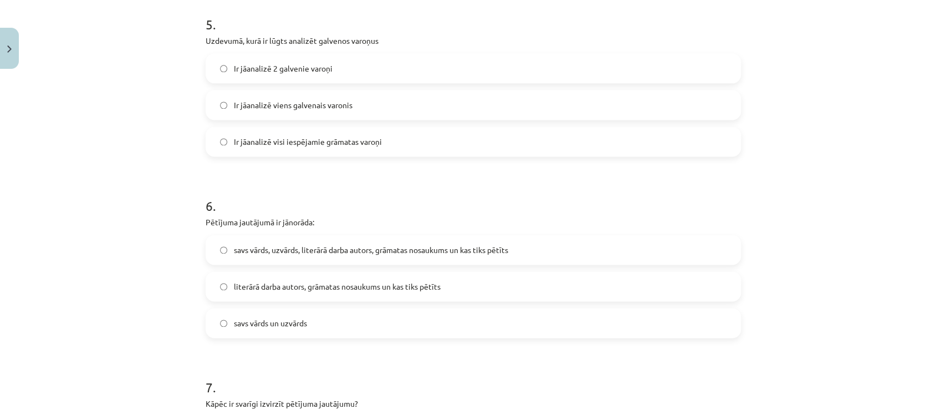
scroll to position [975, 0]
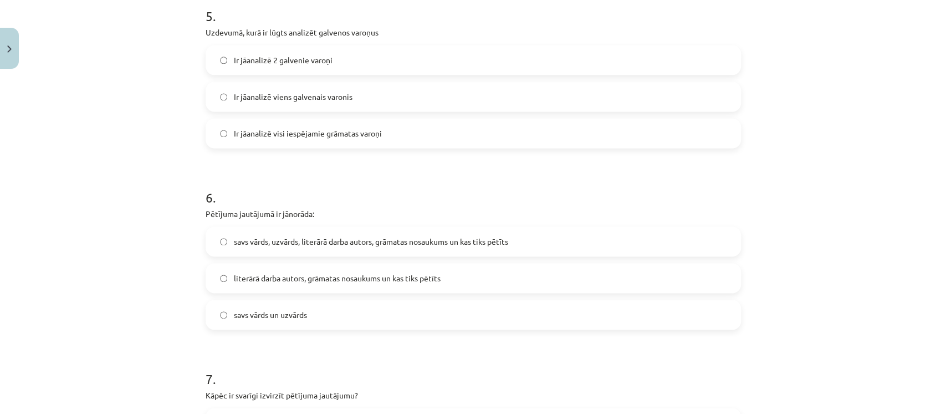
click at [457, 57] on label "Ir jāanalizē 2 galvenie varoņi" at bounding box center [473, 60] width 533 height 28
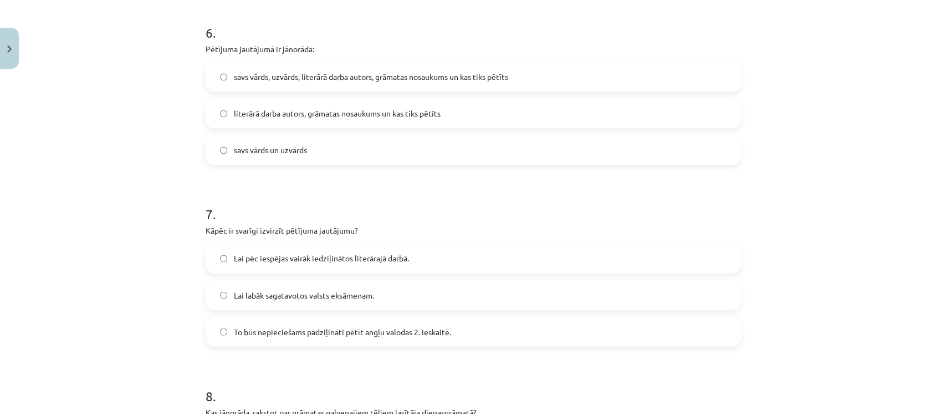
scroll to position [1141, 0]
click at [584, 116] on label "literārā darba autors, grāmatas nosaukums un kas tiks pētīts" at bounding box center [473, 111] width 533 height 28
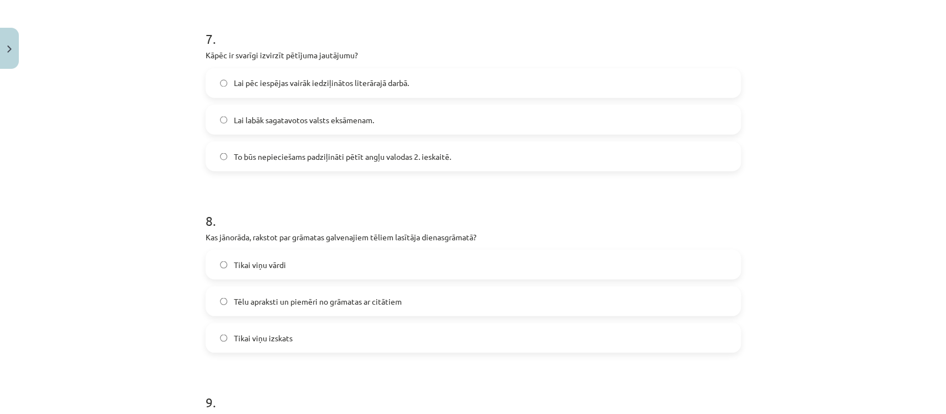
scroll to position [1317, 0]
click at [535, 108] on label "Lai labāk sagatavotos valsts eksāmenam." at bounding box center [473, 117] width 533 height 28
click at [545, 161] on label "To būs nepieciešams padziļināti pētīt angļu valodas 2. ieskaitē." at bounding box center [473, 153] width 533 height 28
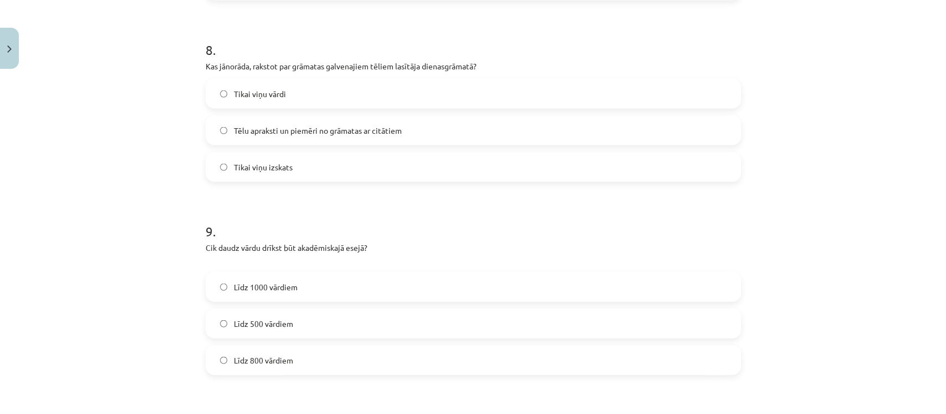
scroll to position [1487, 0]
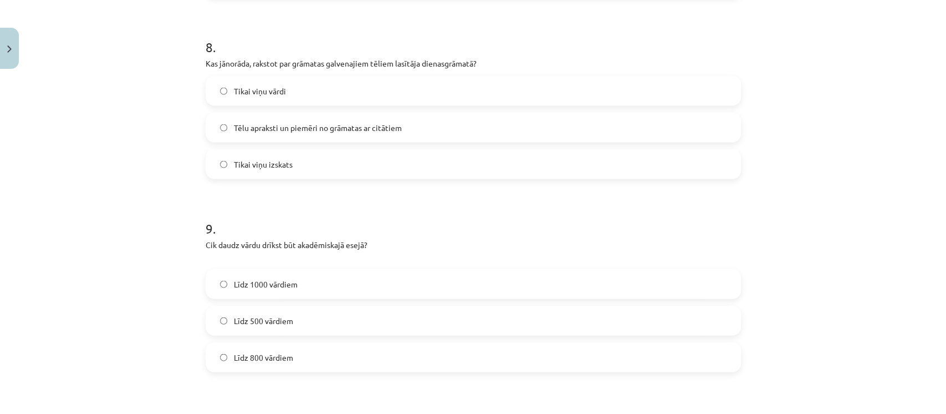
click at [528, 123] on label "Tēlu apraksti un piemēri no grāmatas ar citātiem" at bounding box center [473, 128] width 533 height 28
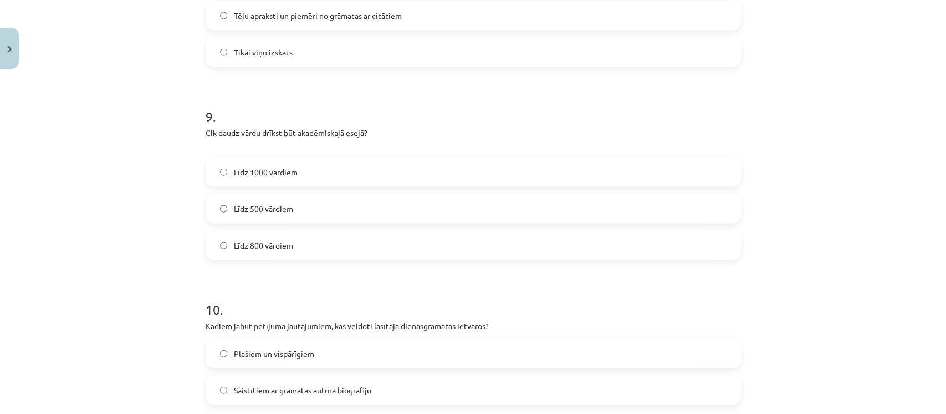
scroll to position [1610, 0]
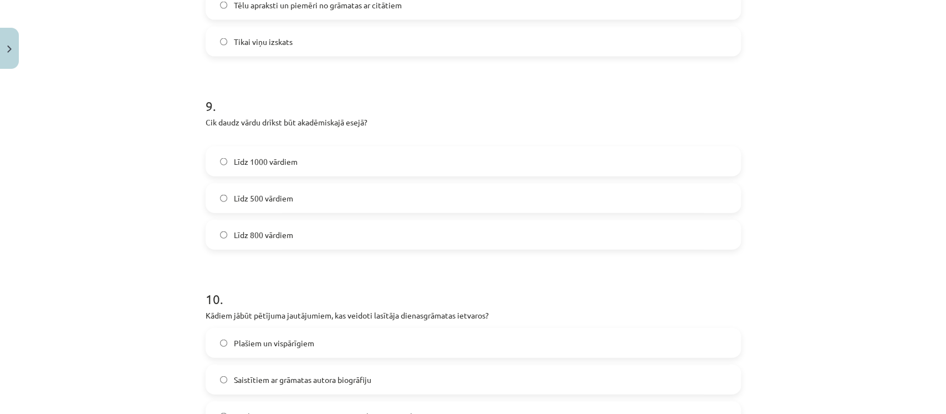
click at [560, 244] on label "Līdz 800 vārdiem" at bounding box center [473, 235] width 533 height 28
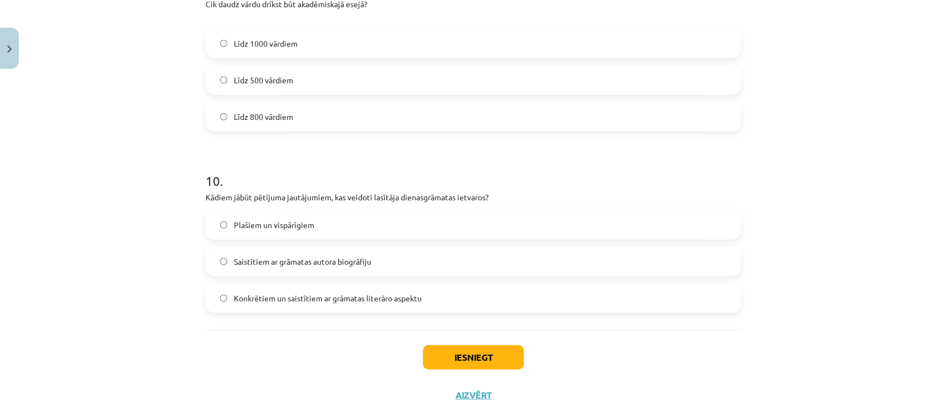
scroll to position [1756, 0]
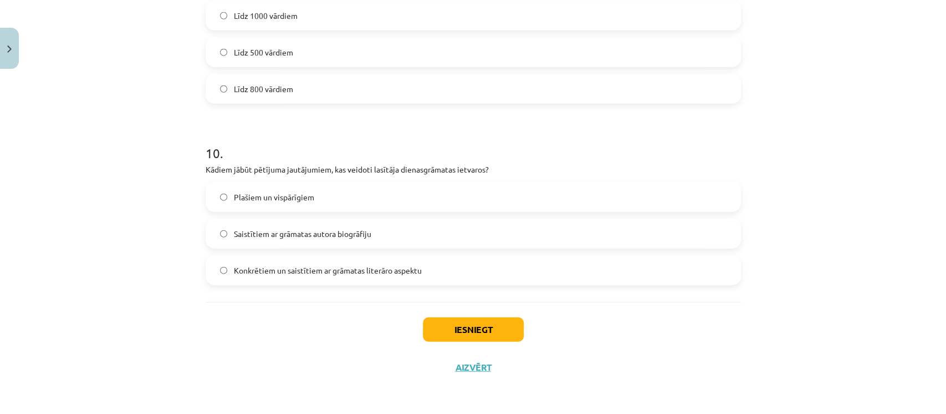
click at [386, 268] on span "Konkrētiem un saistītiem ar grāmatas literāro aspektu" at bounding box center [328, 270] width 188 height 12
click at [446, 325] on button "Iesniegt" at bounding box center [473, 329] width 101 height 24
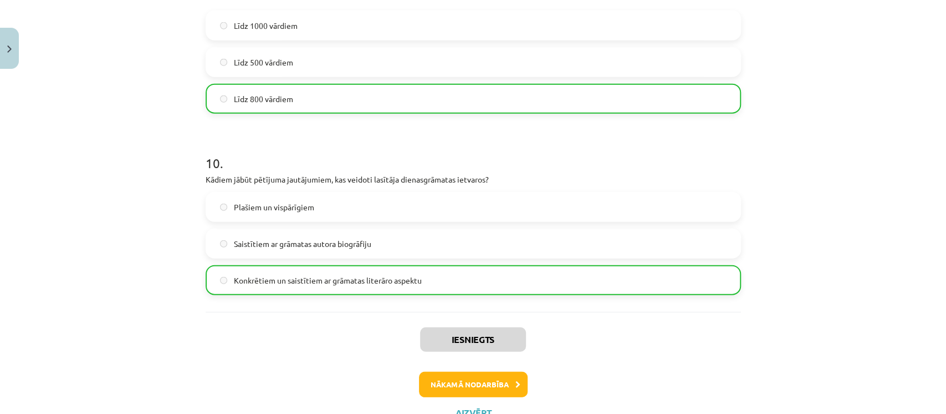
scroll to position [1790, 0]
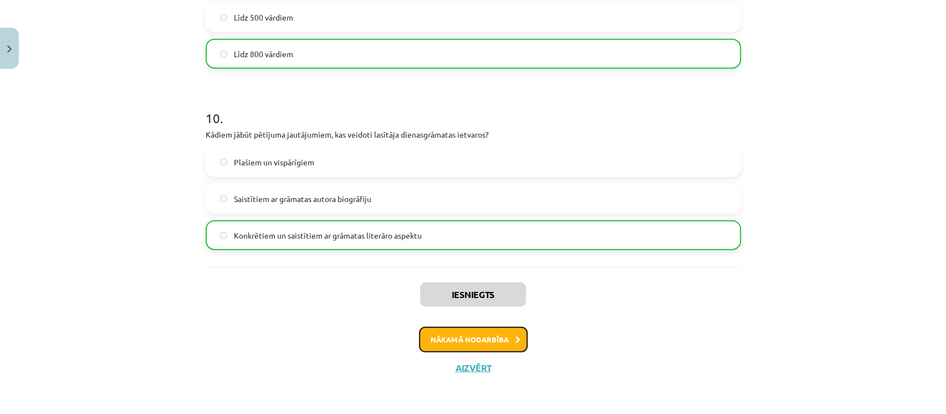
click at [443, 335] on button "Nākamā nodarbība" at bounding box center [473, 338] width 109 height 25
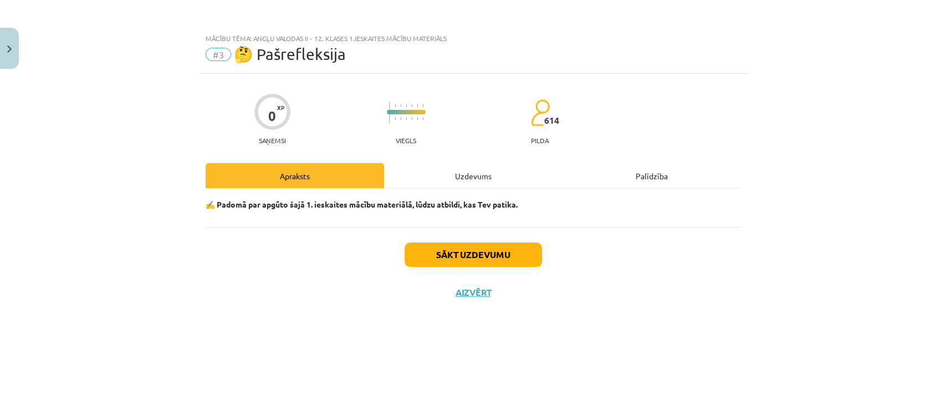
scroll to position [0, 0]
click at [460, 249] on button "Sākt uzdevumu" at bounding box center [473, 254] width 137 height 24
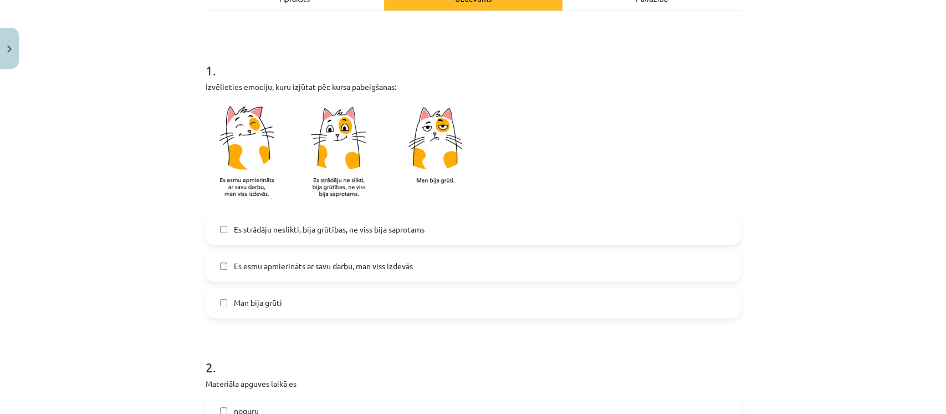
scroll to position [195, 0]
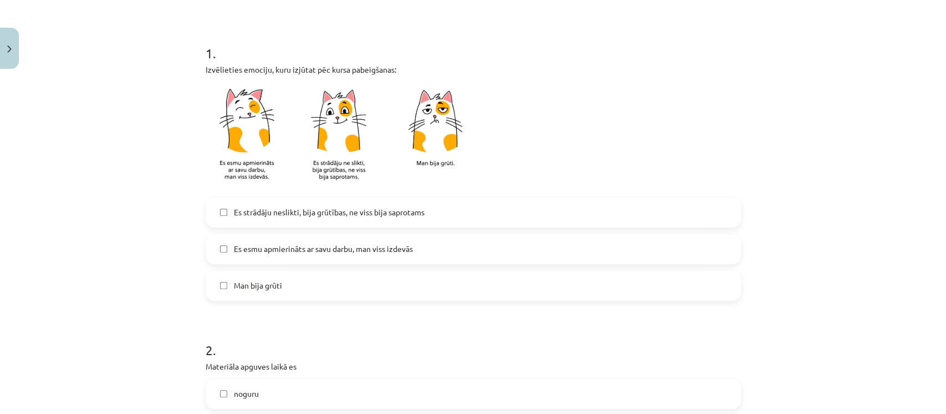
click at [497, 248] on label "Es esmu apmierināts ar savu darbu, man viss izdevās" at bounding box center [473, 249] width 533 height 28
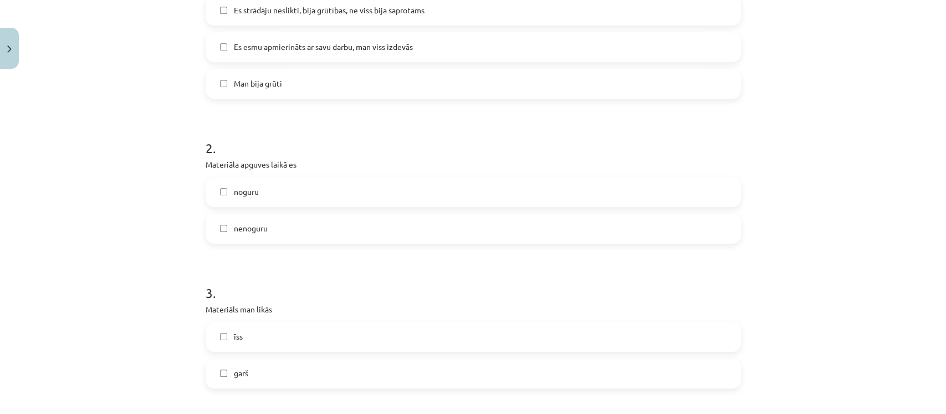
scroll to position [409, 0]
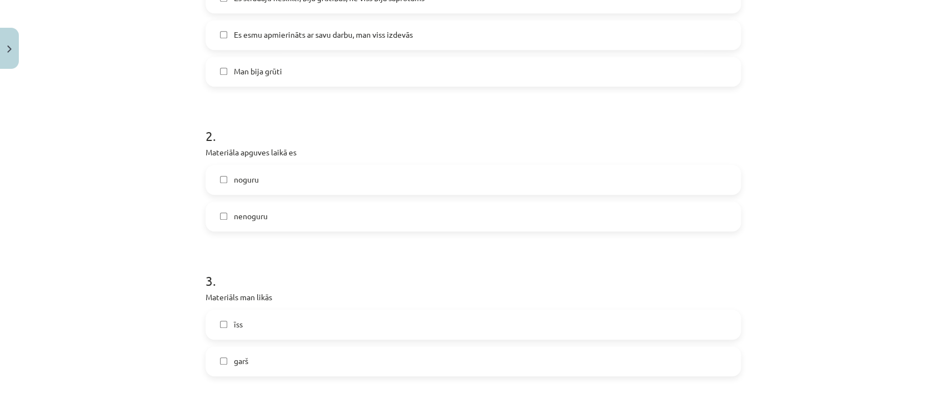
click at [566, 213] on label "nenoguru" at bounding box center [473, 216] width 533 height 28
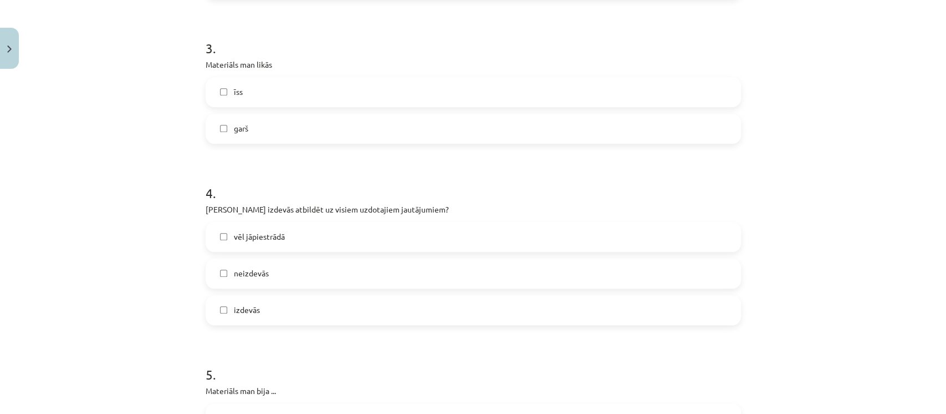
scroll to position [656, 0]
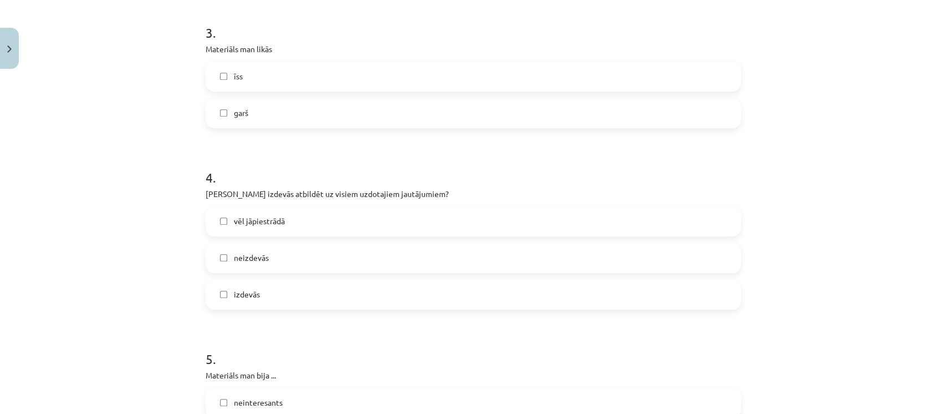
click at [516, 76] on label "īss" at bounding box center [473, 77] width 533 height 28
click at [363, 225] on label "vēl jāpiestrādā" at bounding box center [473, 221] width 533 height 28
click at [382, 299] on label "izdevās" at bounding box center [473, 294] width 533 height 28
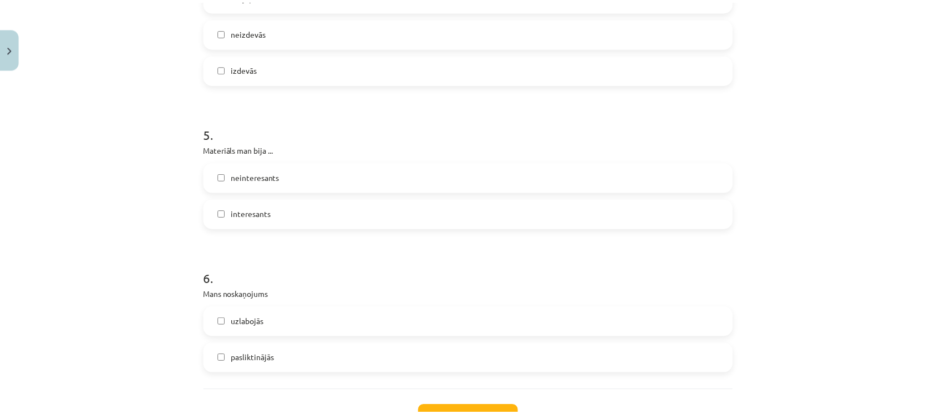
scroll to position [915, 0]
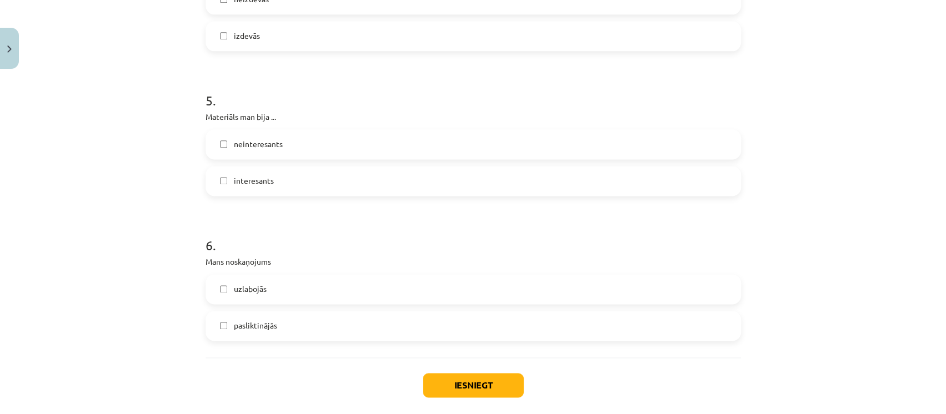
click at [655, 188] on label "interesants" at bounding box center [473, 181] width 533 height 28
click at [456, 333] on label "pasliktinājās" at bounding box center [473, 326] width 533 height 28
click at [442, 385] on button "Iesniegt" at bounding box center [473, 385] width 101 height 24
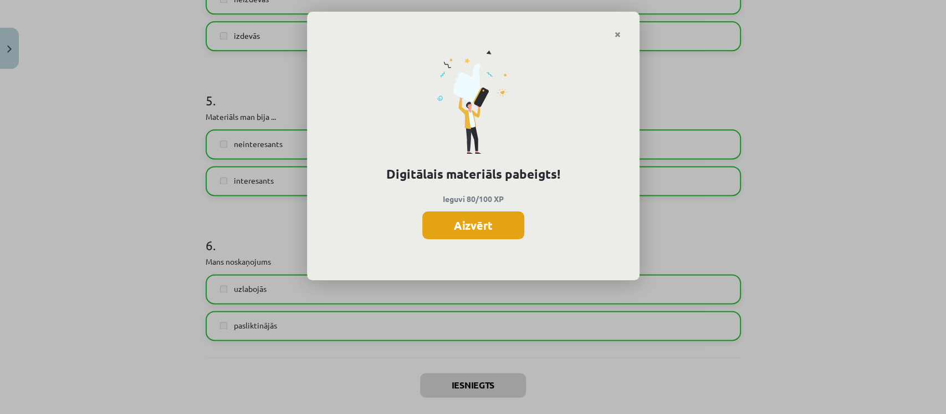
click at [476, 215] on button "Aizvērt" at bounding box center [473, 225] width 102 height 28
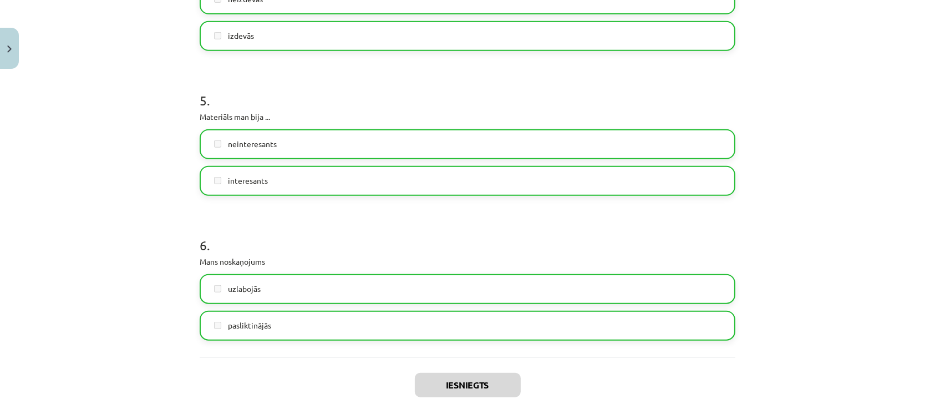
scroll to position [970, 0]
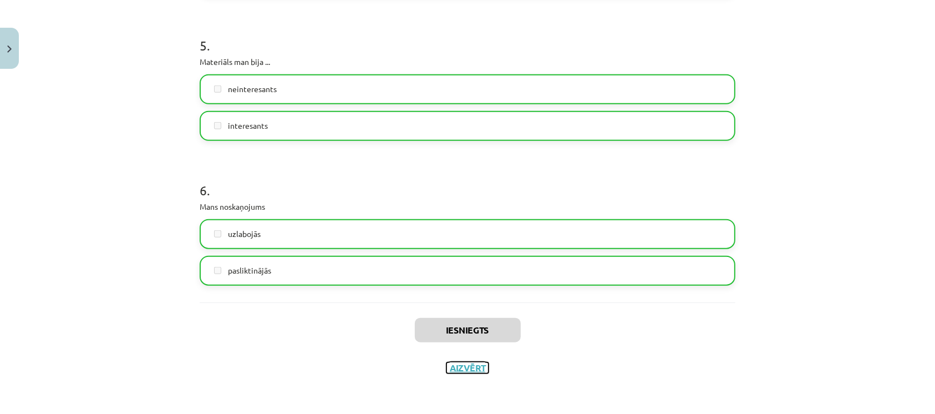
click at [470, 365] on button "Aizvērt" at bounding box center [467, 367] width 42 height 11
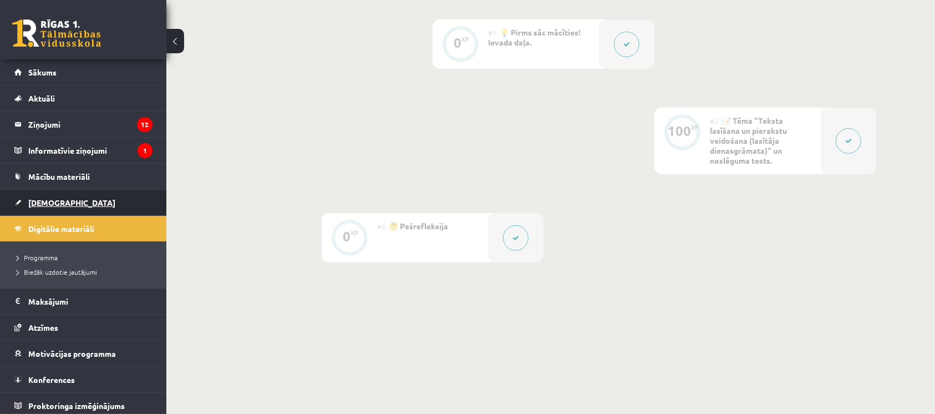
click at [39, 198] on span "[DEMOGRAPHIC_DATA]" at bounding box center [71, 202] width 87 height 10
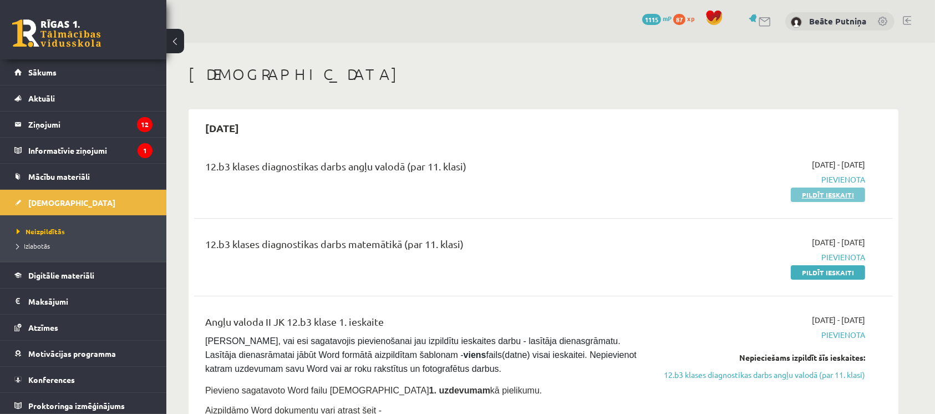
click at [804, 193] on link "Pildīt ieskaiti" at bounding box center [827, 194] width 74 height 14
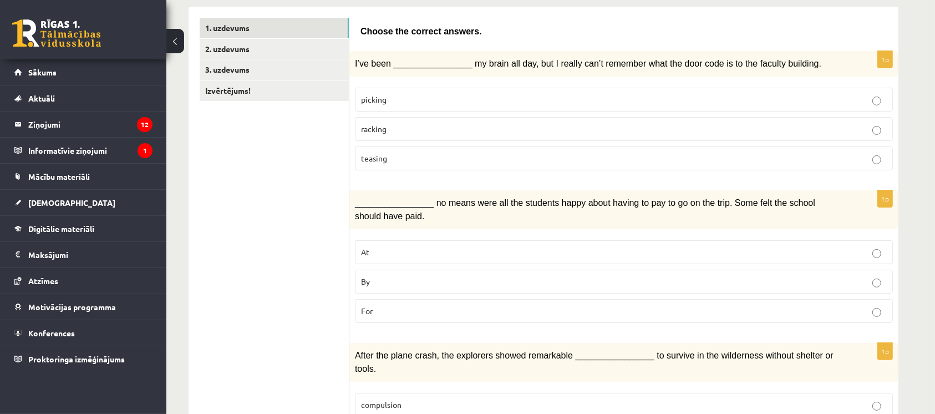
scroll to position [191, 0]
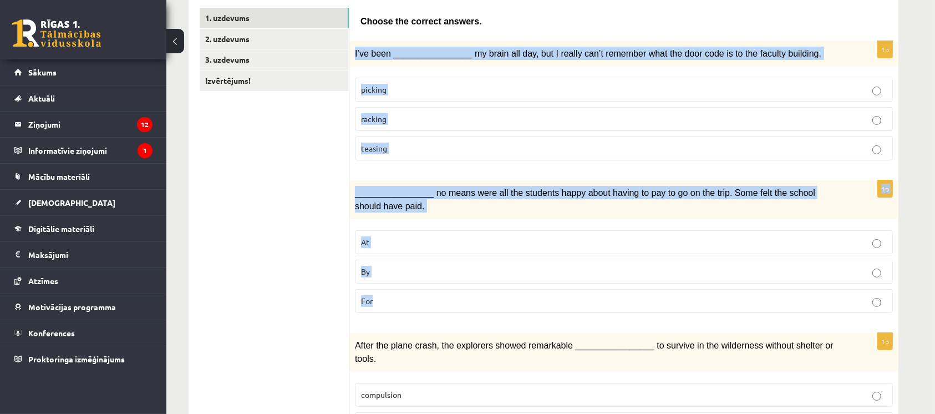
drag, startPoint x: 353, startPoint y: 49, endPoint x: 701, endPoint y: 287, distance: 421.3
copy form "I’ve been ________________ my brain all day, but I really can’t remember what t…"
click at [422, 118] on p "racking" at bounding box center [624, 119] width 526 height 12
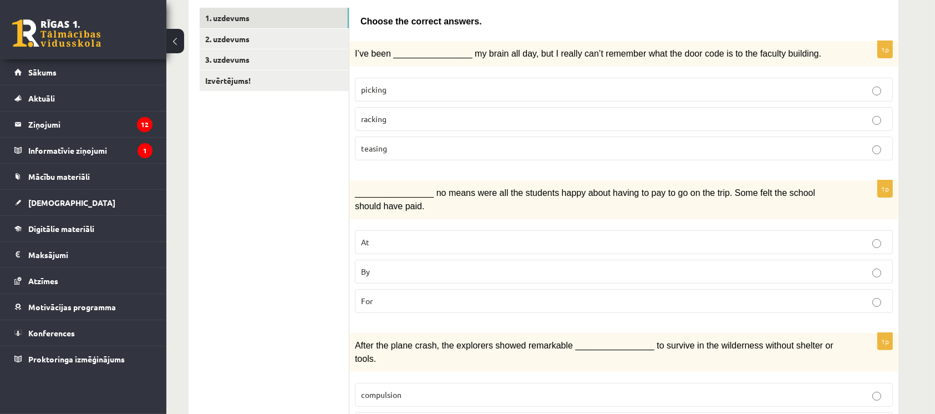
click at [399, 266] on p "By" at bounding box center [624, 272] width 526 height 12
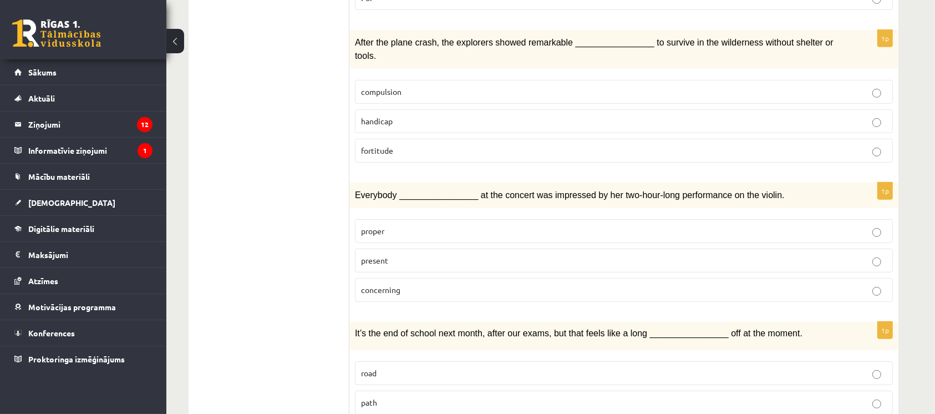
scroll to position [504, 0]
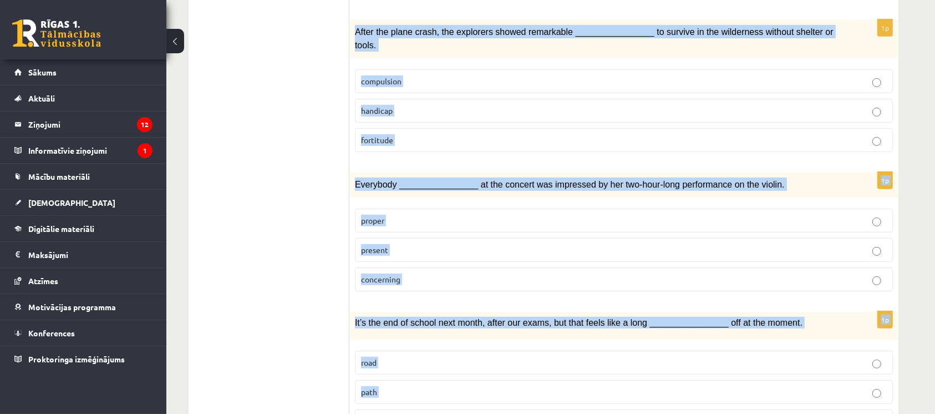
drag, startPoint x: 355, startPoint y: 27, endPoint x: 654, endPoint y: 391, distance: 471.1
copy form "After the plane crash, the explorers showed remarkable ________________ to surv…"
click at [417, 134] on p "fortitude" at bounding box center [624, 140] width 526 height 12
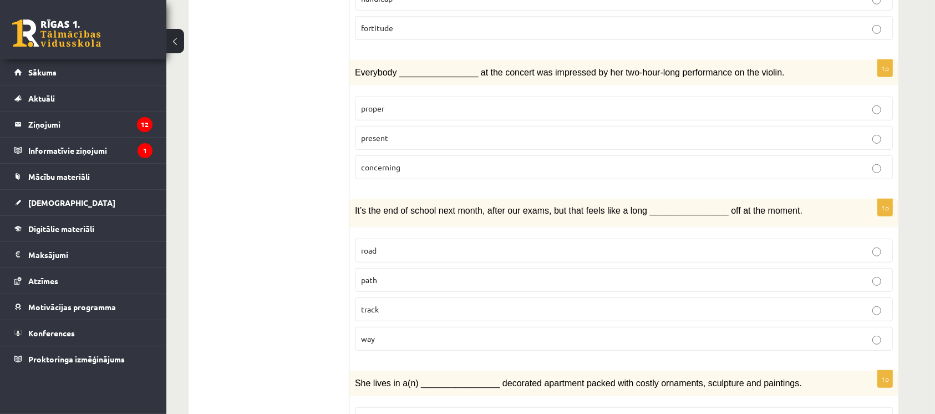
scroll to position [621, 0]
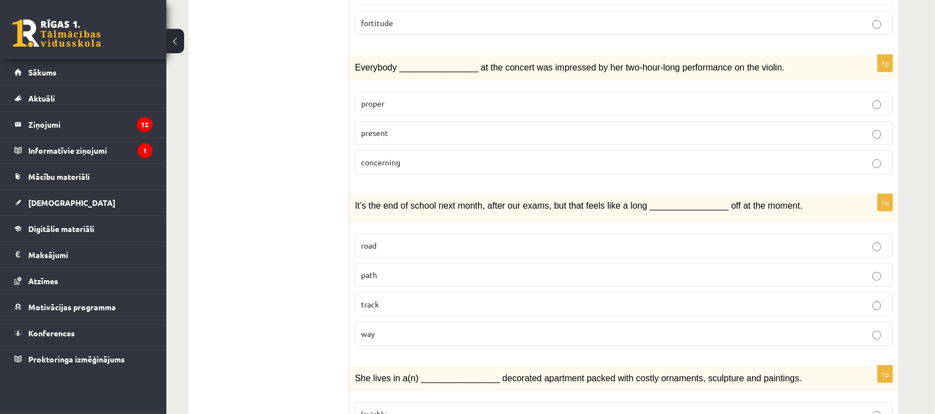
click at [411, 127] on p "present" at bounding box center [624, 133] width 526 height 12
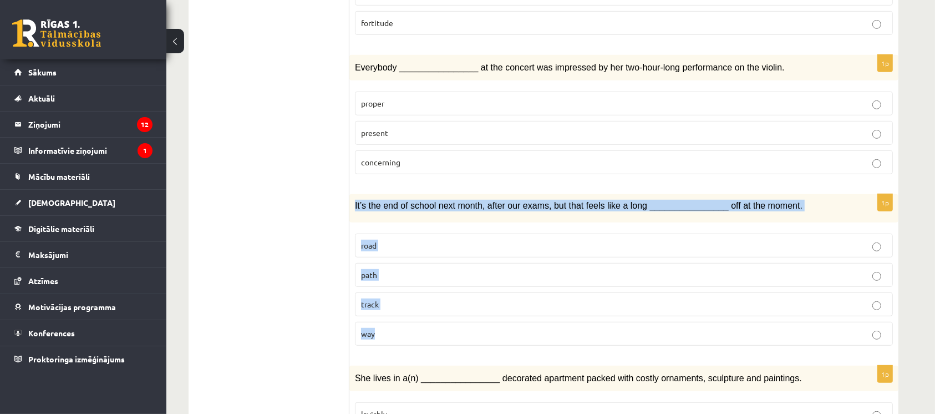
drag, startPoint x: 355, startPoint y: 184, endPoint x: 477, endPoint y: 325, distance: 186.7
click at [477, 325] on div "1p It’s the end of school next month, after our exams, but that feels like a lo…" at bounding box center [623, 274] width 549 height 160
copy div "It’s the end of school next month, after our exams, but that feels like a long …"
click at [661, 328] on p "way" at bounding box center [624, 334] width 526 height 12
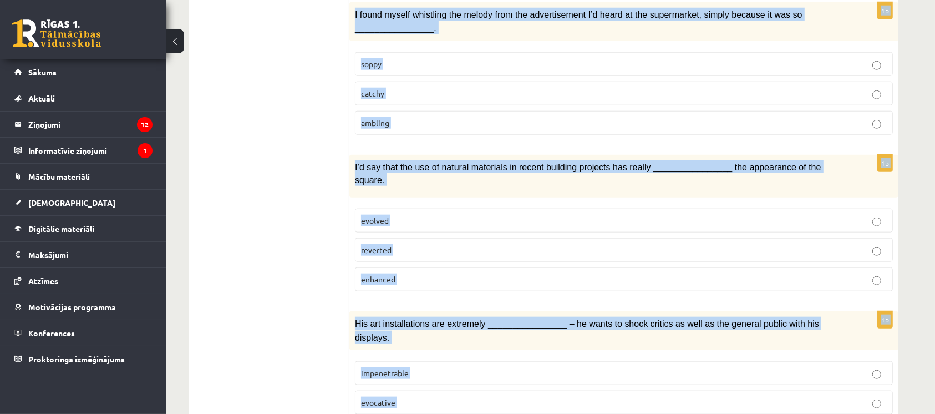
scroll to position [1144, 0]
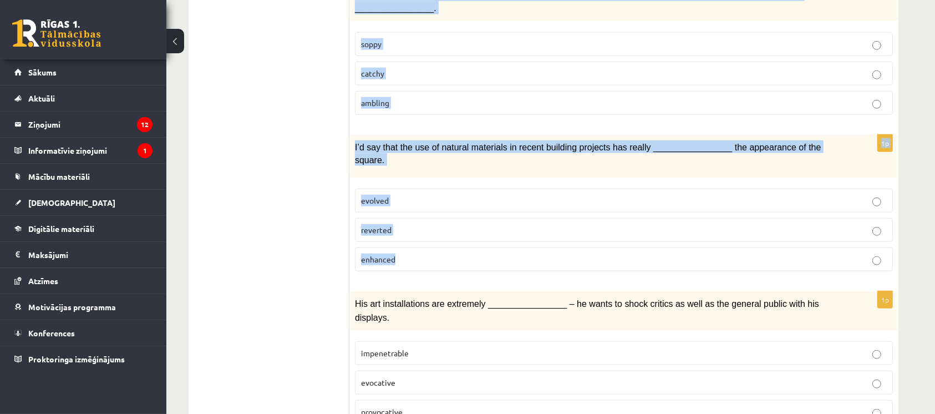
drag, startPoint x: 354, startPoint y: 21, endPoint x: 638, endPoint y: 228, distance: 351.6
copy form "She lives in a(n) ________________ decorated apartment packed with costly ornam…"
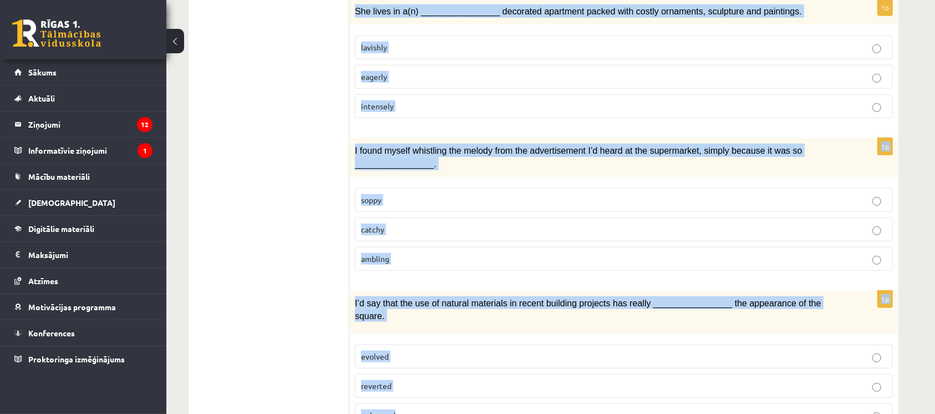
scroll to position [980, 0]
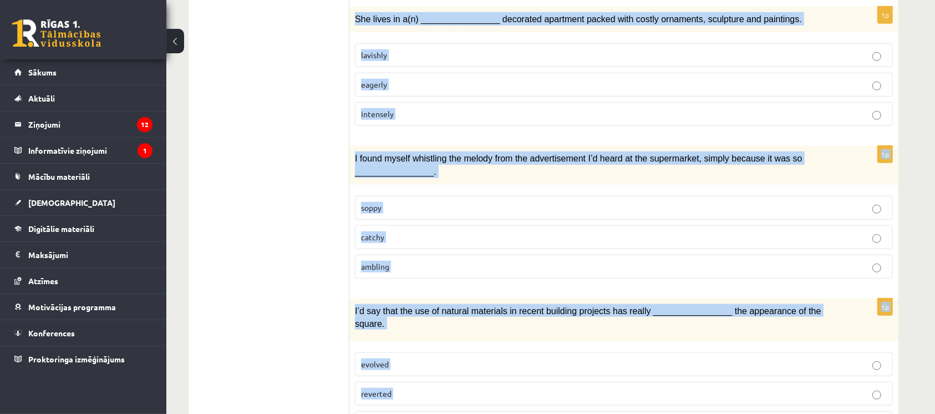
click at [628, 49] on p "lavishly" at bounding box center [624, 55] width 526 height 12
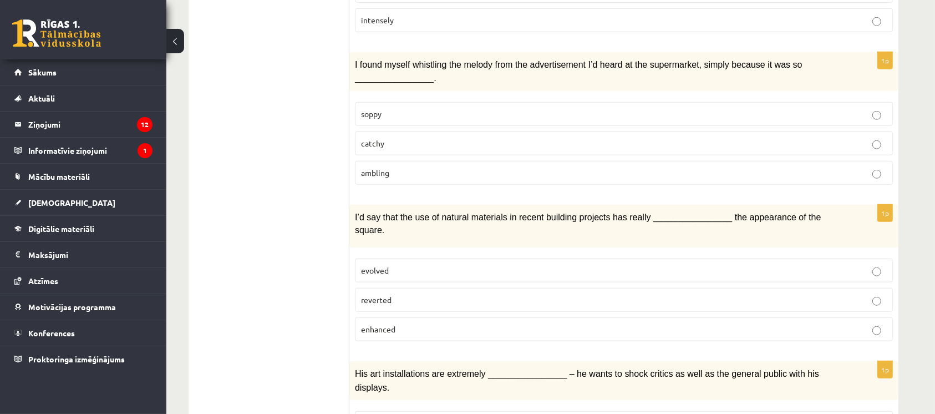
scroll to position [1079, 0]
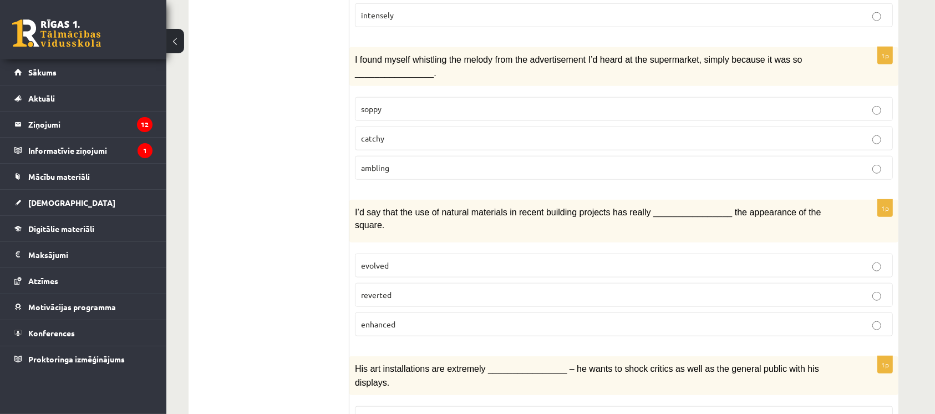
click at [417, 132] on p "catchy" at bounding box center [624, 138] width 526 height 12
click at [407, 318] on p "enhanced" at bounding box center [624, 324] width 526 height 12
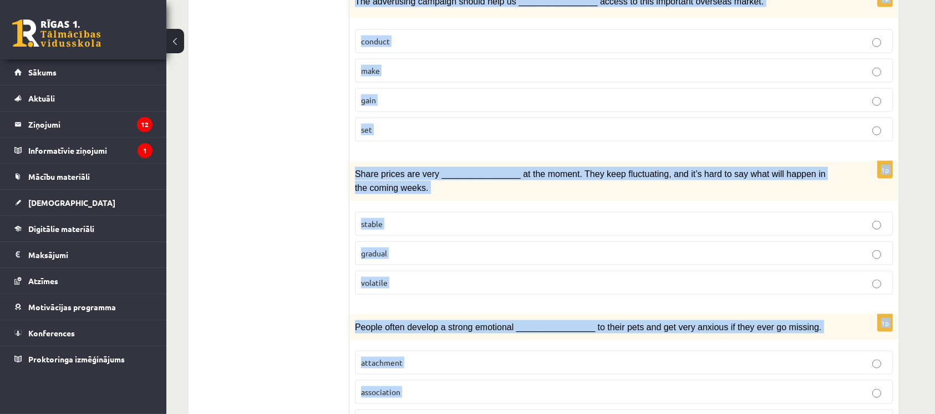
scroll to position [1606, 0]
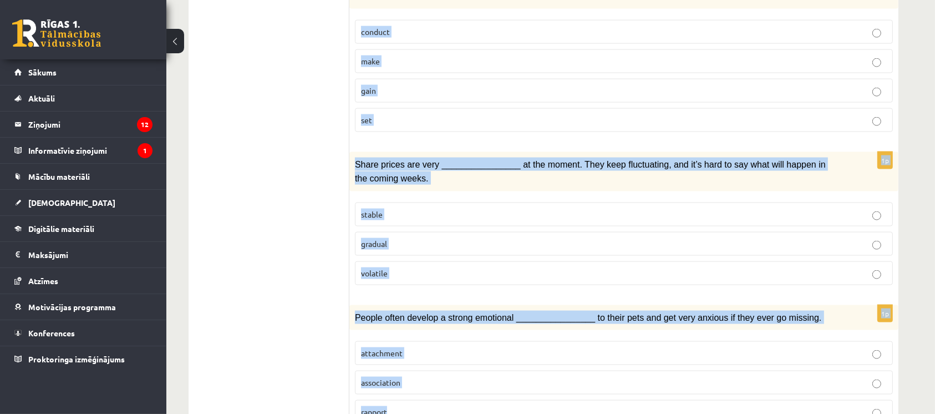
drag, startPoint x: 350, startPoint y: 44, endPoint x: 654, endPoint y: 367, distance: 442.7
copy form "His art installations are extremely ________________ – he wants to shock critic…"
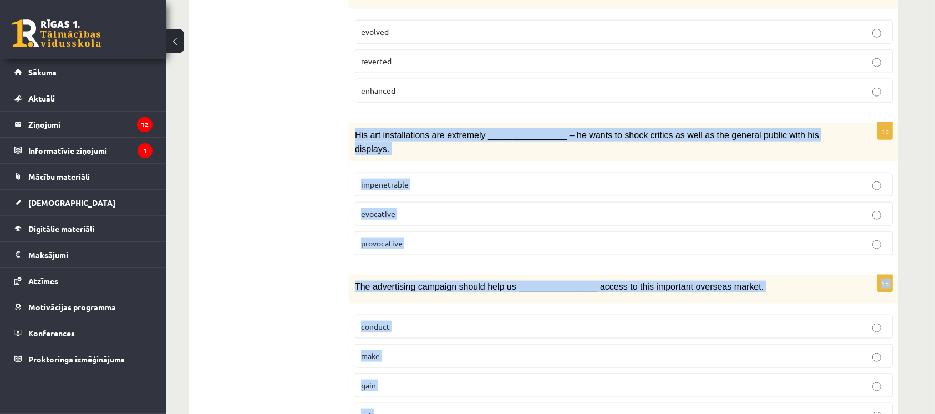
scroll to position [1309, 0]
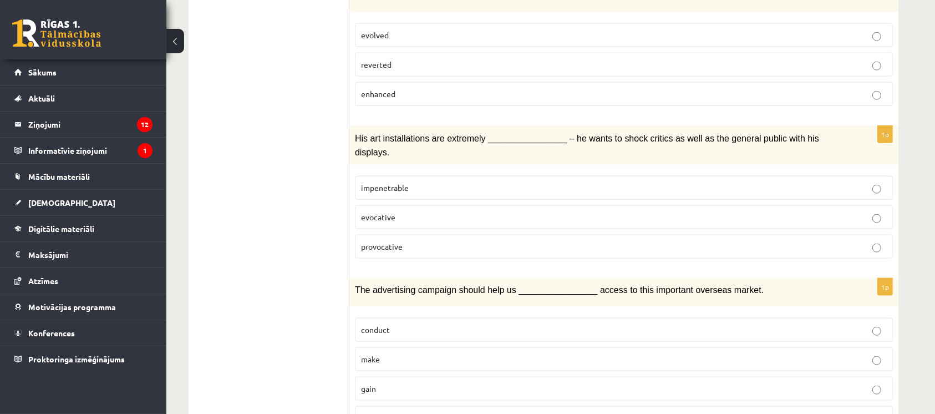
click at [439, 241] on p "provocative" at bounding box center [624, 247] width 526 height 12
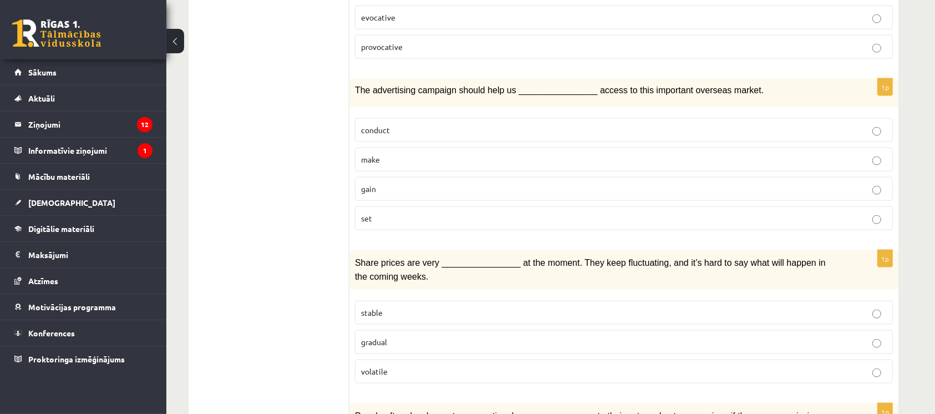
scroll to position [1519, 0]
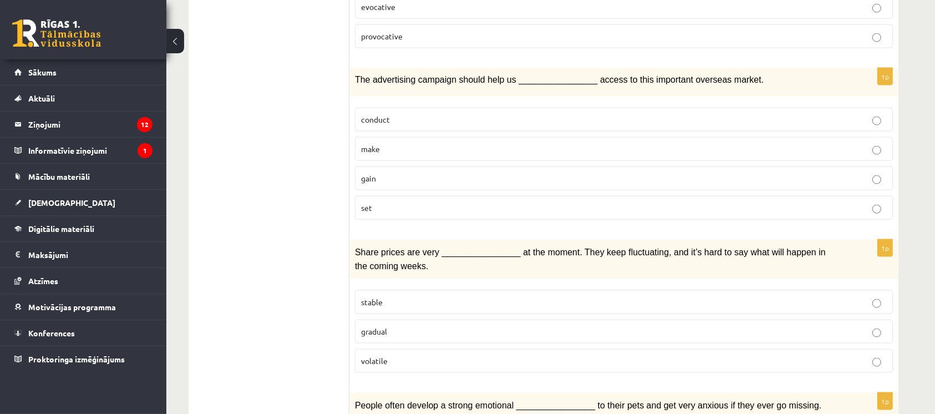
click at [396, 172] on p "gain" at bounding box center [624, 178] width 526 height 12
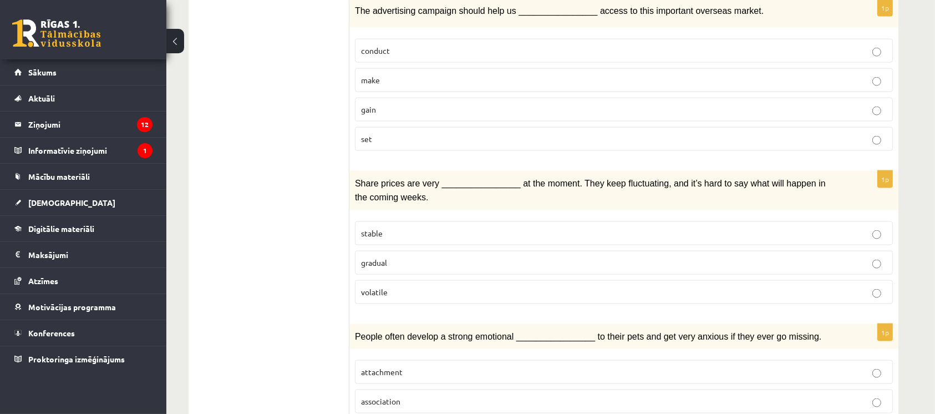
scroll to position [1606, 0]
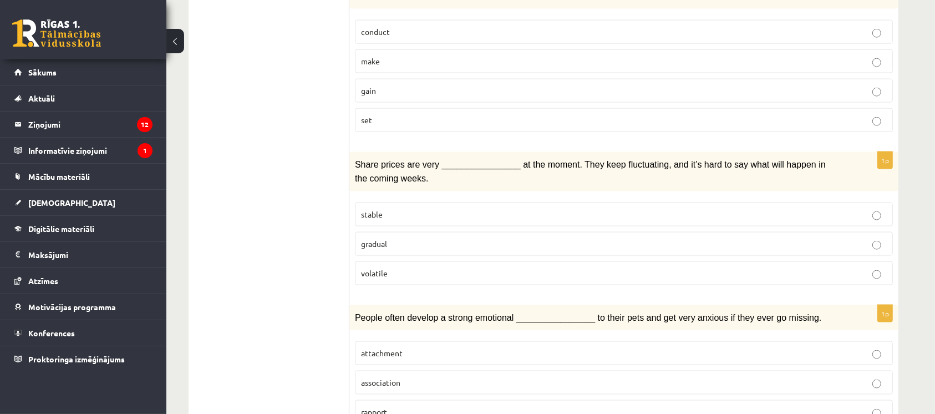
click at [407, 267] on p "volatile" at bounding box center [624, 273] width 526 height 12
click at [394, 348] on span "attachment" at bounding box center [382, 353] width 42 height 10
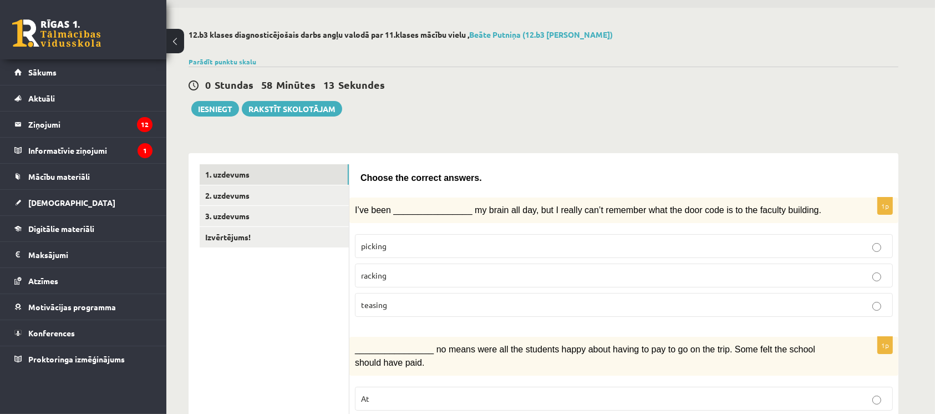
scroll to position [0, 0]
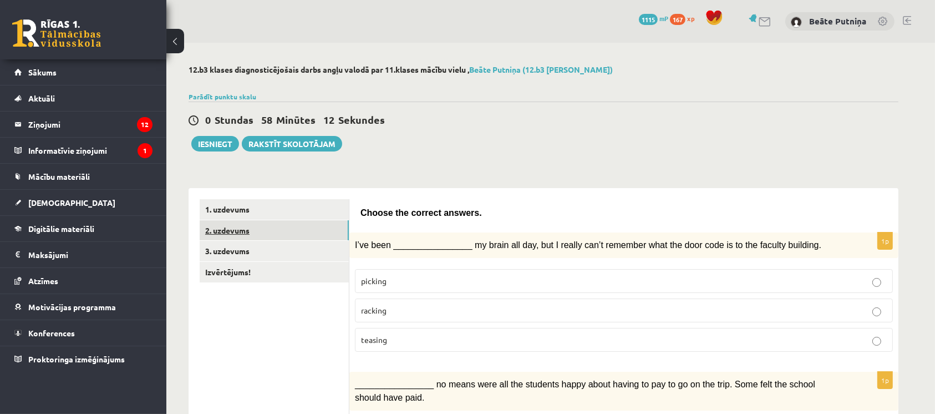
click at [292, 228] on link "2. uzdevums" at bounding box center [274, 230] width 149 height 21
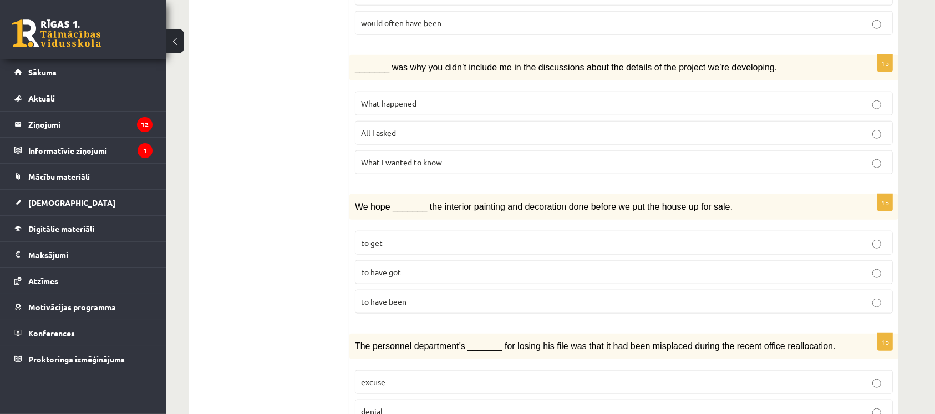
scroll to position [1188, 0]
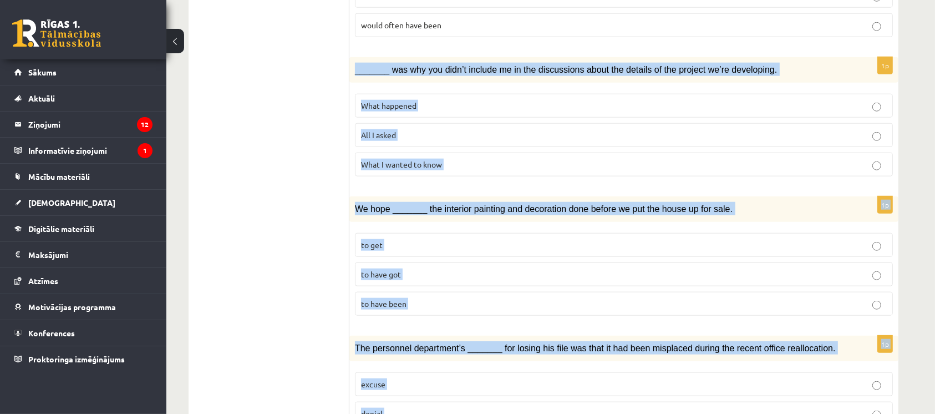
drag, startPoint x: 355, startPoint y: 22, endPoint x: 543, endPoint y: 390, distance: 412.8
copy form "_______ was why you didn’t include me in the discussions about the details of t…"
click at [469, 159] on p "What I wanted to know" at bounding box center [624, 165] width 526 height 12
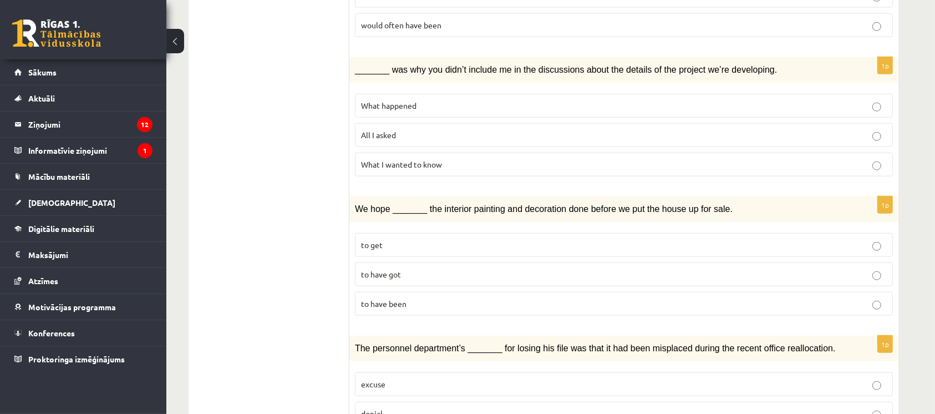
click at [438, 239] on p "to get" at bounding box center [624, 245] width 526 height 12
click at [430, 378] on p "excuse" at bounding box center [624, 384] width 526 height 12
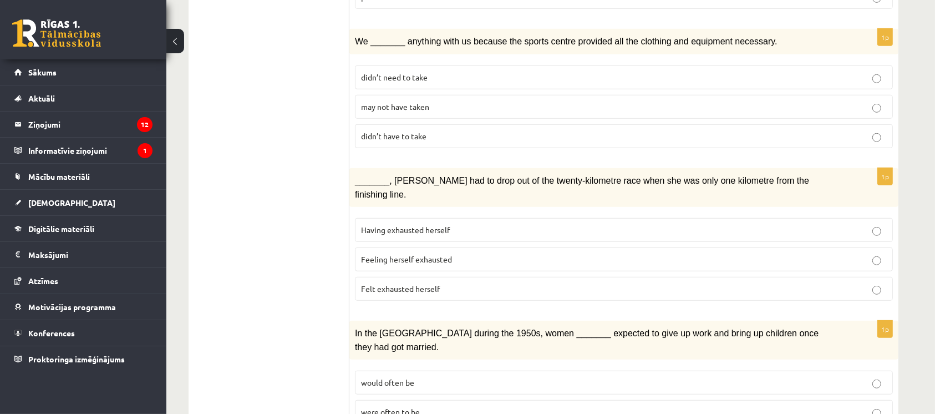
scroll to position [771, 0]
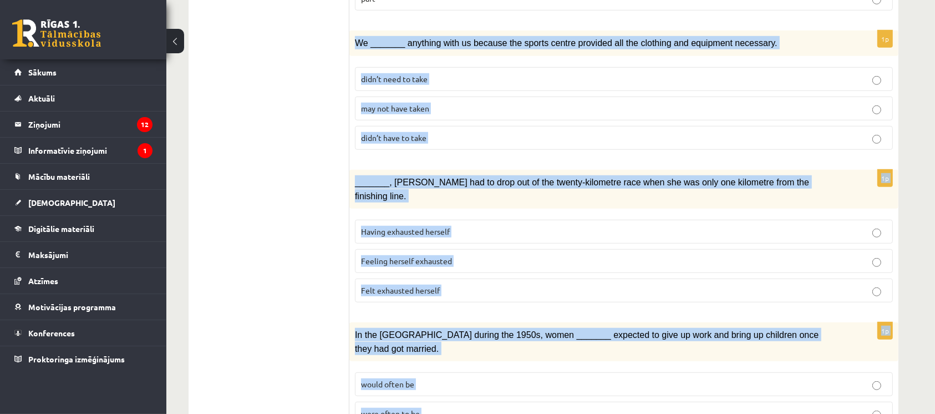
drag, startPoint x: 351, startPoint y: 23, endPoint x: 558, endPoint y: 388, distance: 419.0
click at [558, 388] on form "Circle the form that cannot be used to complete the sentences. 1p Clara and I h…" at bounding box center [623, 154] width 527 height 1453
copy form "We _______ anything with us because the sports centre provided all the clothing…"
click at [439, 73] on p "didn’t need to take" at bounding box center [624, 79] width 526 height 12
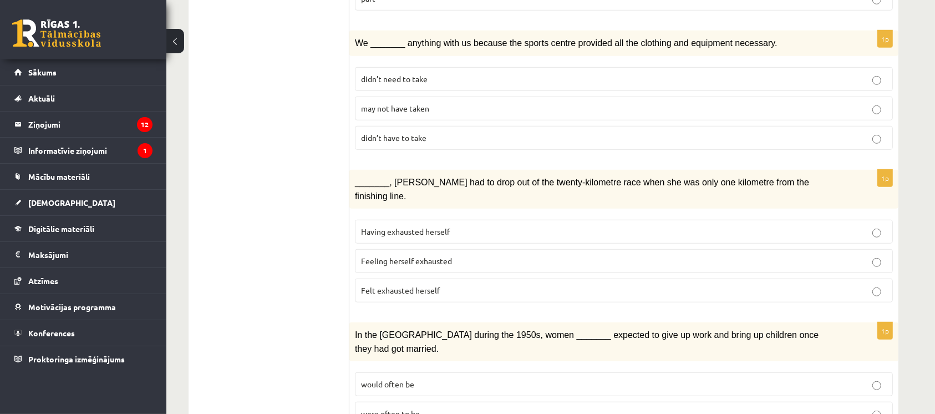
click at [424, 226] on span "Having exhausted herself" at bounding box center [405, 231] width 89 height 10
click at [421, 378] on p "would often be" at bounding box center [624, 384] width 526 height 12
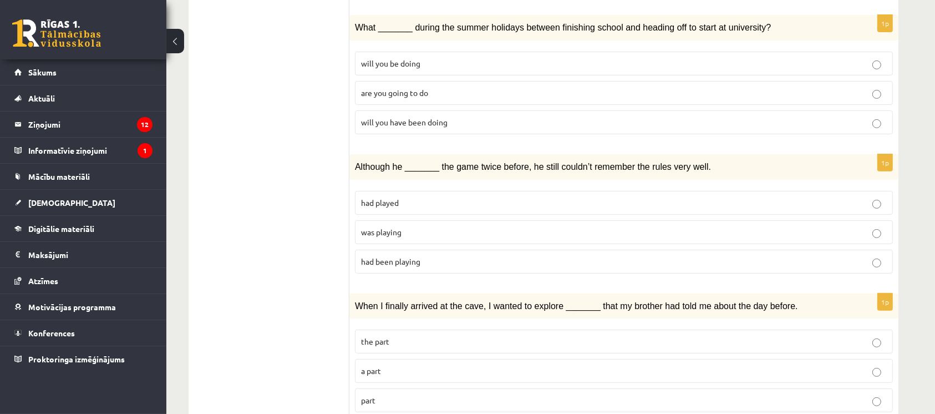
scroll to position [364, 0]
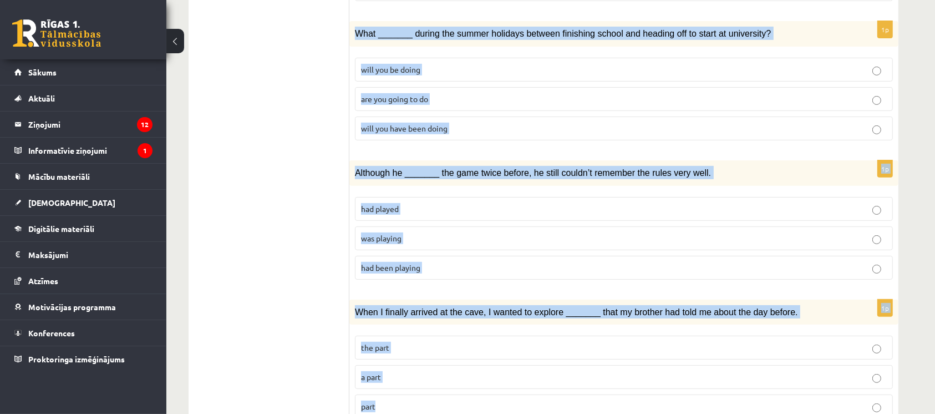
drag, startPoint x: 355, startPoint y: 16, endPoint x: 581, endPoint y: 384, distance: 432.2
copy form "What _______ during the summer holidays between finishing school and heading of…"
click at [482, 90] on label "are you going to do" at bounding box center [624, 99] width 538 height 24
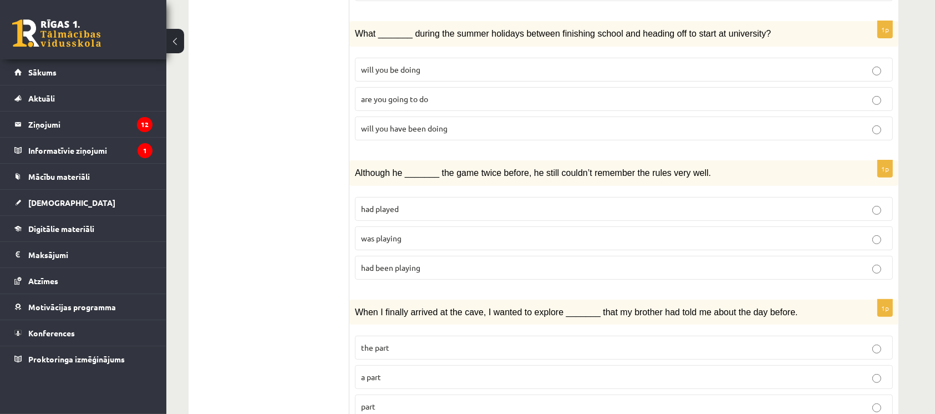
click at [416, 203] on p "had played" at bounding box center [624, 209] width 526 height 12
click at [416, 341] on p "the part" at bounding box center [624, 347] width 526 height 12
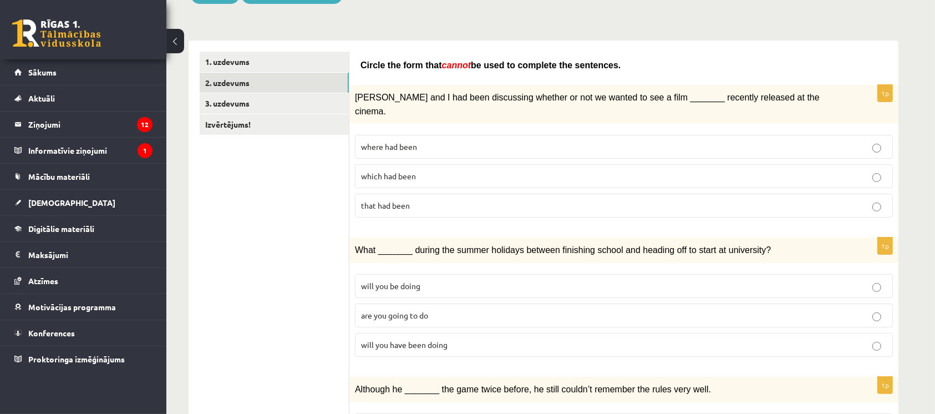
scroll to position [137, 0]
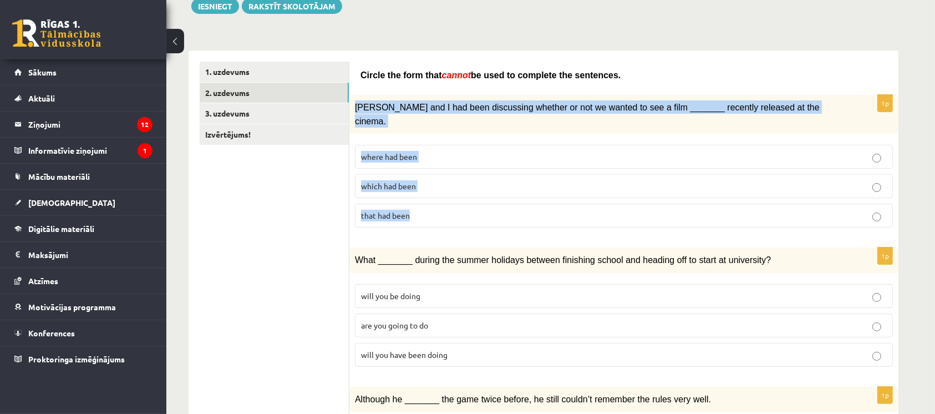
drag, startPoint x: 354, startPoint y: 104, endPoint x: 457, endPoint y: 197, distance: 138.9
click at [457, 197] on div "1p Clara and I had been discussing whether or not we wanted to see a film _____…" at bounding box center [623, 165] width 549 height 141
copy div "Clara and I had been discussing whether or not we wanted to see a film _______ …"
click at [405, 210] on span "that had been" at bounding box center [385, 215] width 49 height 10
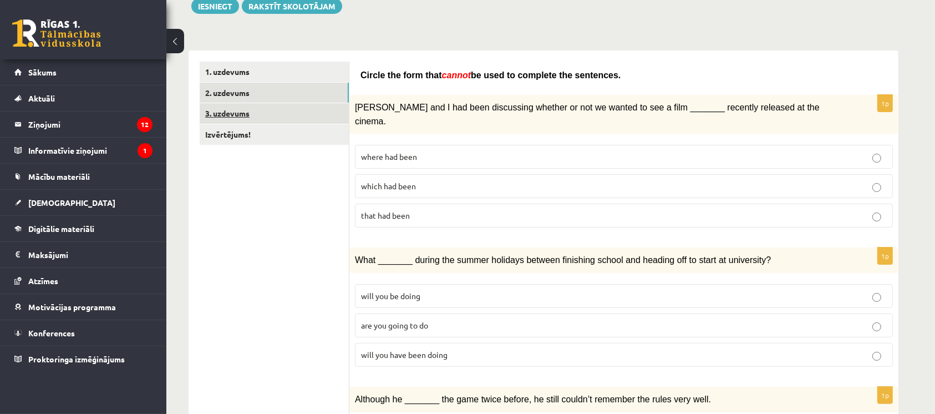
click at [321, 118] on link "3. uzdevums" at bounding box center [274, 113] width 149 height 21
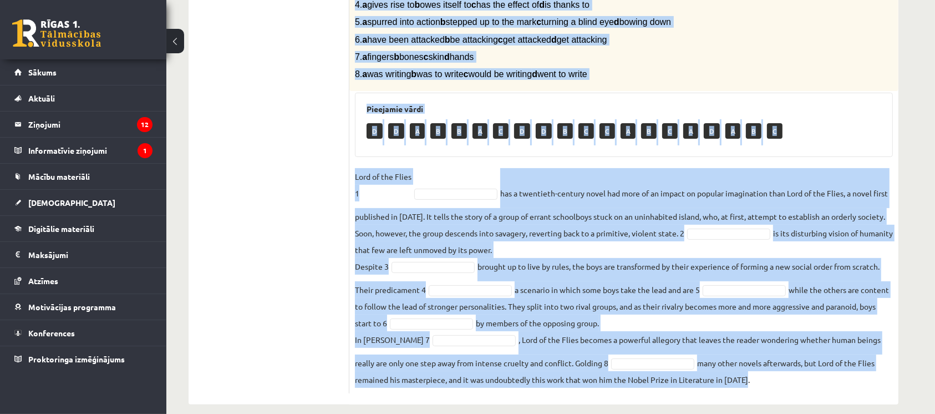
scroll to position [315, 0]
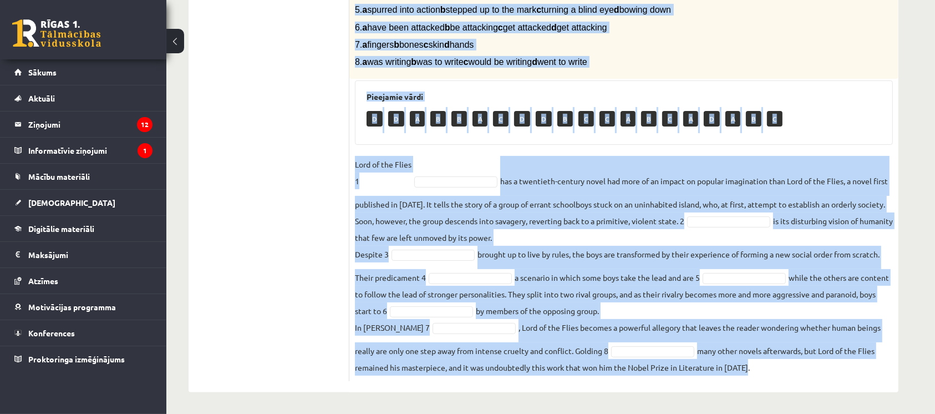
drag, startPoint x: 358, startPoint y: 55, endPoint x: 856, endPoint y: 367, distance: 588.2
click at [856, 367] on div "8p Complete the text with the correct words (a–d). 1. a No sooner b Rarely c On…" at bounding box center [623, 138] width 549 height 486
copy div "Complete the text with the correct words (a–d). 1. a No sooner b Rarely c Only …"
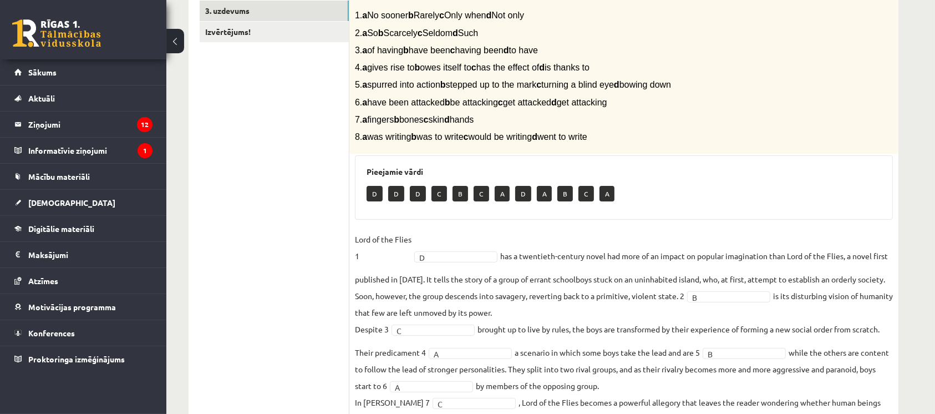
scroll to position [146, 0]
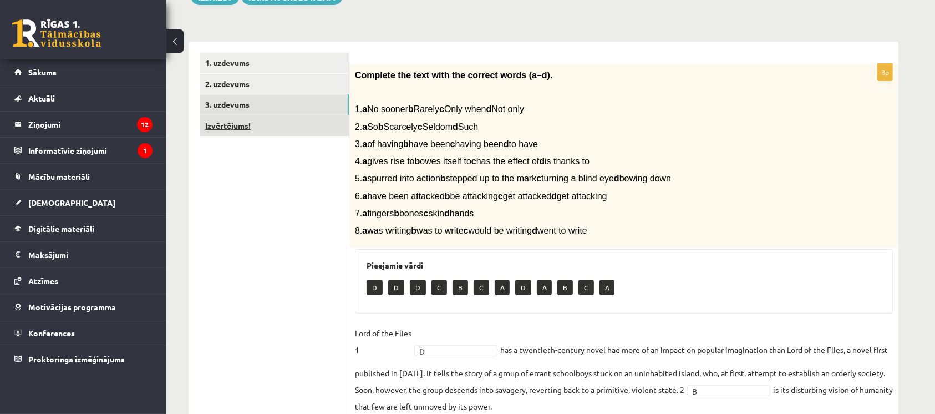
click at [321, 123] on link "Izvērtējums!" at bounding box center [274, 125] width 149 height 21
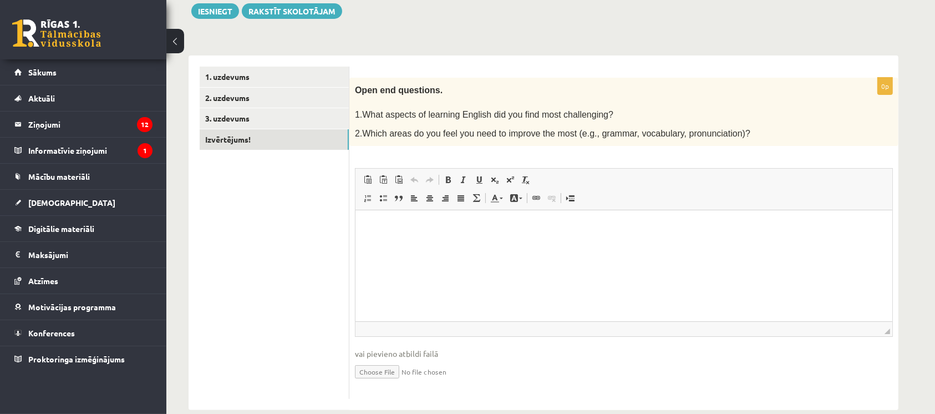
scroll to position [137, 0]
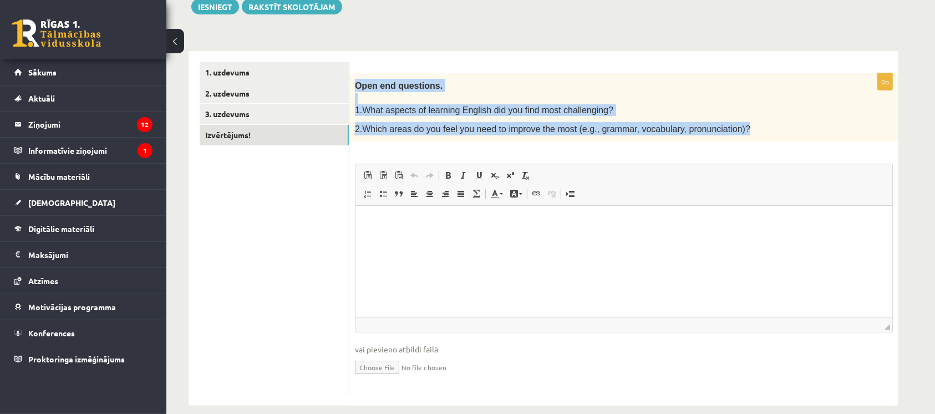
drag, startPoint x: 356, startPoint y: 84, endPoint x: 726, endPoint y: 135, distance: 373.9
click at [726, 135] on div "Open end questions. 1.What aspects of learning English did you find most challe…" at bounding box center [623, 107] width 549 height 69
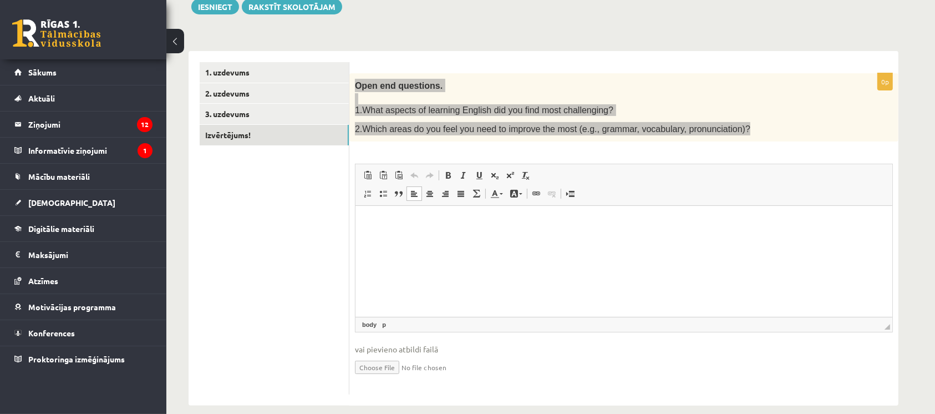
click at [497, 239] on html at bounding box center [623, 223] width 537 height 34
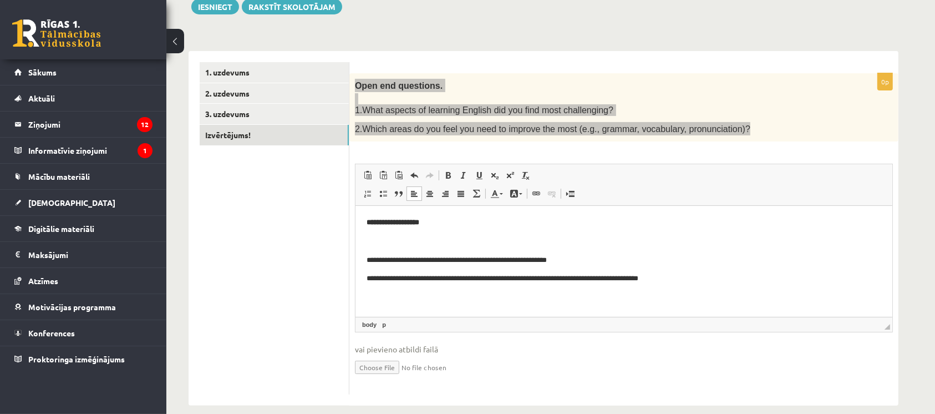
click at [727, 283] on p "**********" at bounding box center [623, 279] width 514 height 12
click at [593, 225] on p "**********" at bounding box center [623, 223] width 514 height 12
click at [364, 256] on html "**********" at bounding box center [623, 251] width 537 height 90
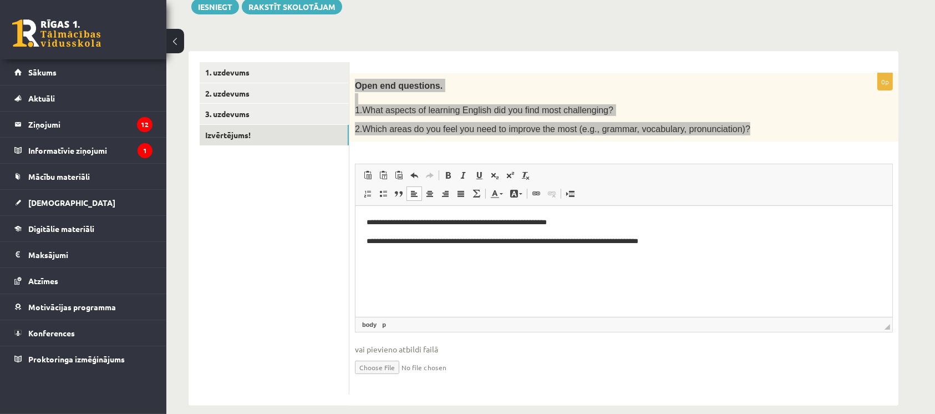
click at [600, 222] on p "**********" at bounding box center [623, 223] width 514 height 12
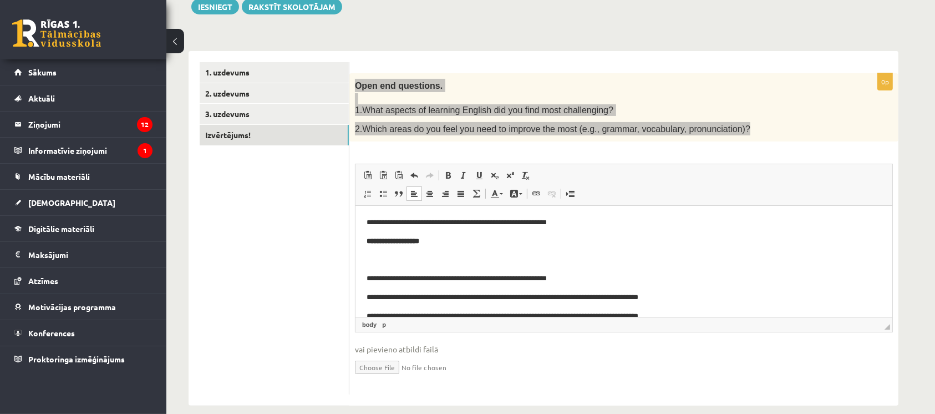
click at [447, 244] on p "**********" at bounding box center [623, 242] width 514 height 12
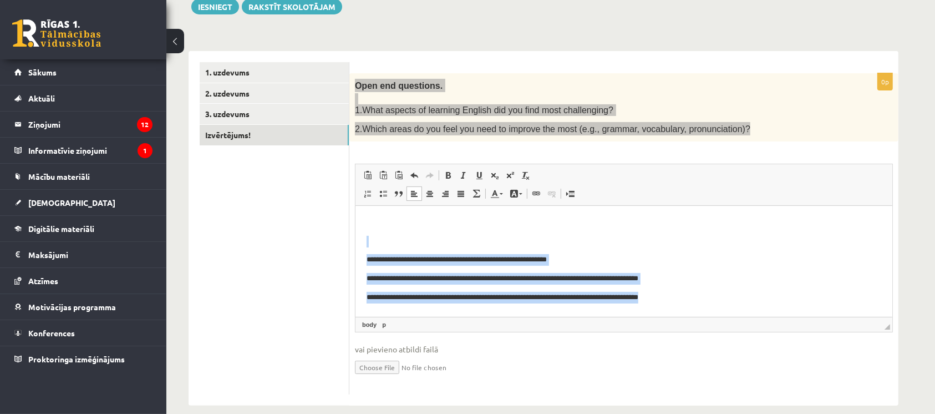
drag, startPoint x: 692, startPoint y: 292, endPoint x: 484, endPoint y: 235, distance: 215.4
click at [484, 235] on body "**********" at bounding box center [623, 260] width 514 height 86
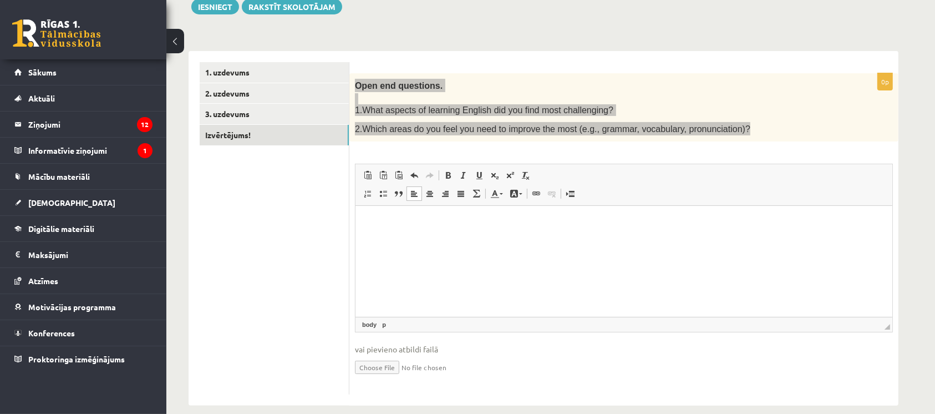
click at [674, 225] on p "Editor, wiswyg-editor-user-answer-47024816824160" at bounding box center [623, 223] width 514 height 12
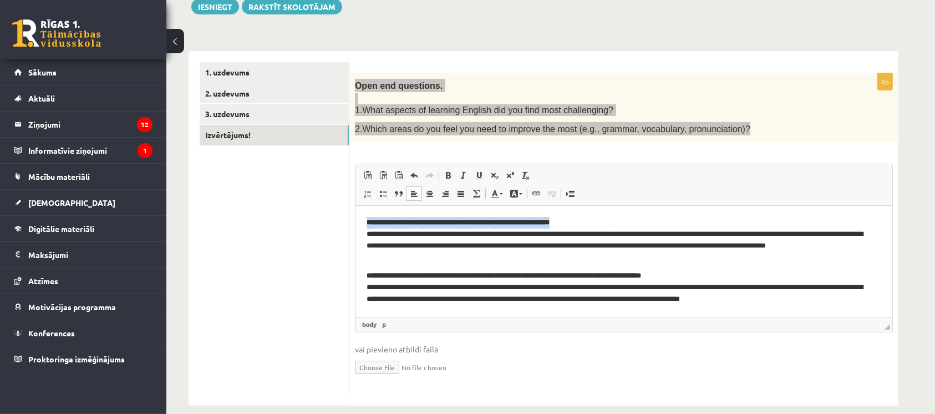
drag, startPoint x: 596, startPoint y: 218, endPoint x: 359, endPoint y: 217, distance: 237.3
click at [359, 217] on html "**********" at bounding box center [623, 270] width 537 height 129
click at [446, 172] on span at bounding box center [447, 175] width 9 height 9
click at [692, 179] on span "Paste Keyboard shortcut Ctrl+V Paste as plain text Keyboard shortcut Ctrl+Shift…" at bounding box center [624, 176] width 528 height 18
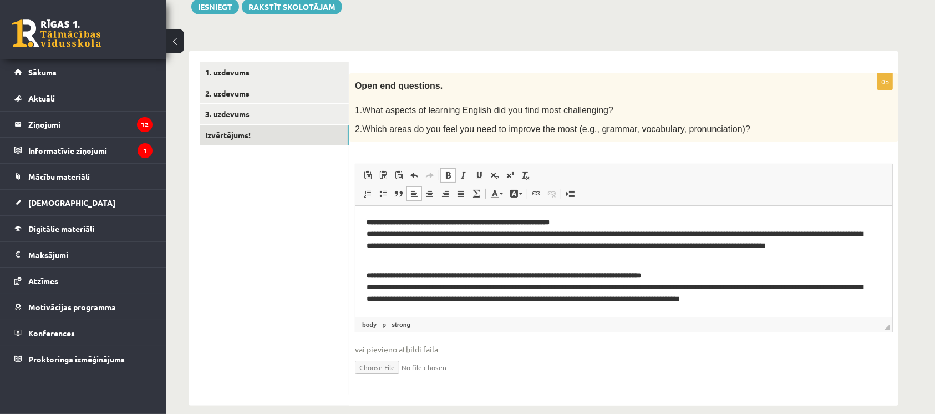
click at [919, 176] on div "12.b3 klases diagnosticējošais darbs angļu valodā par 11.klases mācību vielu , …" at bounding box center [543, 167] width 754 height 522
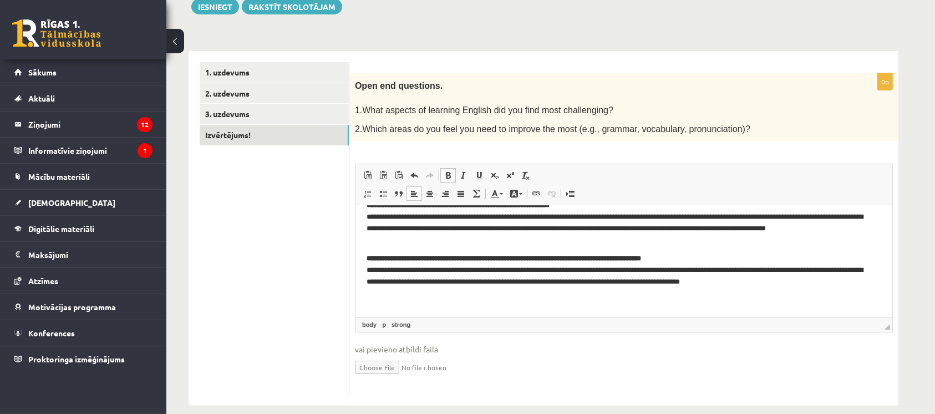
scroll to position [18, 0]
click at [848, 288] on body "**********" at bounding box center [623, 252] width 514 height 106
click at [217, 6] on button "Iesniegt" at bounding box center [215, 7] width 48 height 16
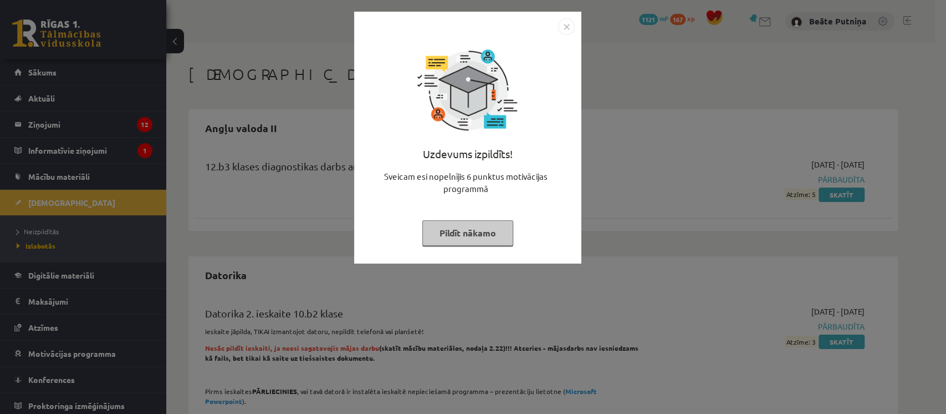
click at [482, 227] on button "Pildīt nākamo" at bounding box center [467, 232] width 91 height 25
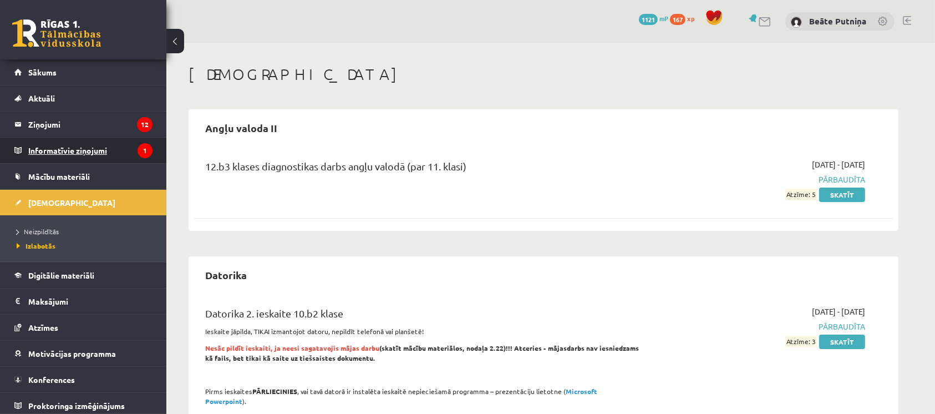
click at [83, 146] on legend "Informatīvie ziņojumi 1" at bounding box center [90, 149] width 124 height 25
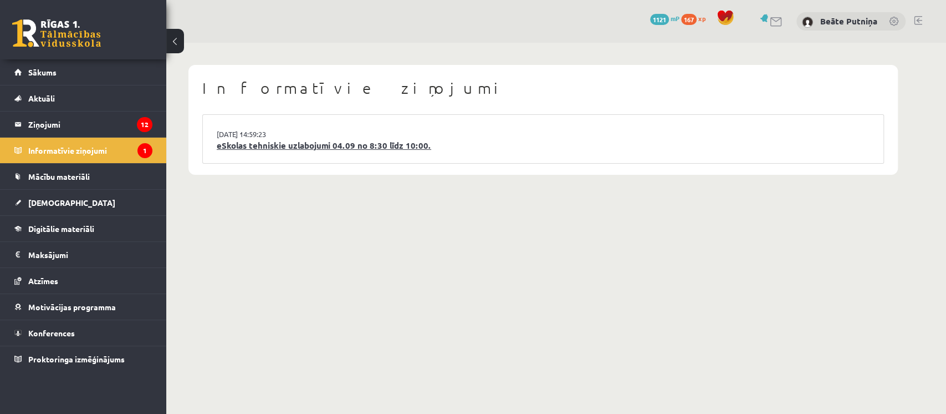
click at [340, 150] on link "eSkolas tehniskie uzlabojumi 04.09 no 8:30 līdz 10:00." at bounding box center [543, 145] width 653 height 13
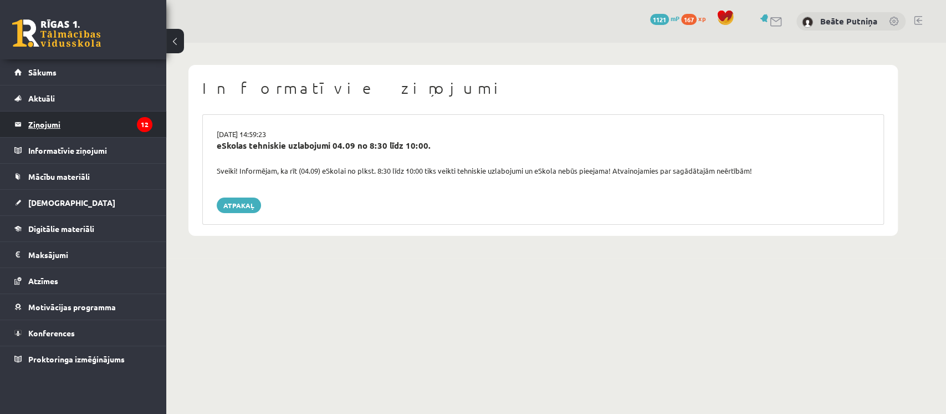
click at [131, 124] on legend "Ziņojumi 12" at bounding box center [90, 123] width 124 height 25
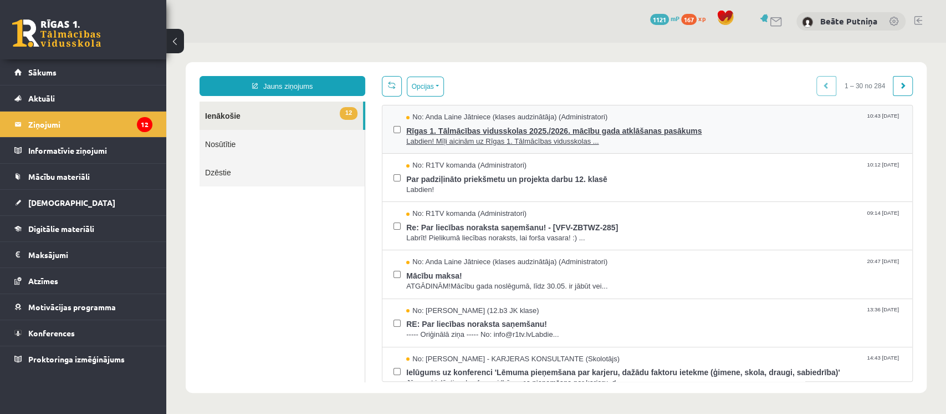
click at [489, 124] on span "Rīgas 1. Tālmācības vidusskolas 2025./2026. mācību gada atklāšanas pasākums" at bounding box center [653, 130] width 495 height 14
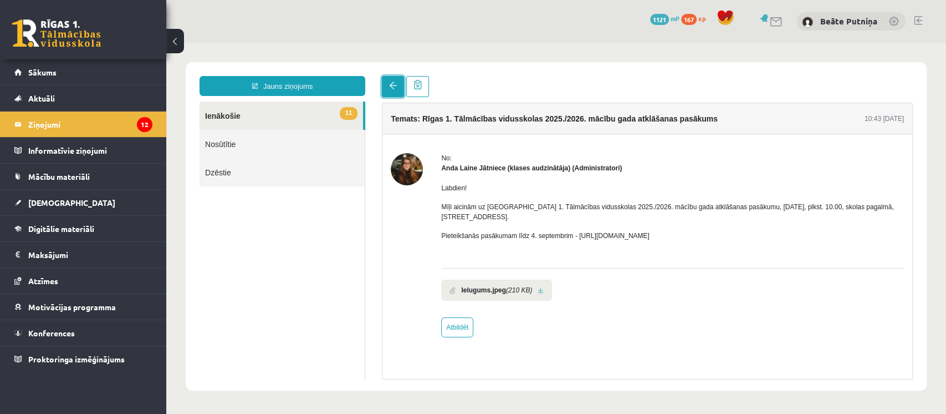
click at [389, 83] on span at bounding box center [393, 85] width 8 height 8
click at [399, 84] on link at bounding box center [393, 86] width 22 height 21
click at [343, 115] on span "11" at bounding box center [349, 113] width 18 height 13
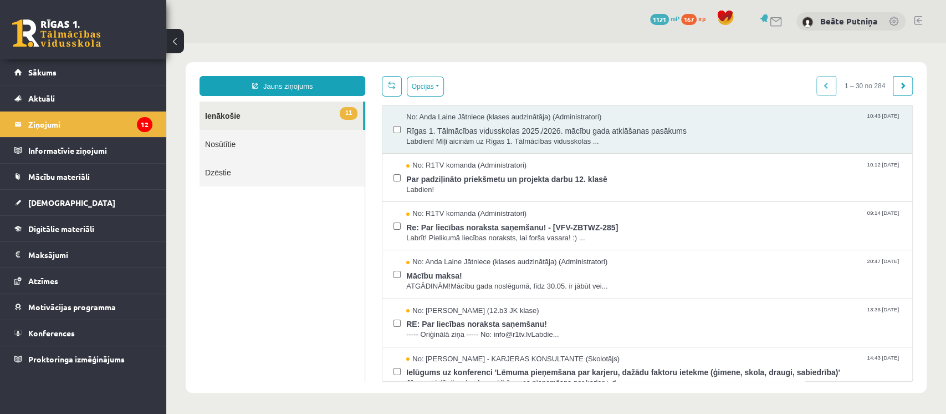
click at [233, 118] on link "11 Ienākošie" at bounding box center [282, 115] width 164 height 28
click at [430, 84] on button "Opcijas" at bounding box center [425, 86] width 37 height 20
click at [430, 81] on button "Opcijas" at bounding box center [425, 86] width 37 height 20
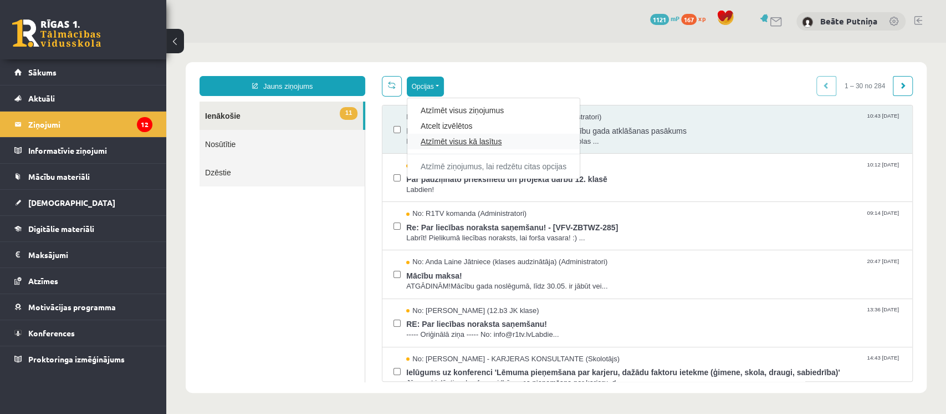
click at [446, 141] on link "Atzīmēt visus kā lasītus" at bounding box center [494, 141] width 146 height 11
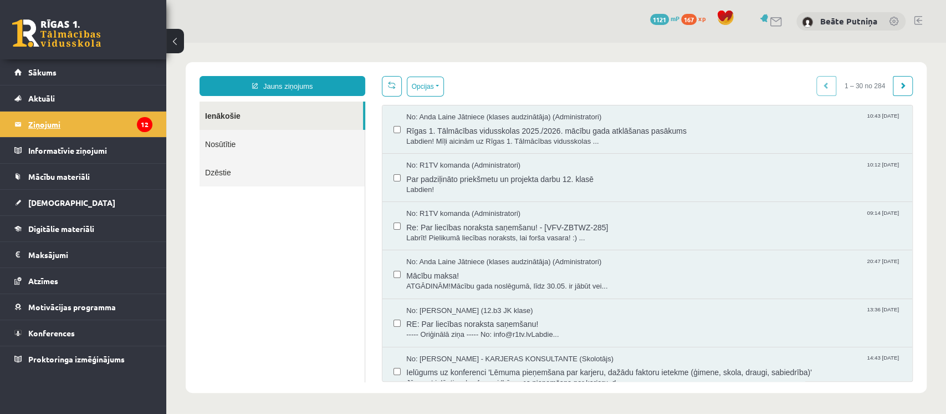
click at [121, 124] on legend "Ziņojumi 12" at bounding box center [90, 123] width 124 height 25
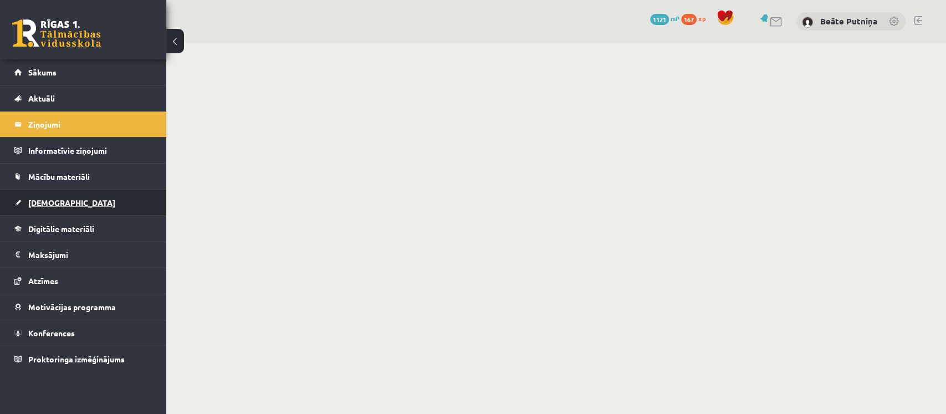
click at [46, 202] on span "[DEMOGRAPHIC_DATA]" at bounding box center [71, 202] width 87 height 10
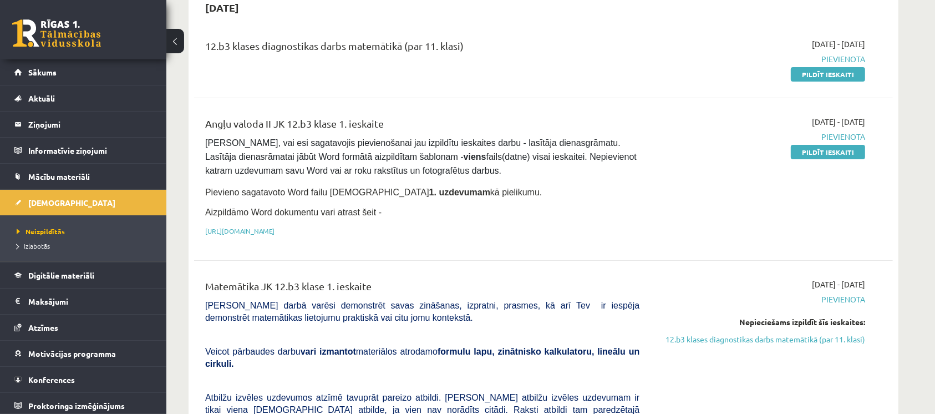
scroll to position [146, 0]
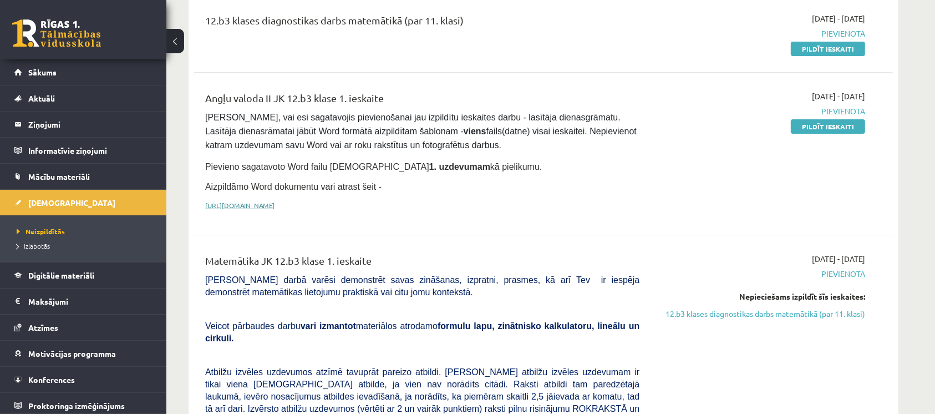
click at [274, 203] on link "[URL][DOMAIN_NAME]" at bounding box center [239, 205] width 69 height 9
click at [60, 126] on legend "Ziņojumi 12" at bounding box center [90, 123] width 124 height 25
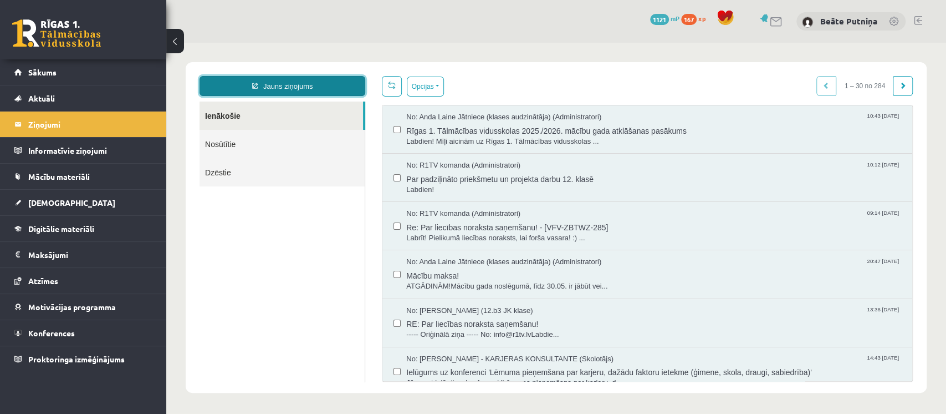
click at [328, 82] on link "Jauns ziņojums" at bounding box center [283, 86] width 166 height 20
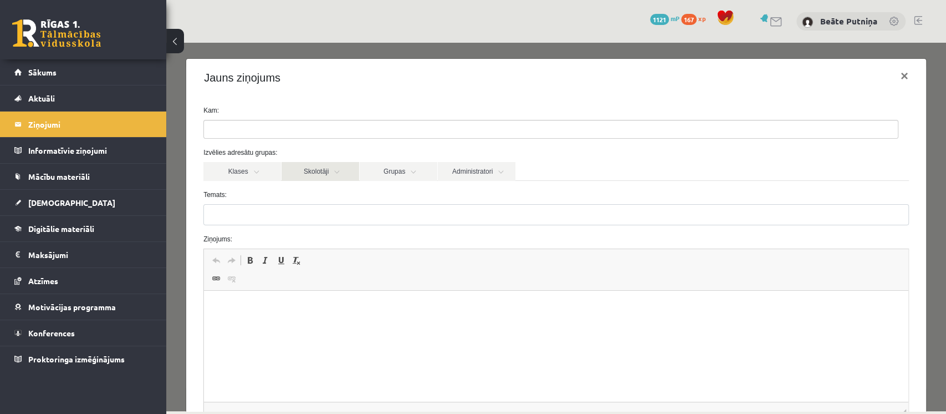
click at [336, 174] on link "Skolotāji" at bounding box center [321, 171] width 78 height 19
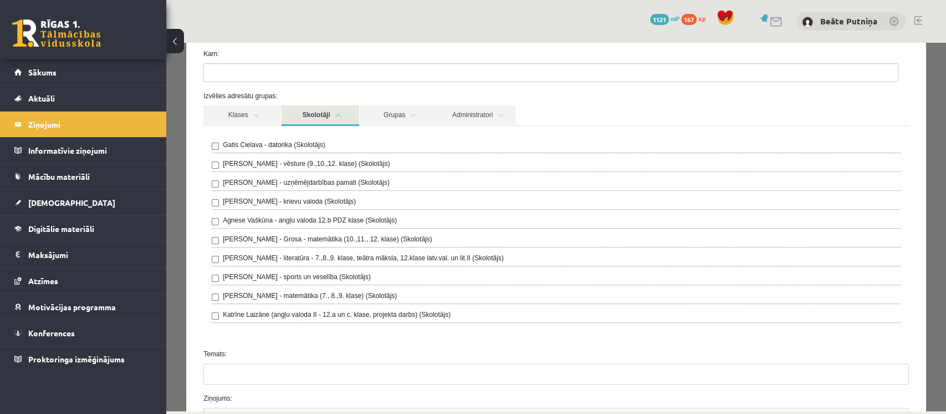
scroll to position [58, 0]
click at [426, 221] on div "Agnese Vaškūna - angļu valoda 12.b PDZ klase (Skolotājs)" at bounding box center [556, 220] width 689 height 13
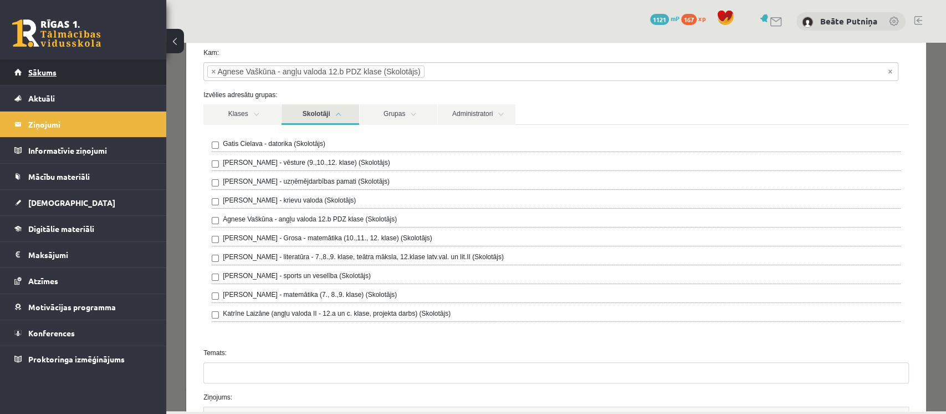
click at [94, 78] on link "Sākums" at bounding box center [83, 71] width 138 height 25
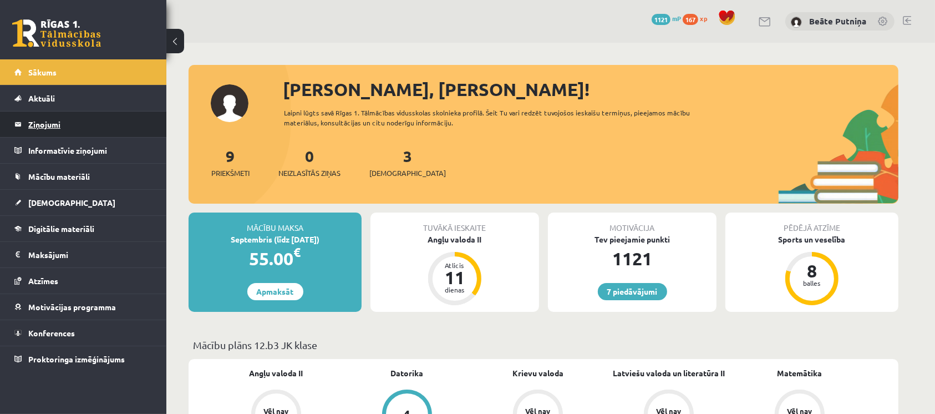
click at [79, 129] on legend "Ziņojumi 0" at bounding box center [90, 123] width 124 height 25
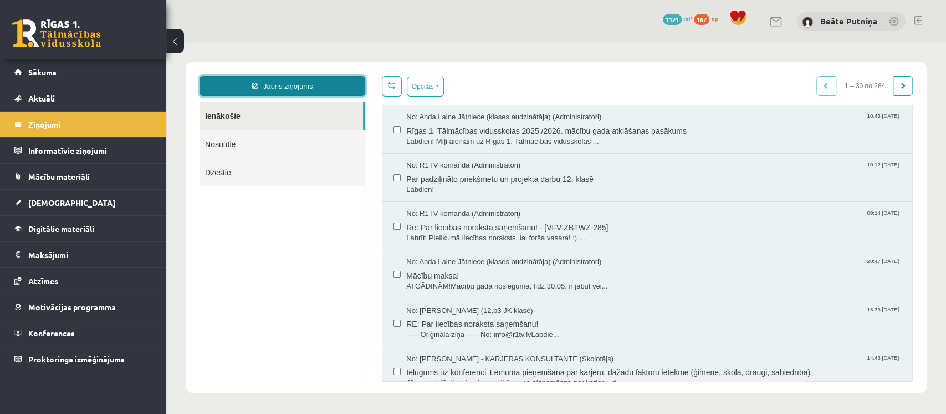
click at [315, 80] on link "Jauns ziņojums" at bounding box center [283, 86] width 166 height 20
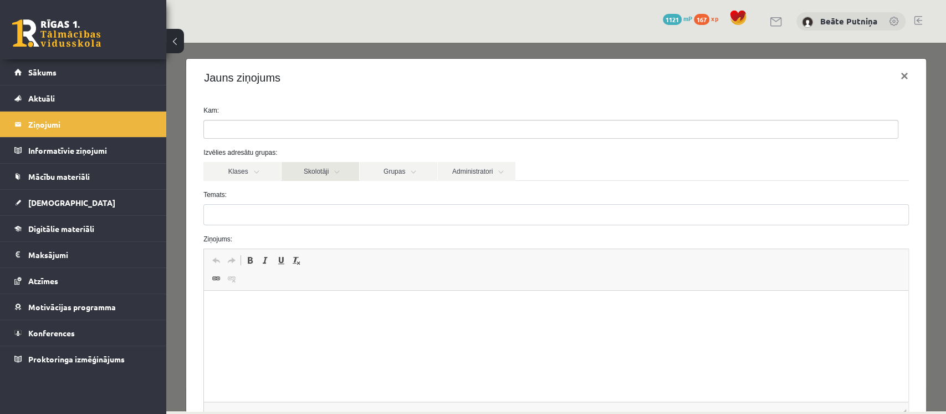
click at [325, 170] on link "Skolotāji" at bounding box center [321, 171] width 78 height 19
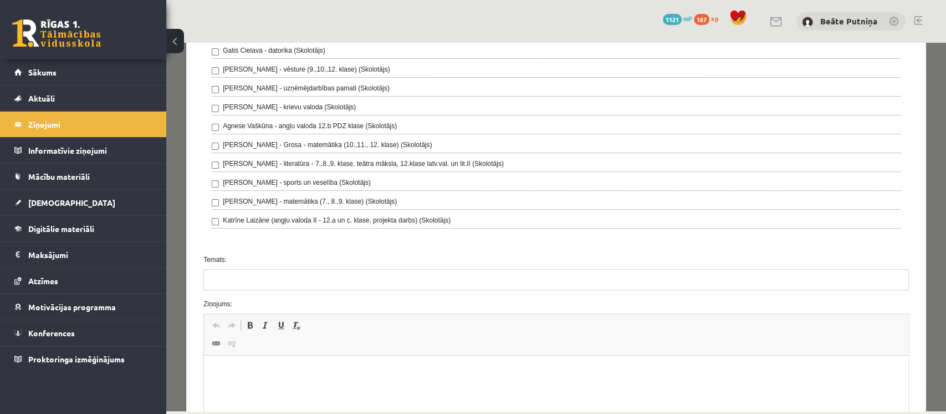
scroll to position [164, 0]
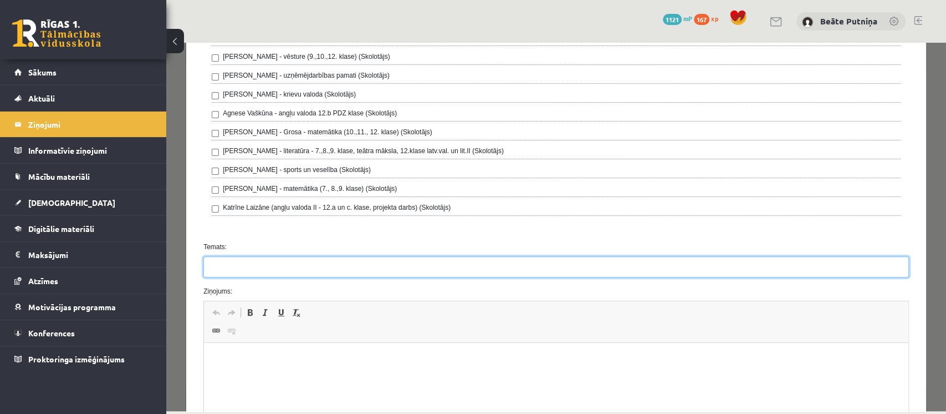
click at [286, 264] on input "Temats:" at bounding box center [556, 266] width 706 height 21
type input "**********"
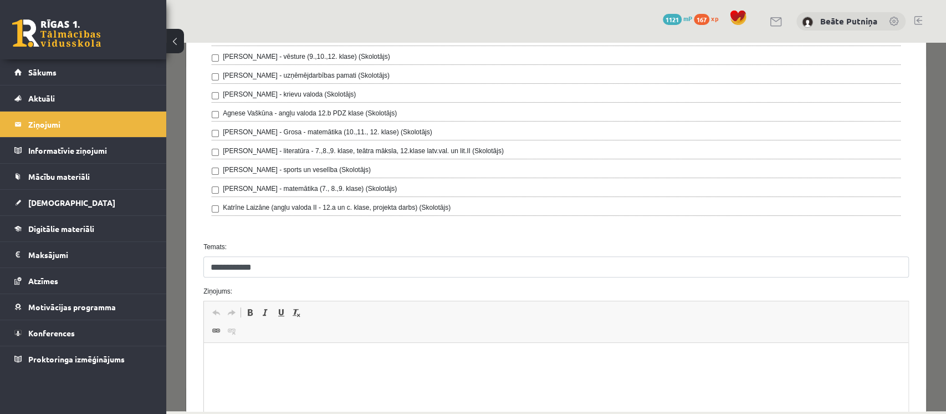
click at [325, 369] on html at bounding box center [556, 360] width 705 height 34
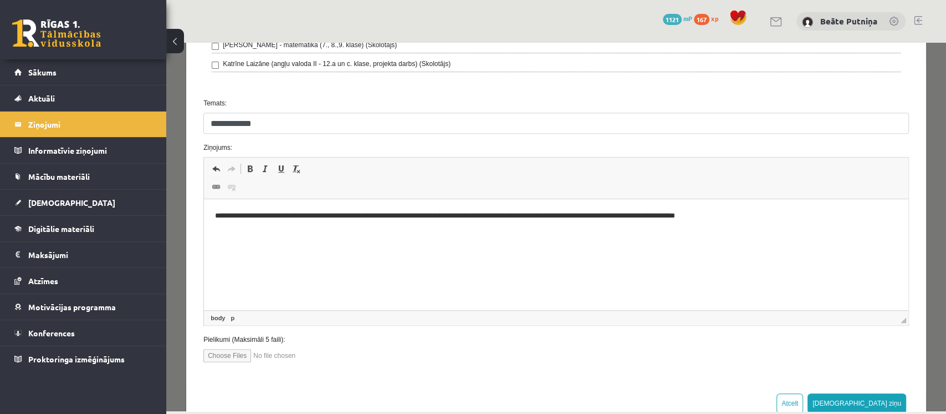
scroll to position [337, 0]
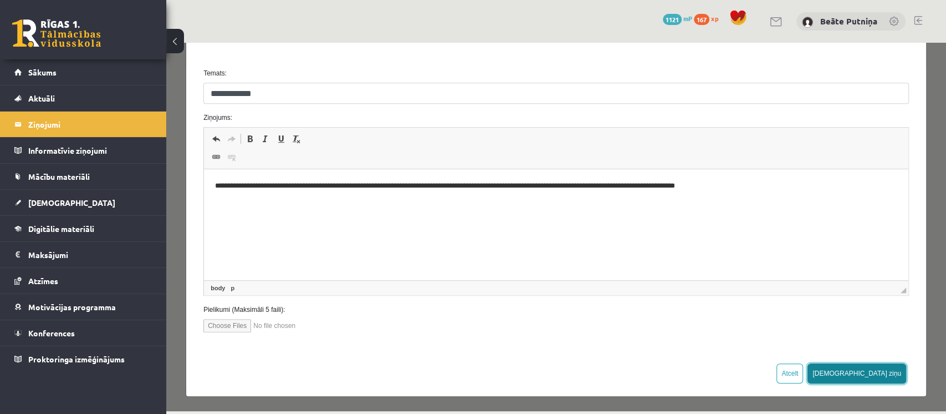
click at [871, 374] on button "[DEMOGRAPHIC_DATA] ziņu" at bounding box center [857, 373] width 99 height 20
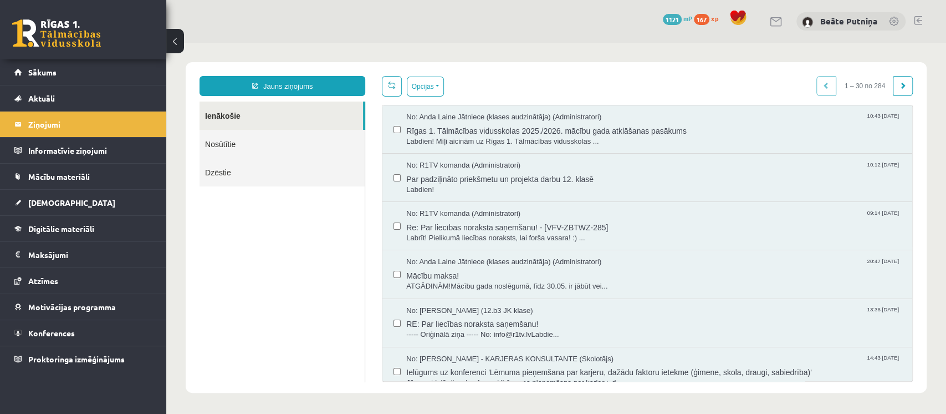
scroll to position [0, 0]
click at [47, 120] on legend "Ziņojumi 0" at bounding box center [90, 123] width 124 height 25
click at [53, 126] on legend "Ziņojumi 0" at bounding box center [90, 123] width 124 height 25
